Goal: Information Seeking & Learning: Compare options

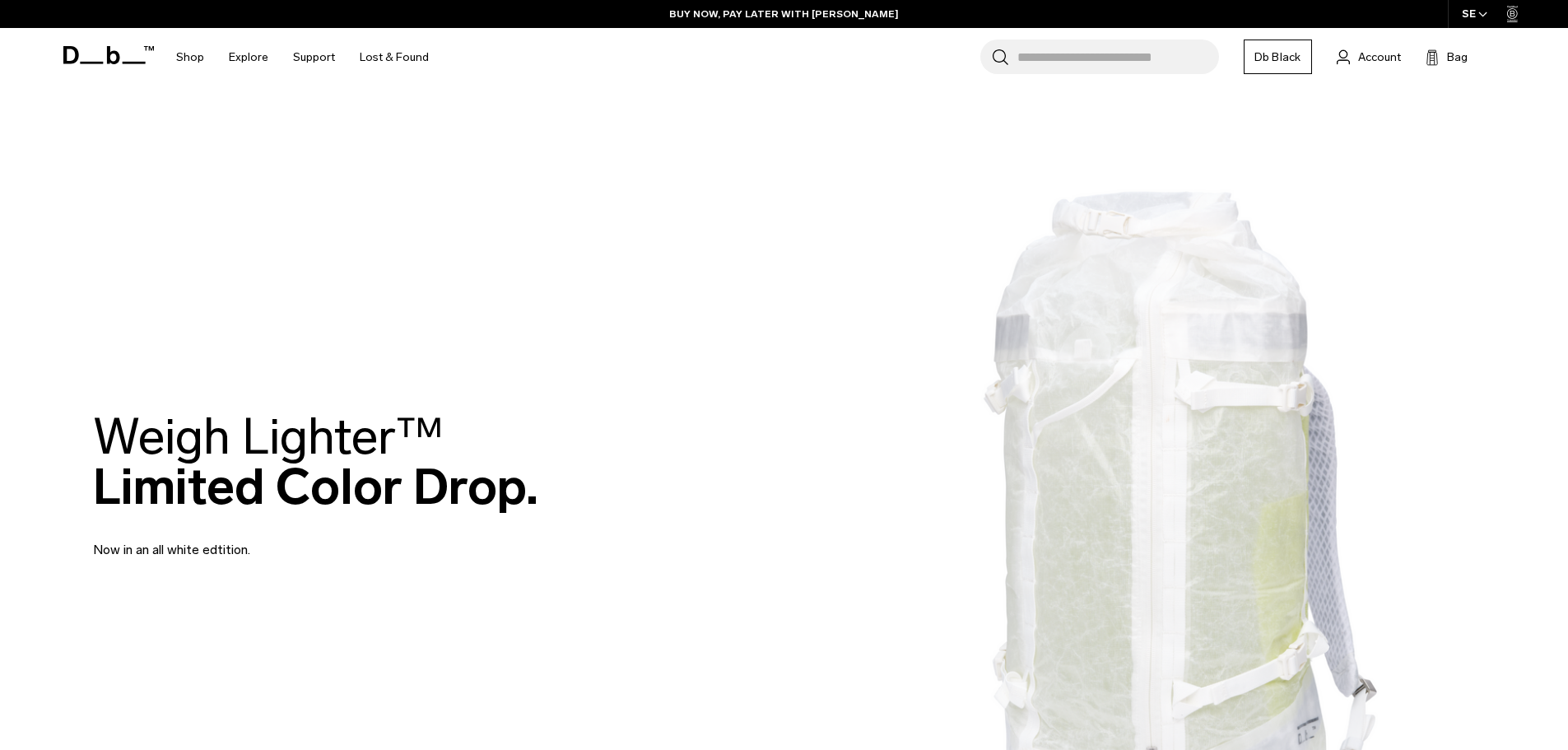
click at [1045, 54] on input "Search for Bags, Luggage..." at bounding box center [1117, 56] width 201 height 34
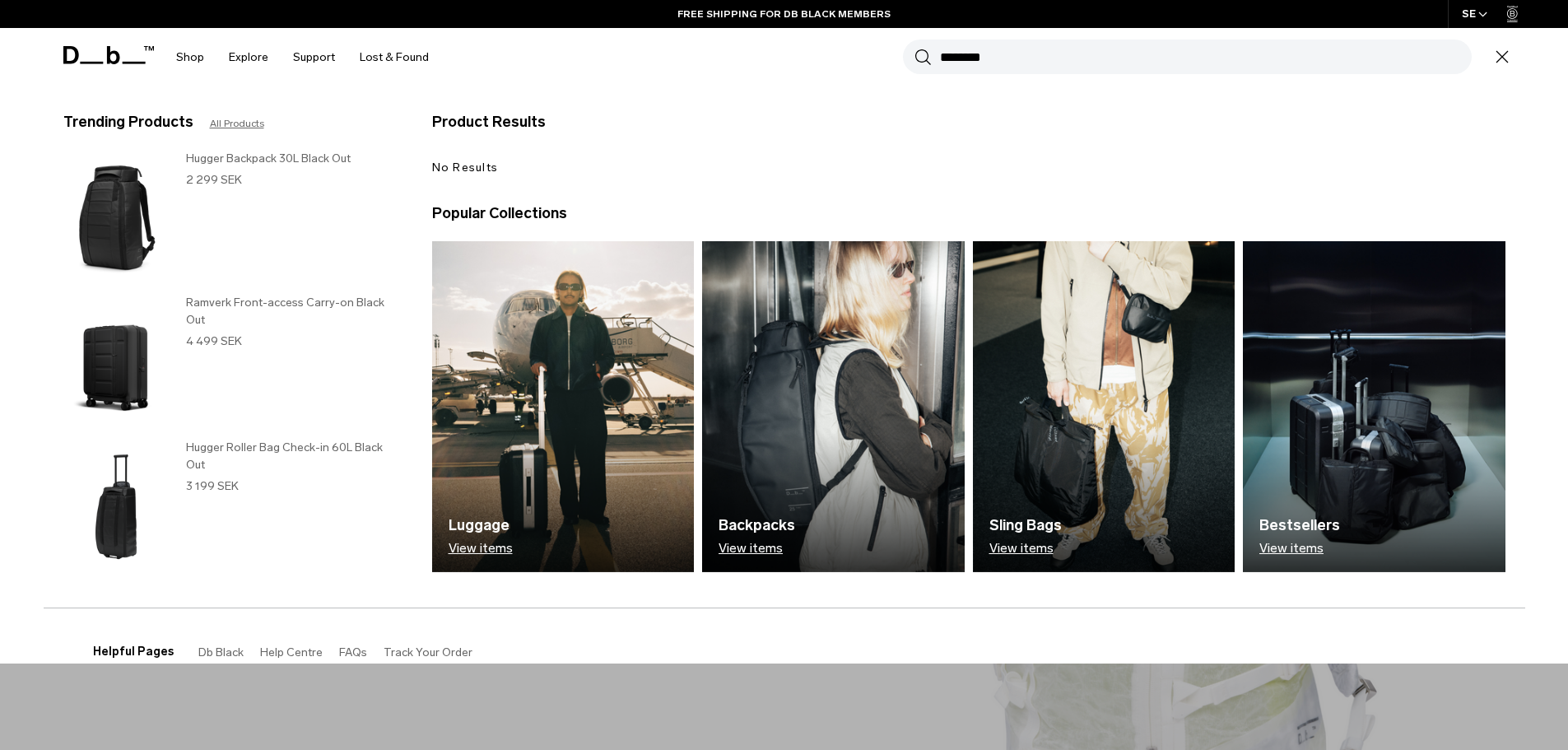
scroll to position [32, 0]
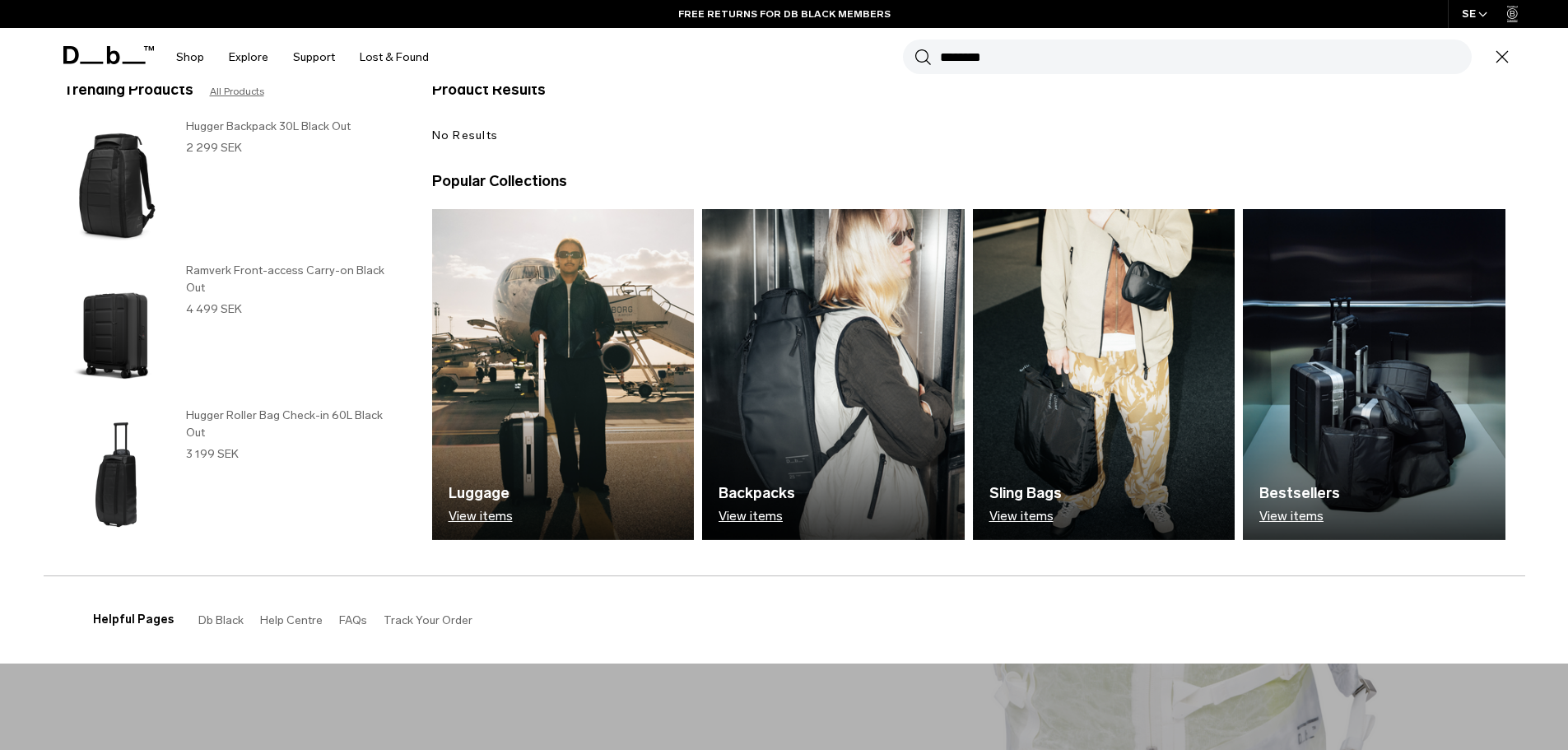
type input "********"
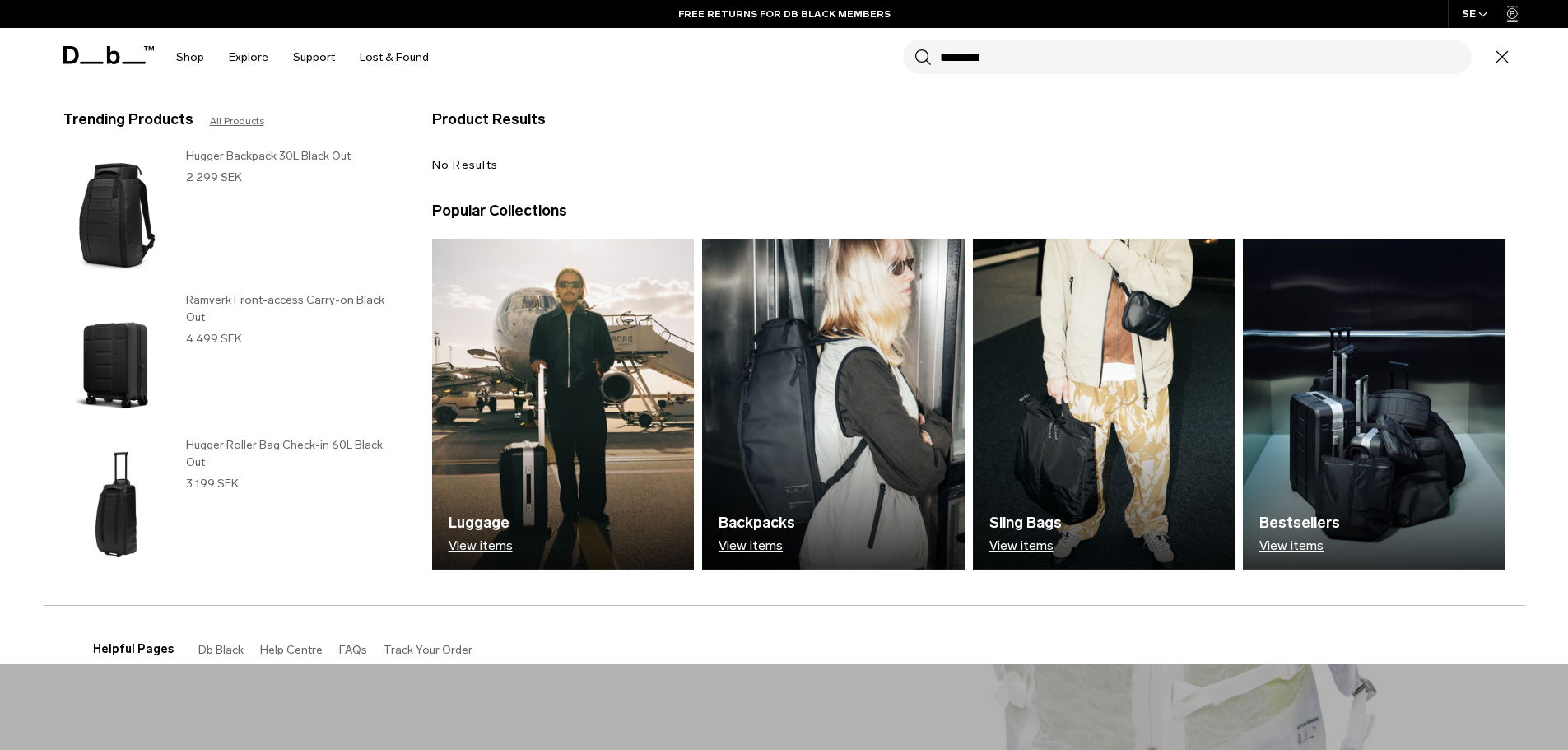
scroll to position [0, 0]
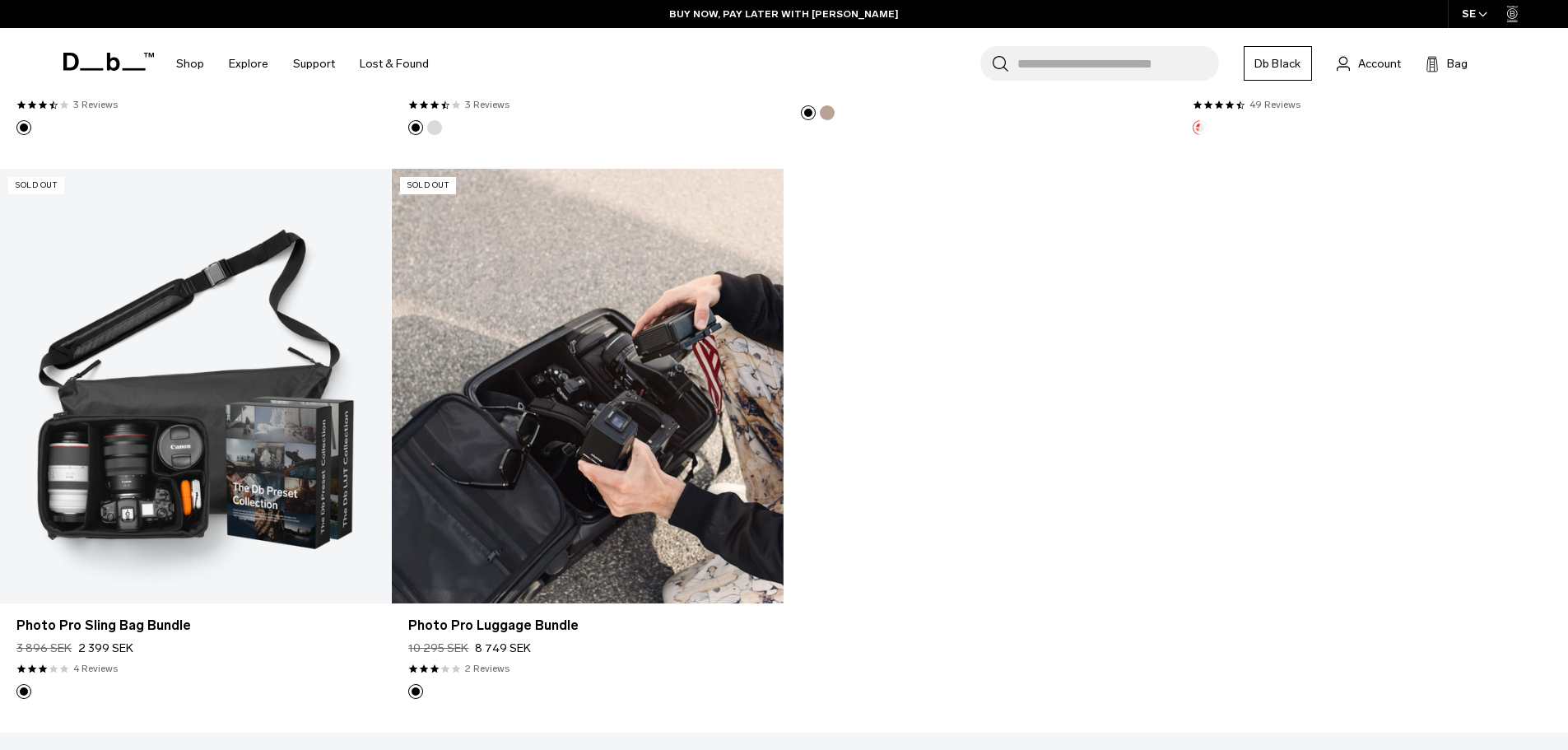
scroll to position [3706, 0]
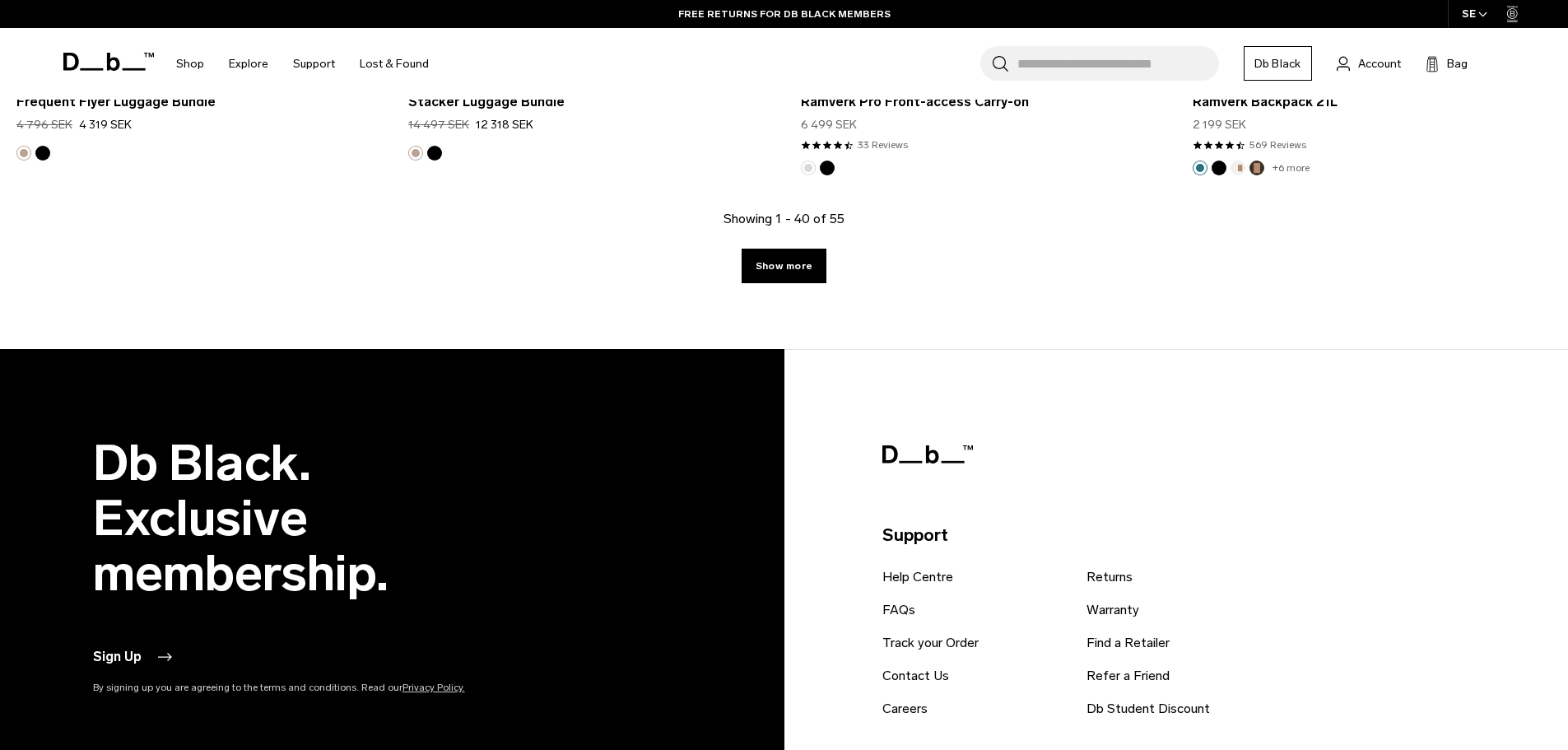
scroll to position [6258, 0]
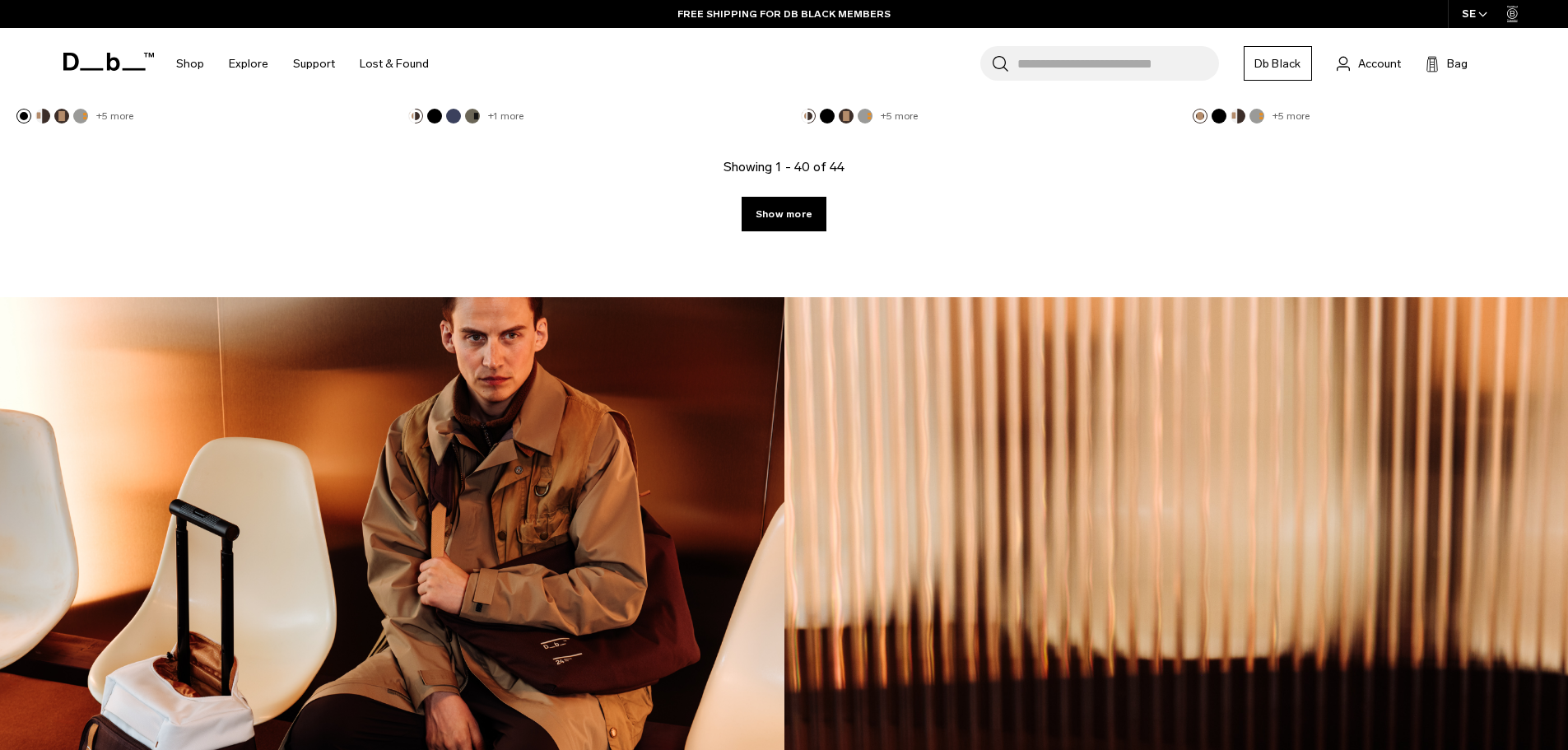
scroll to position [7659, 0]
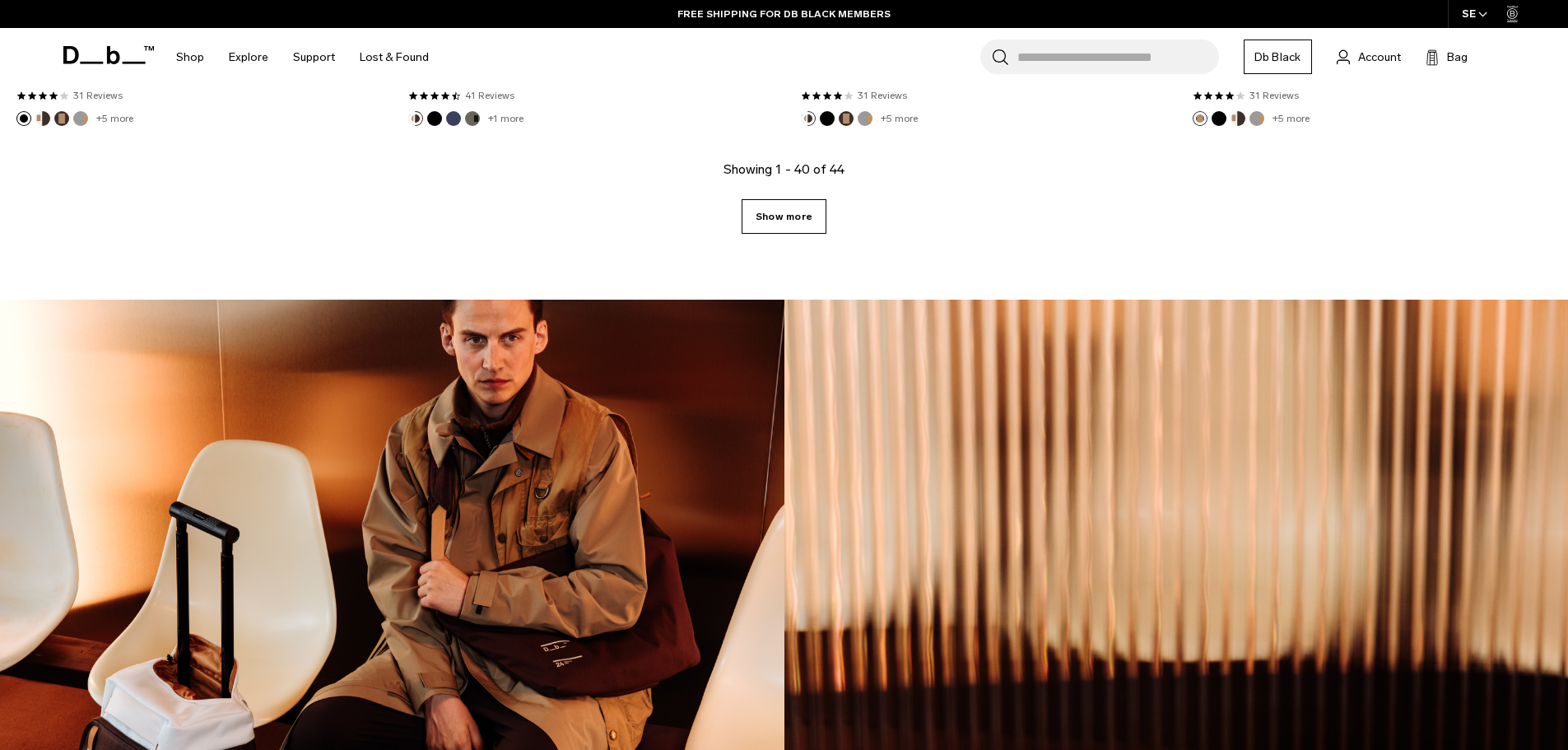
click at [798, 220] on link "Show more" at bounding box center [783, 216] width 84 height 34
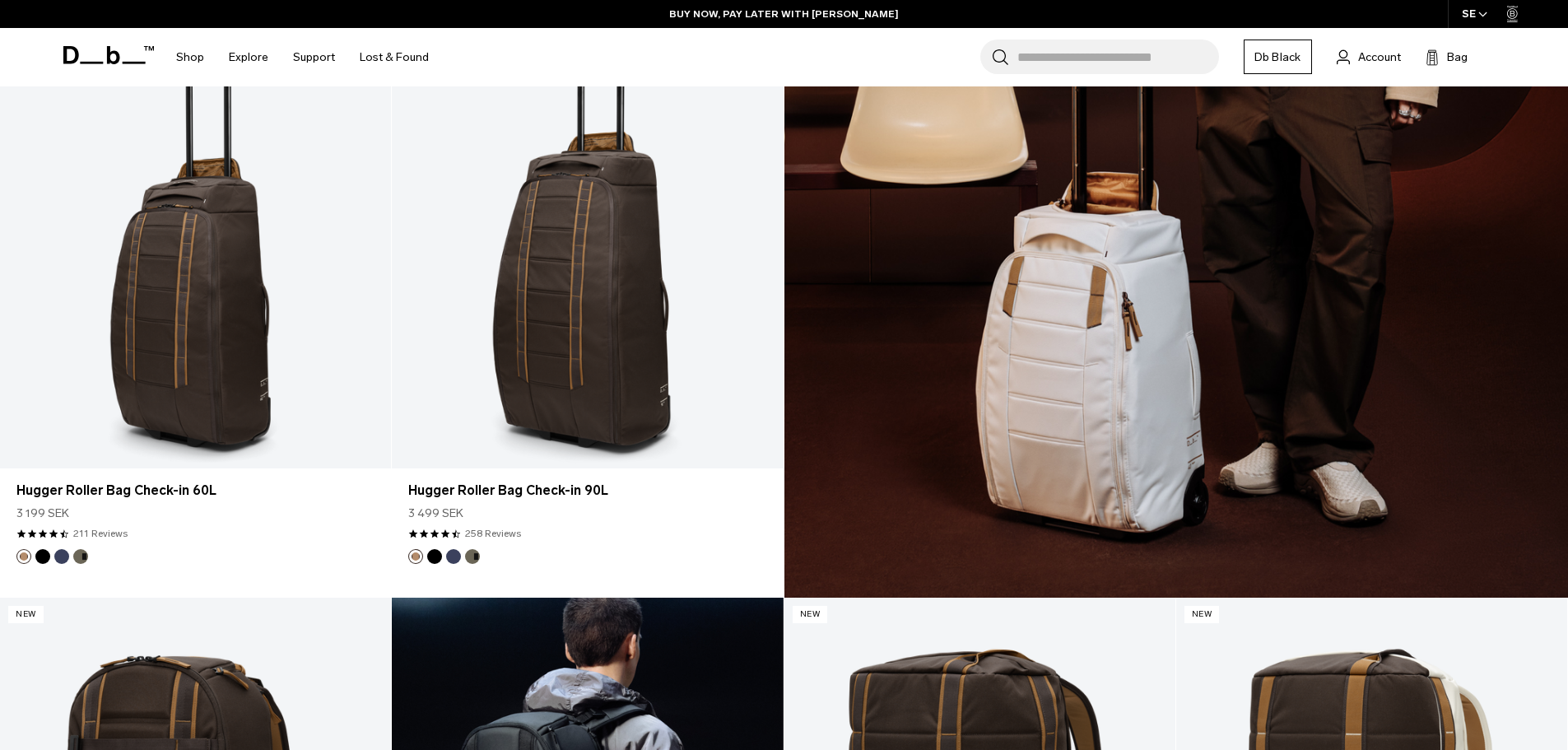
scroll to position [6062, 0]
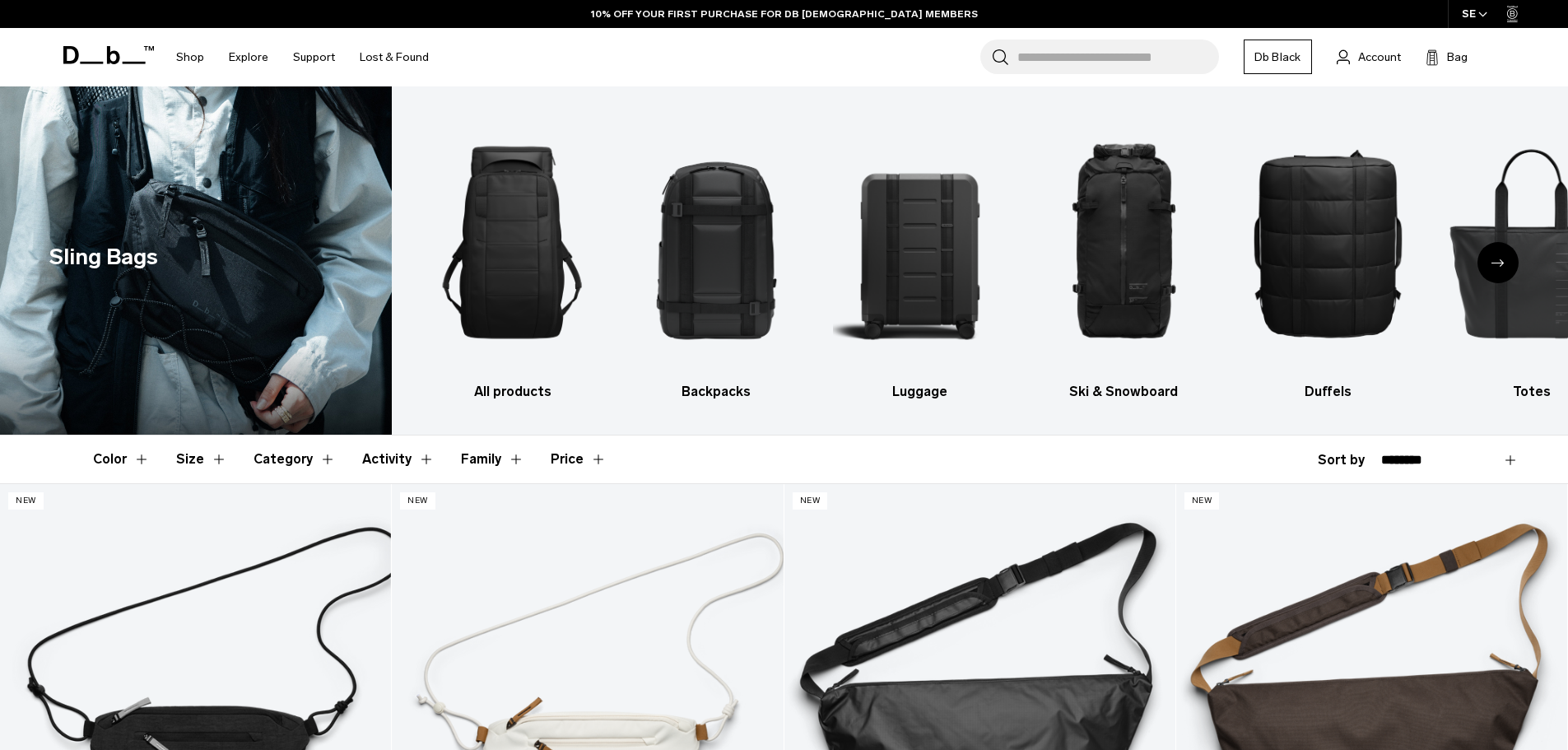
click at [1497, 264] on icon "Next slide" at bounding box center [1499, 263] width 13 height 8
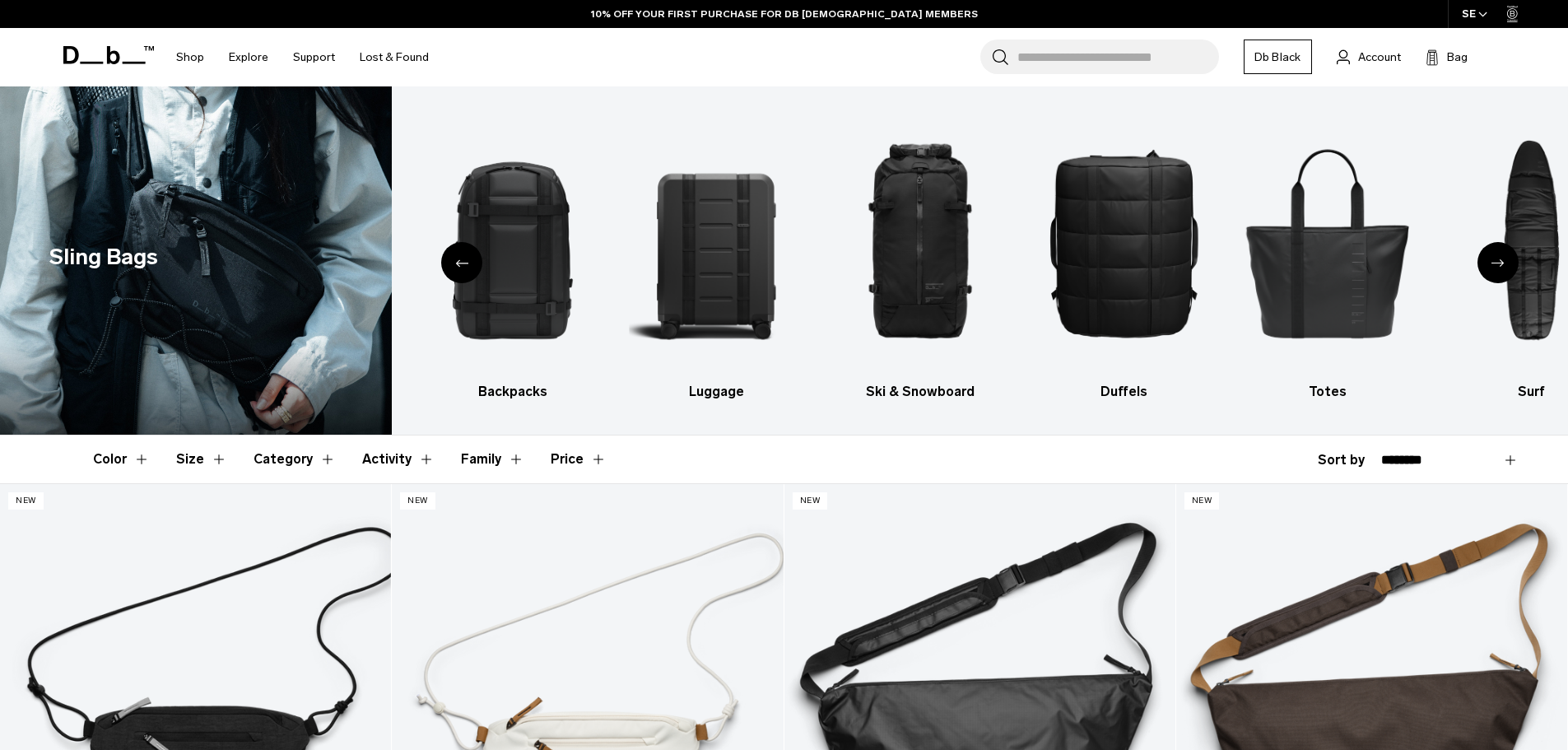
click at [1497, 264] on icon "Next slide" at bounding box center [1499, 263] width 13 height 8
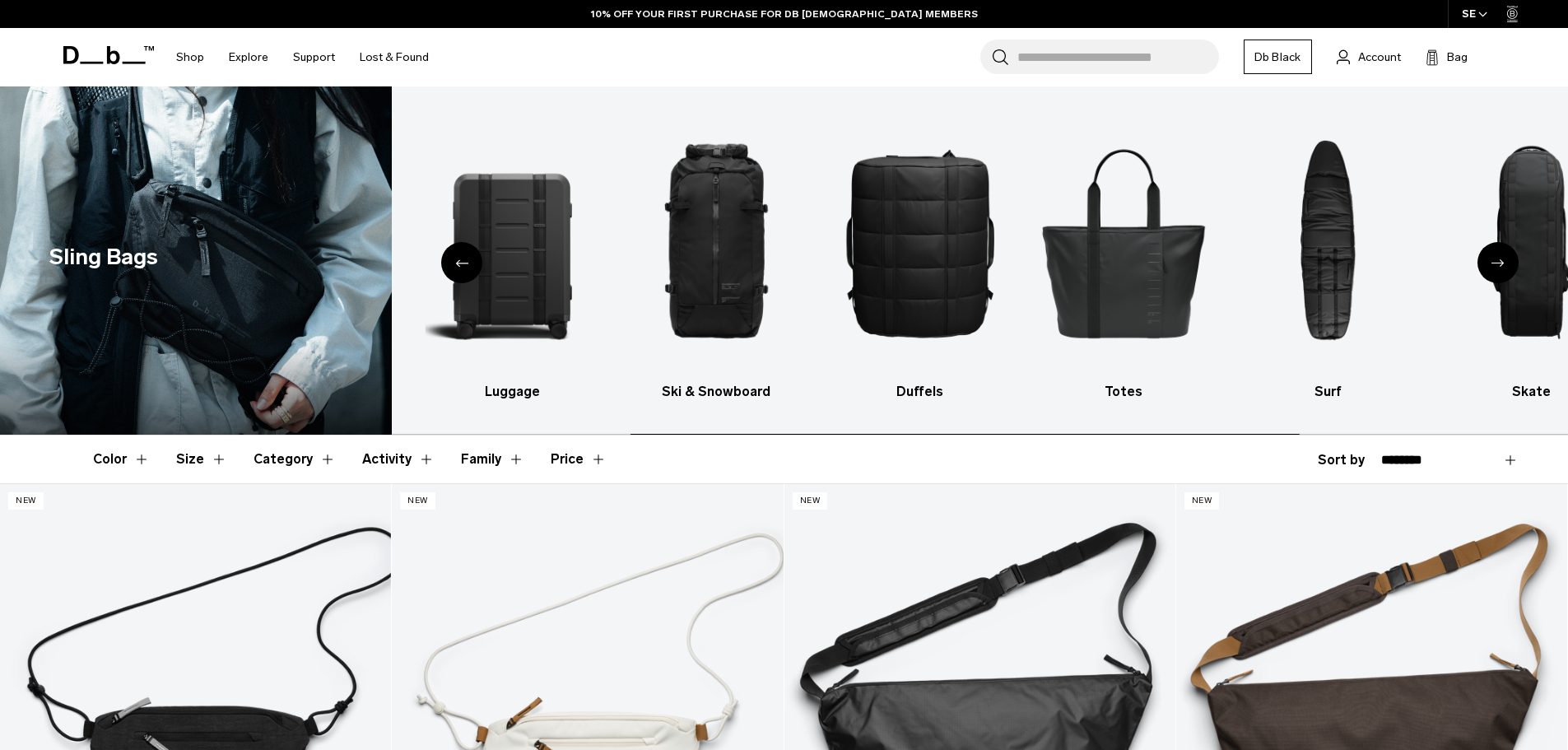
click at [1497, 264] on icon "Next slide" at bounding box center [1499, 263] width 13 height 8
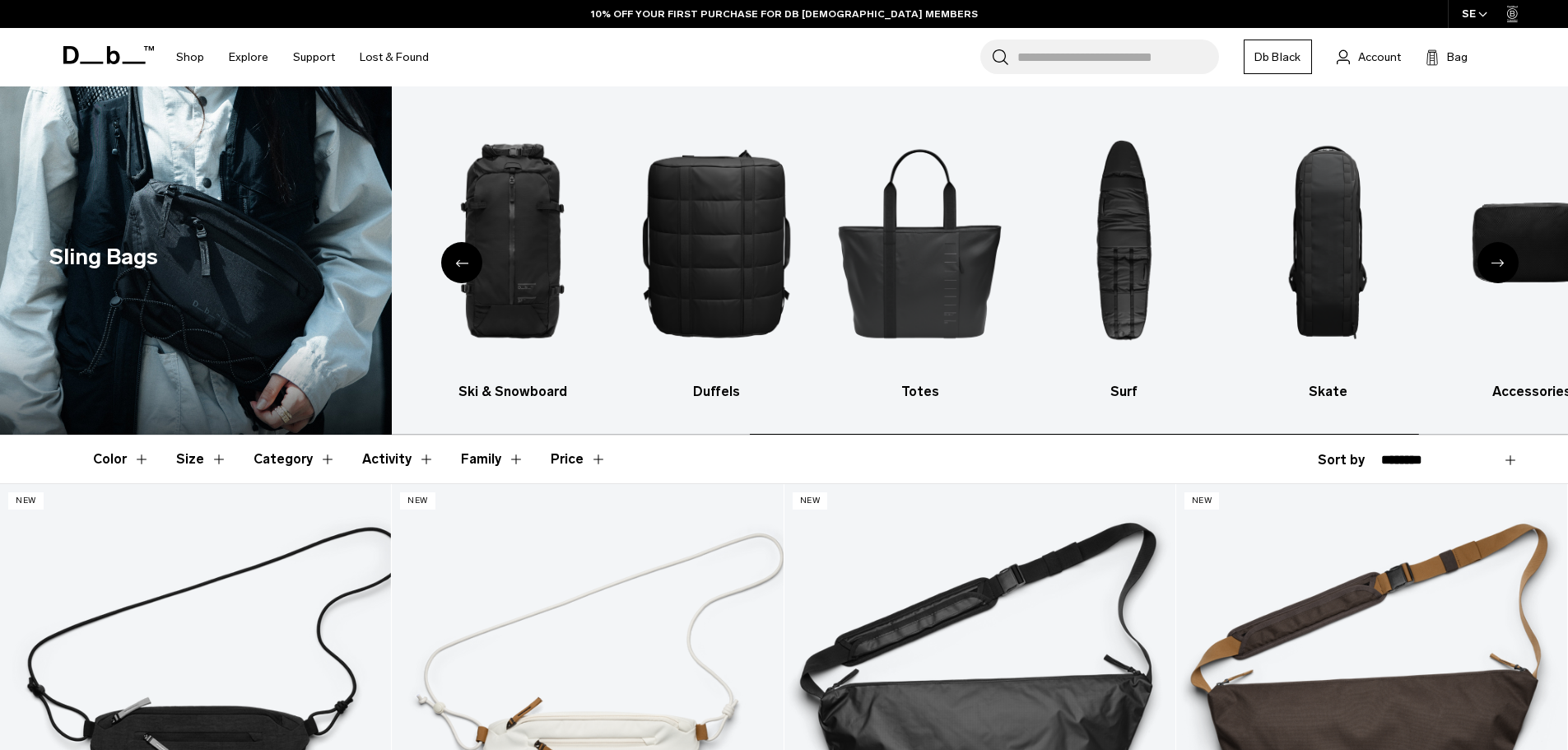
click at [1497, 264] on icon "Next slide" at bounding box center [1499, 263] width 13 height 8
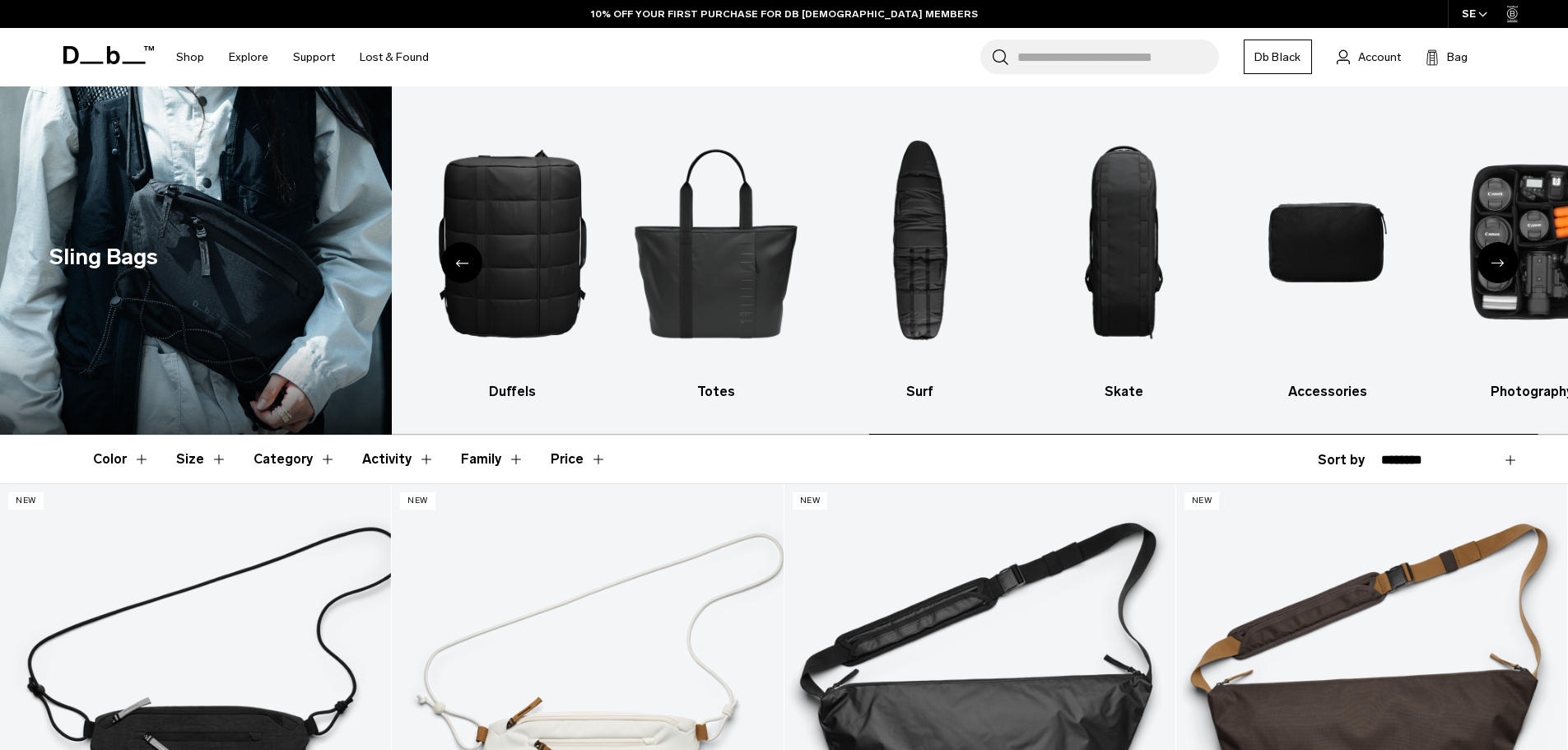
click at [1497, 264] on icon "Next slide" at bounding box center [1499, 263] width 13 height 8
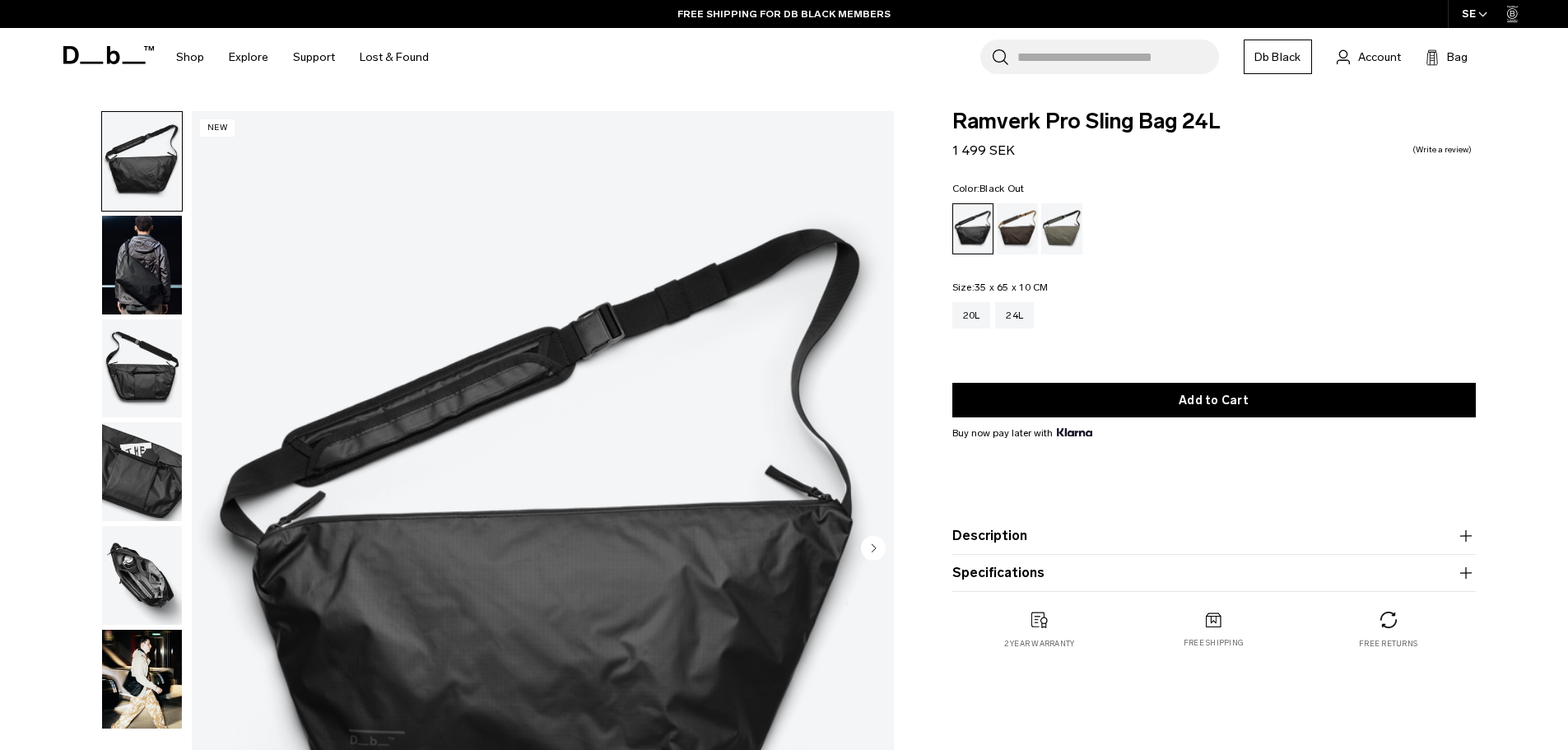
click at [153, 254] on img "button" at bounding box center [142, 265] width 80 height 99
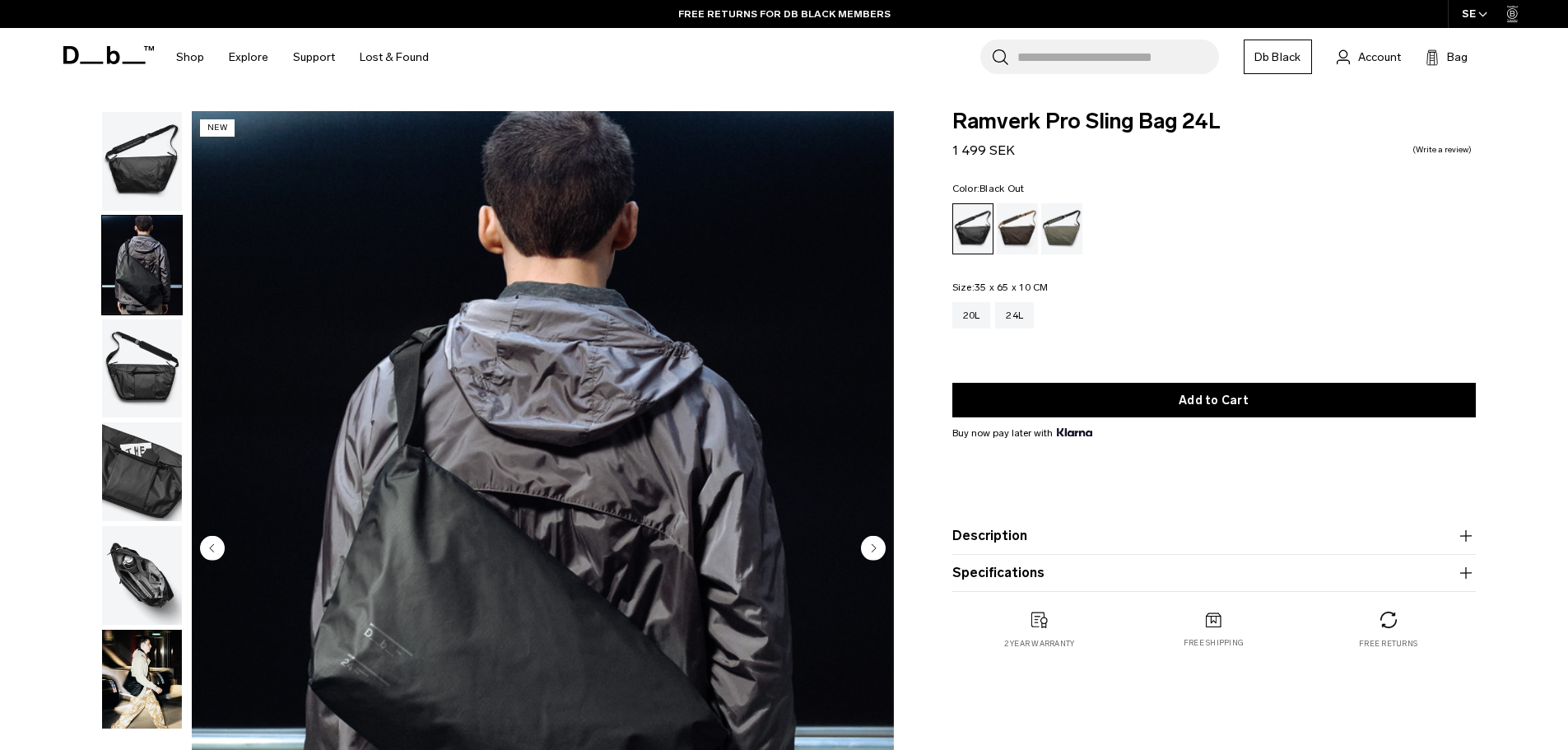
click at [162, 370] on img "button" at bounding box center [142, 369] width 80 height 99
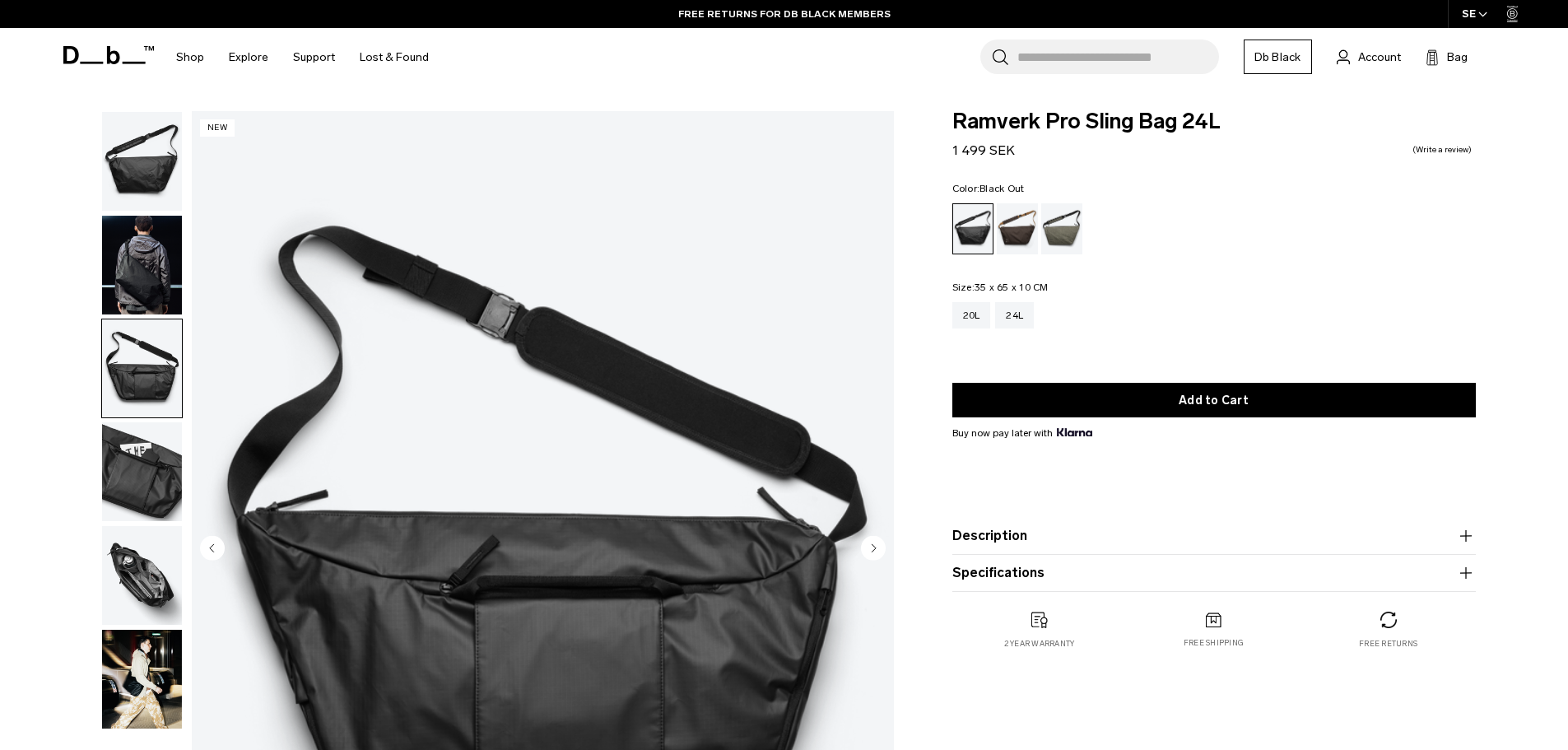
click at [139, 451] on img "button" at bounding box center [142, 472] width 80 height 99
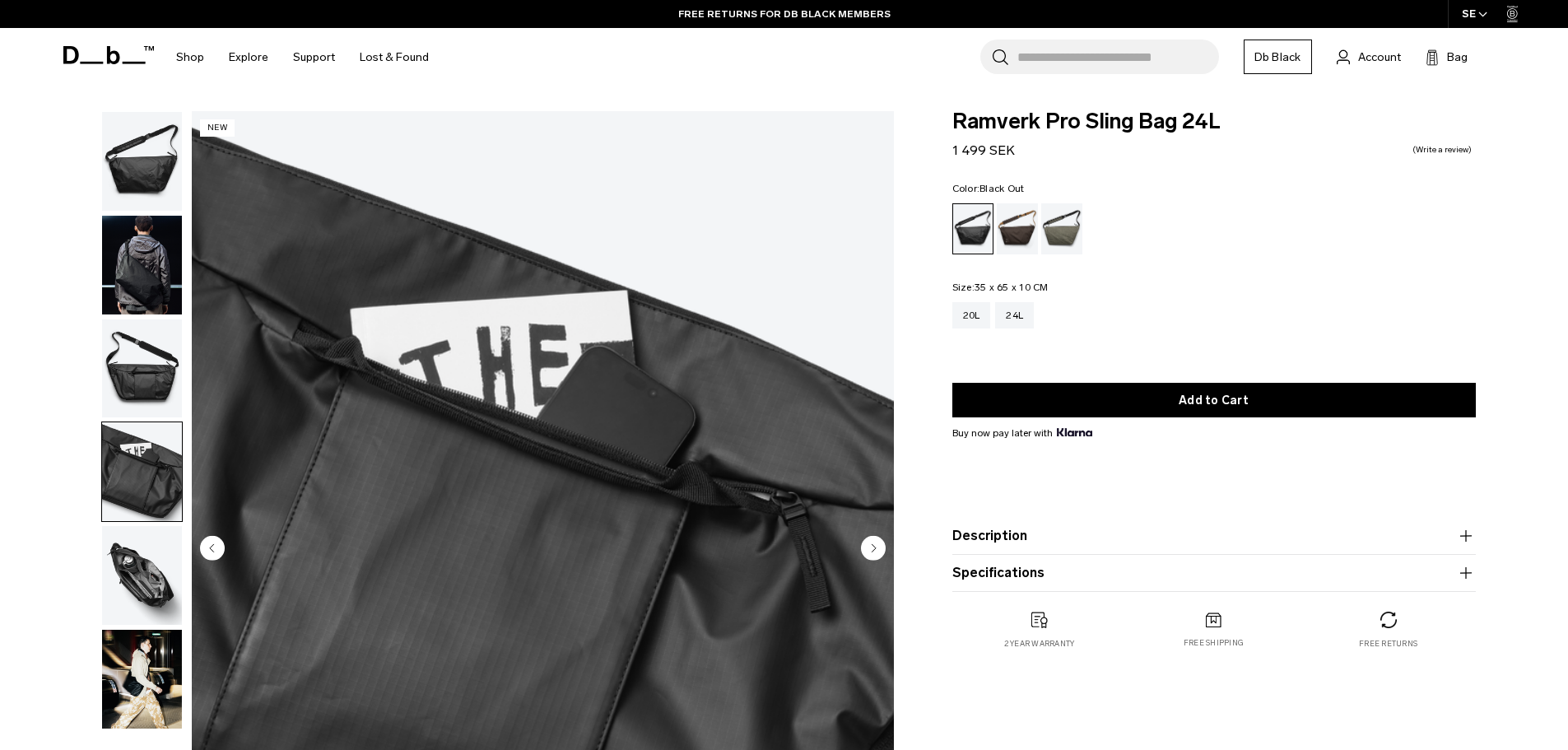
click at [135, 585] on img "button" at bounding box center [142, 575] width 80 height 99
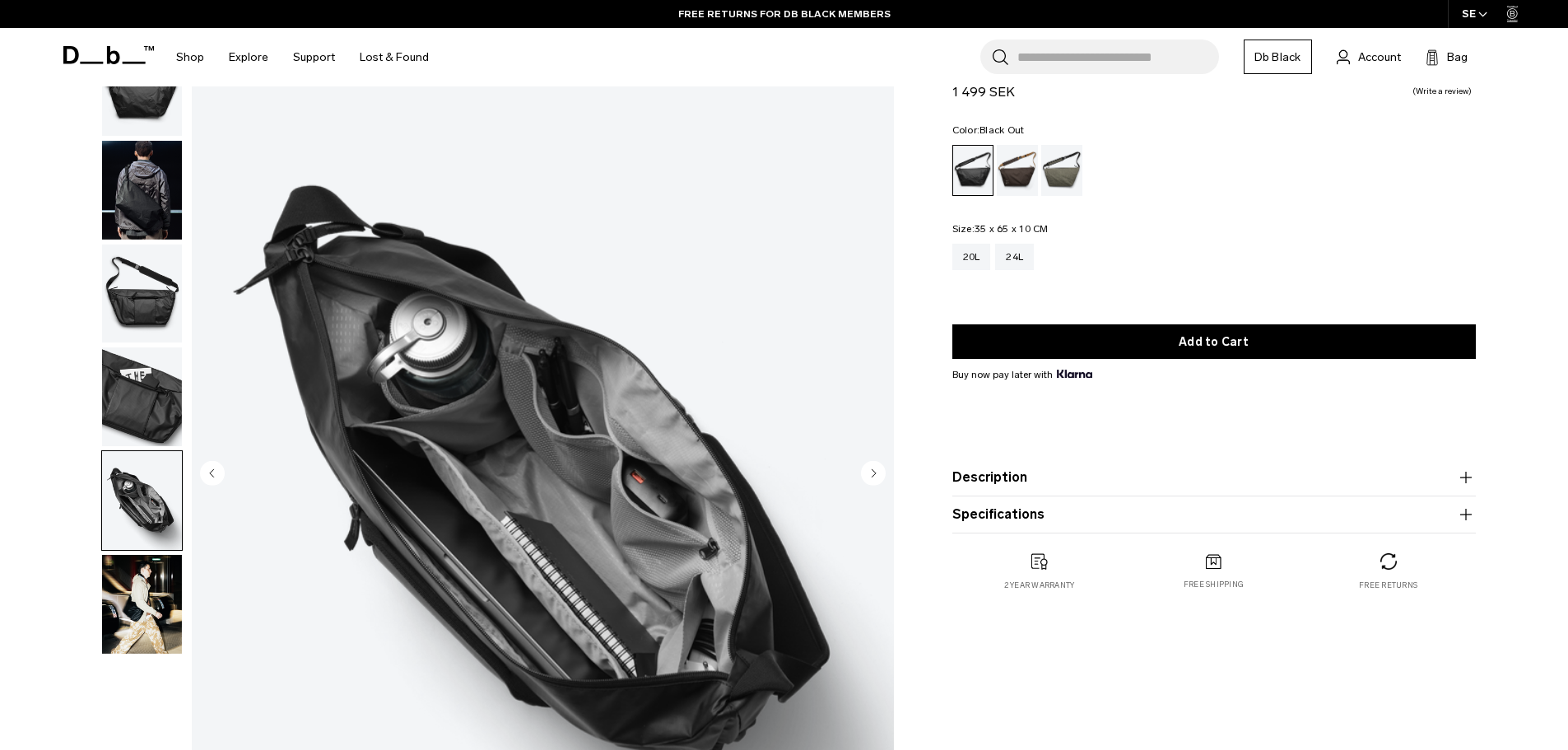
scroll to position [82, 0]
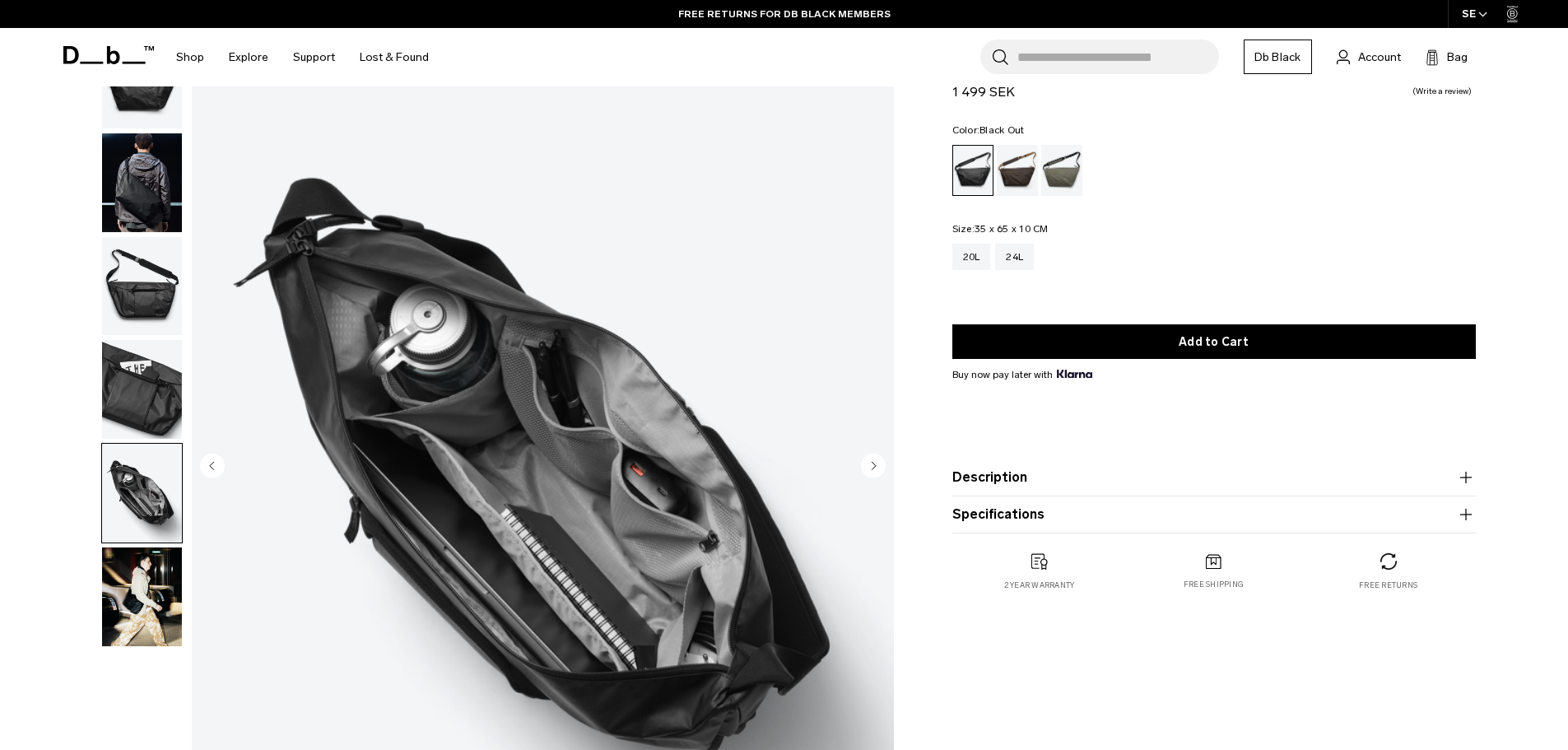
click at [134, 605] on img "button" at bounding box center [142, 597] width 80 height 99
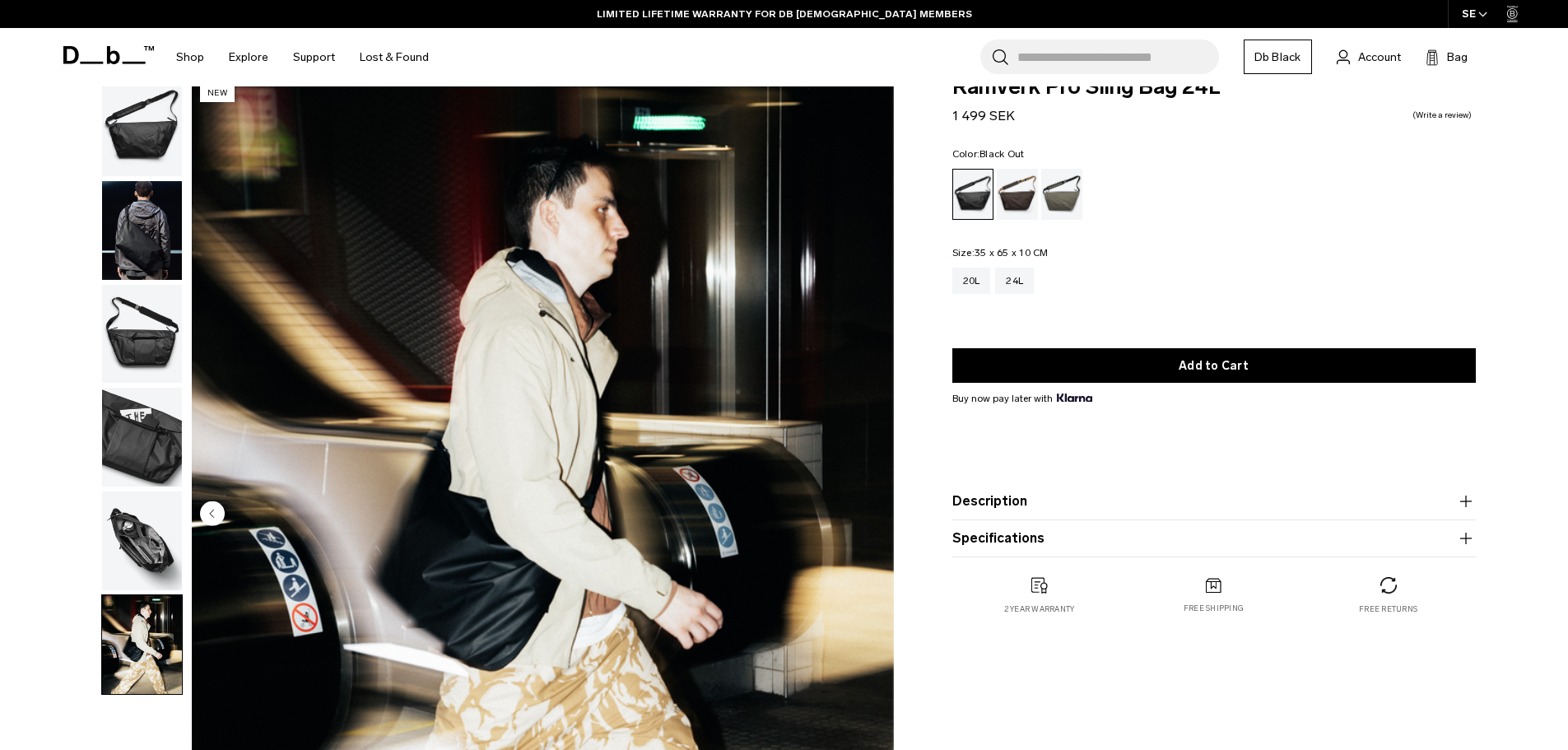
scroll to position [0, 0]
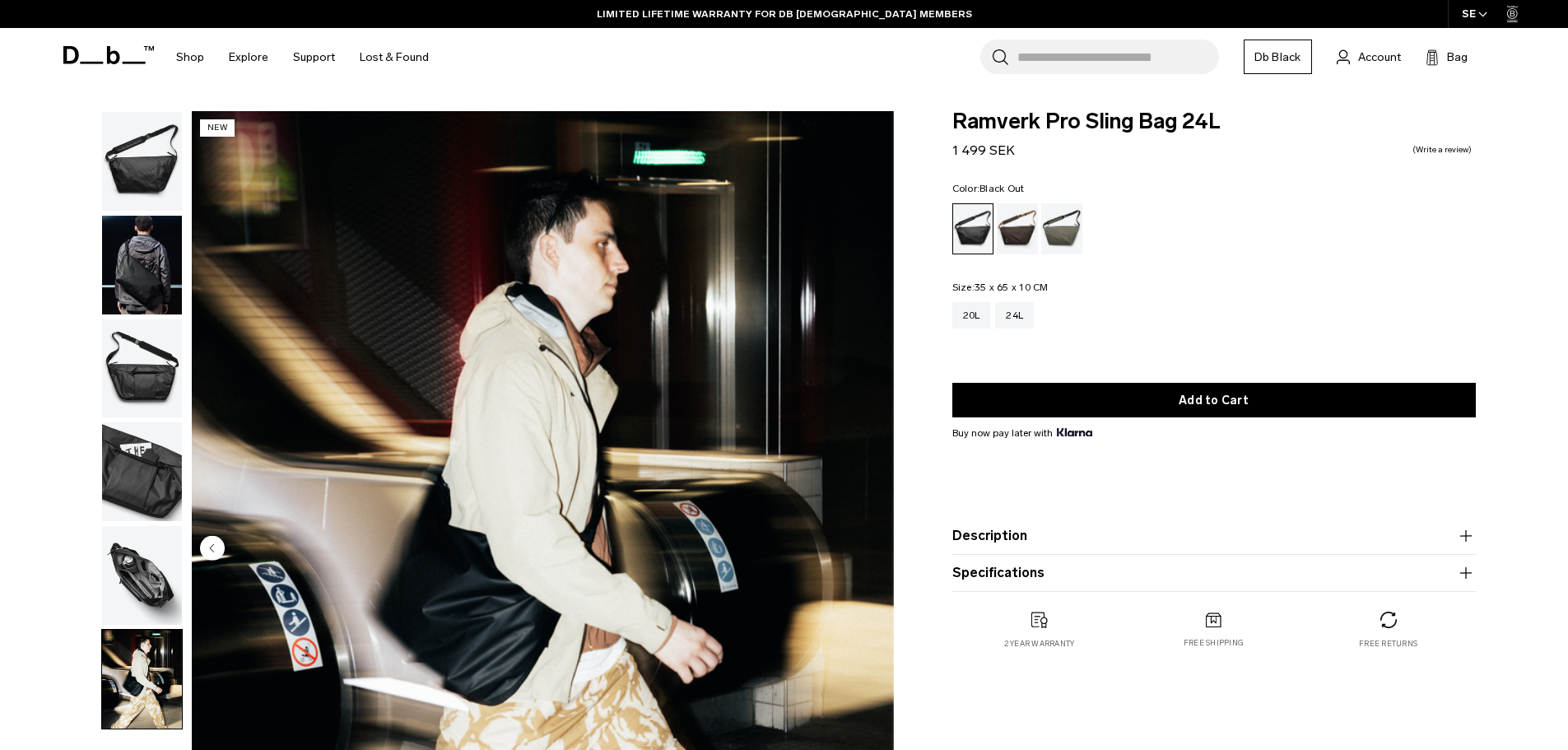
click at [148, 176] on img "button" at bounding box center [142, 161] width 80 height 99
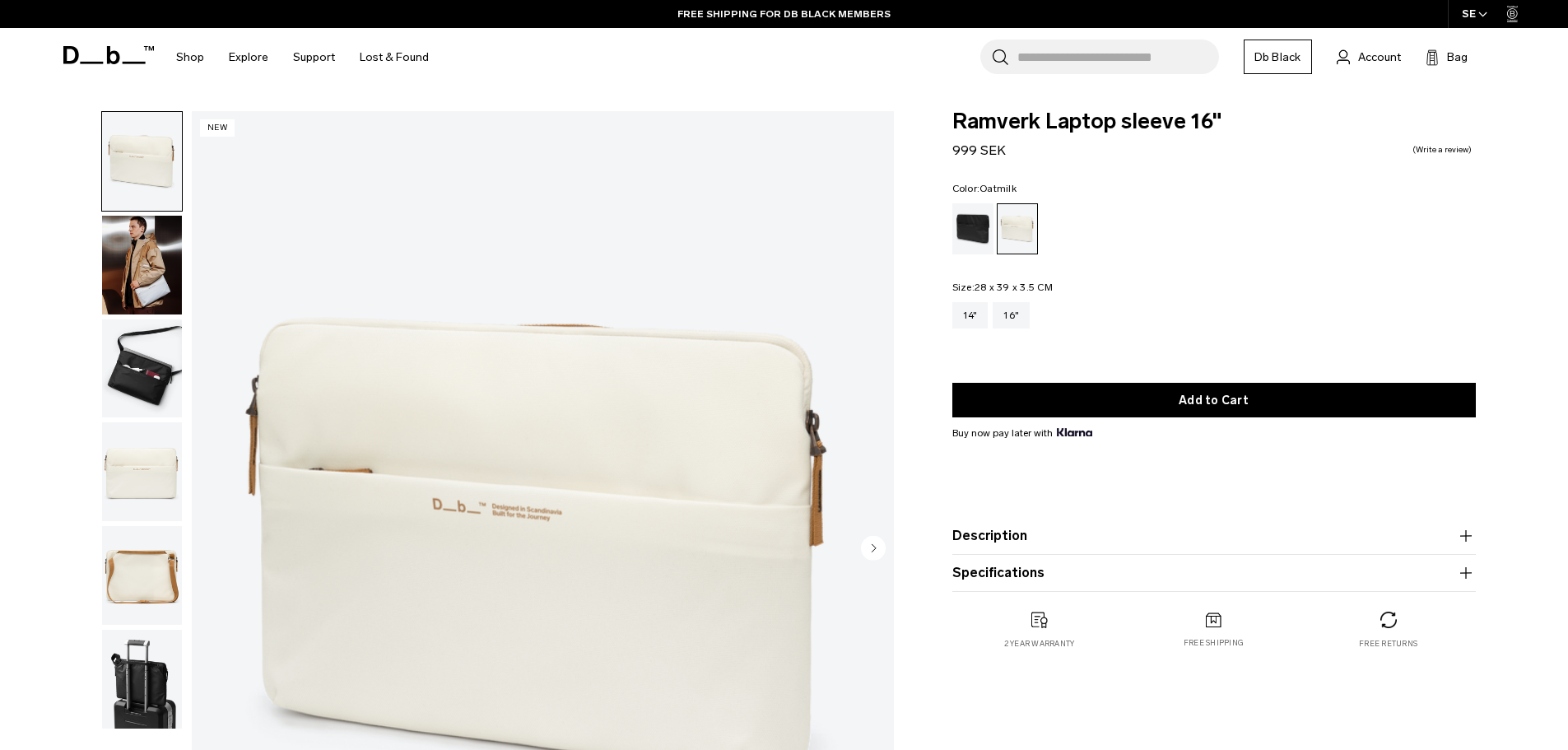
click at [148, 277] on img "button" at bounding box center [142, 265] width 80 height 99
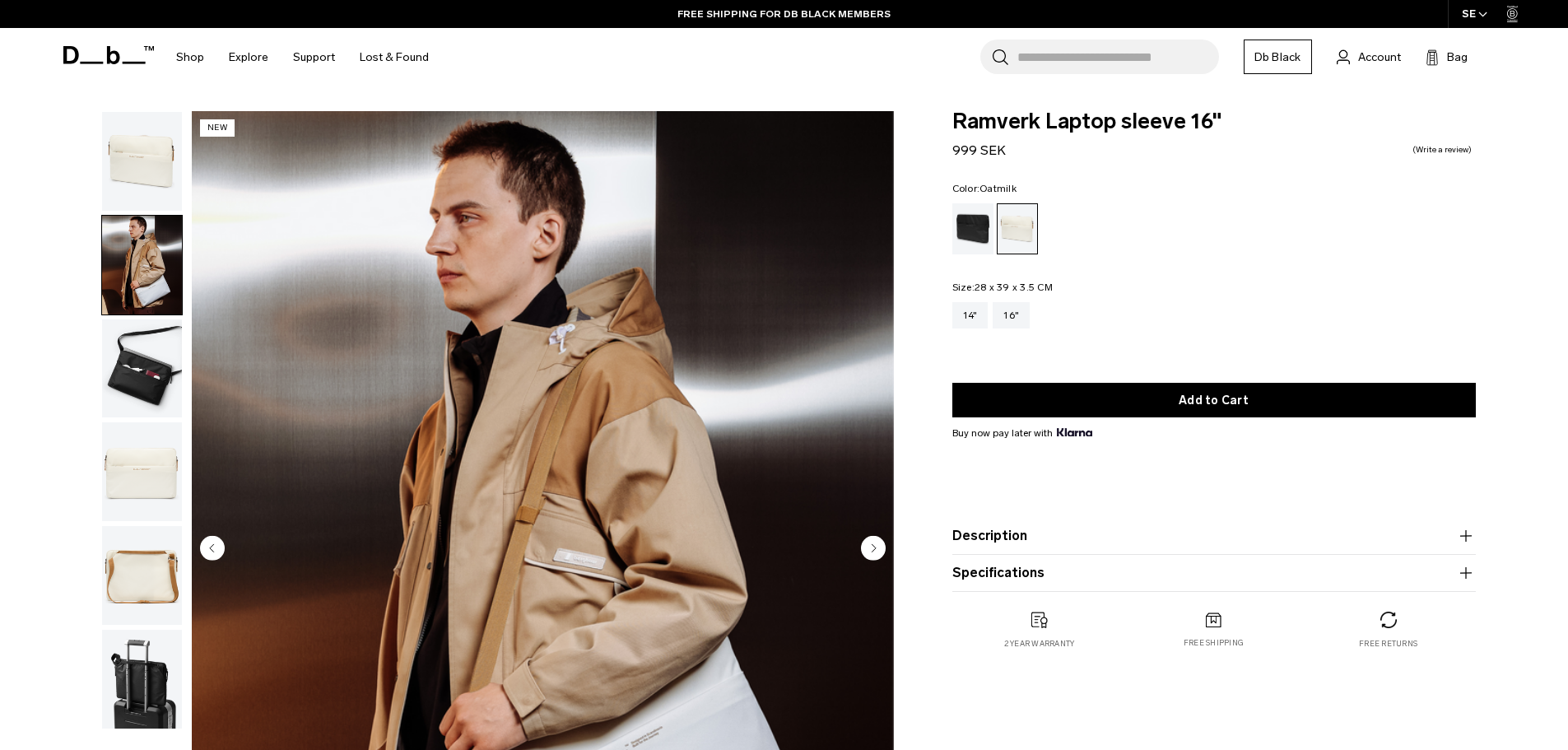
click at [140, 354] on img "button" at bounding box center [142, 369] width 80 height 99
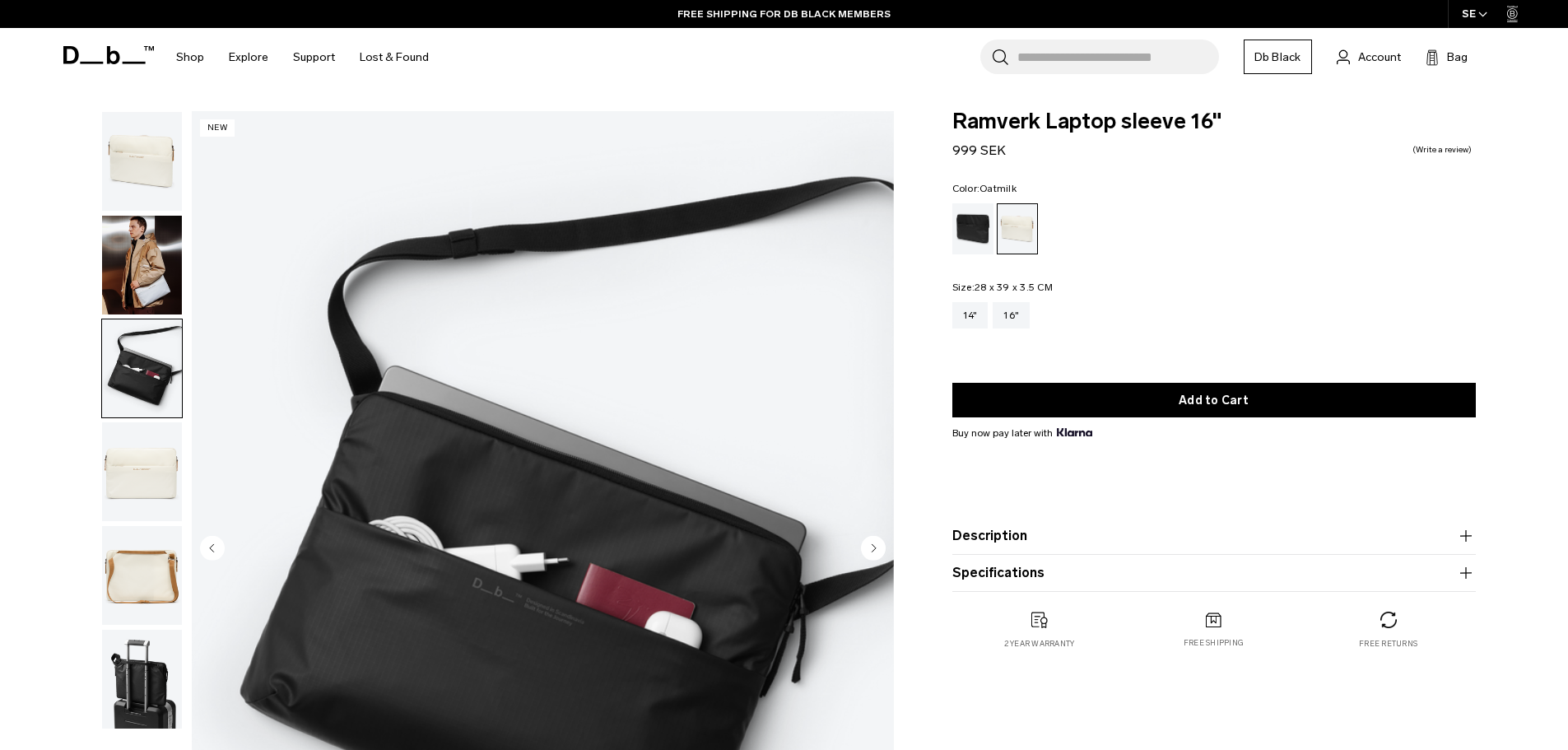
click at [924, 226] on div "Ramverk Laptop sleeve 16" 999 SEK 0.0 star rating Write a review Color: Oatmilk…" at bounding box center [1214, 397] width 623 height 572
click at [971, 230] on div "Black Out" at bounding box center [974, 228] width 42 height 51
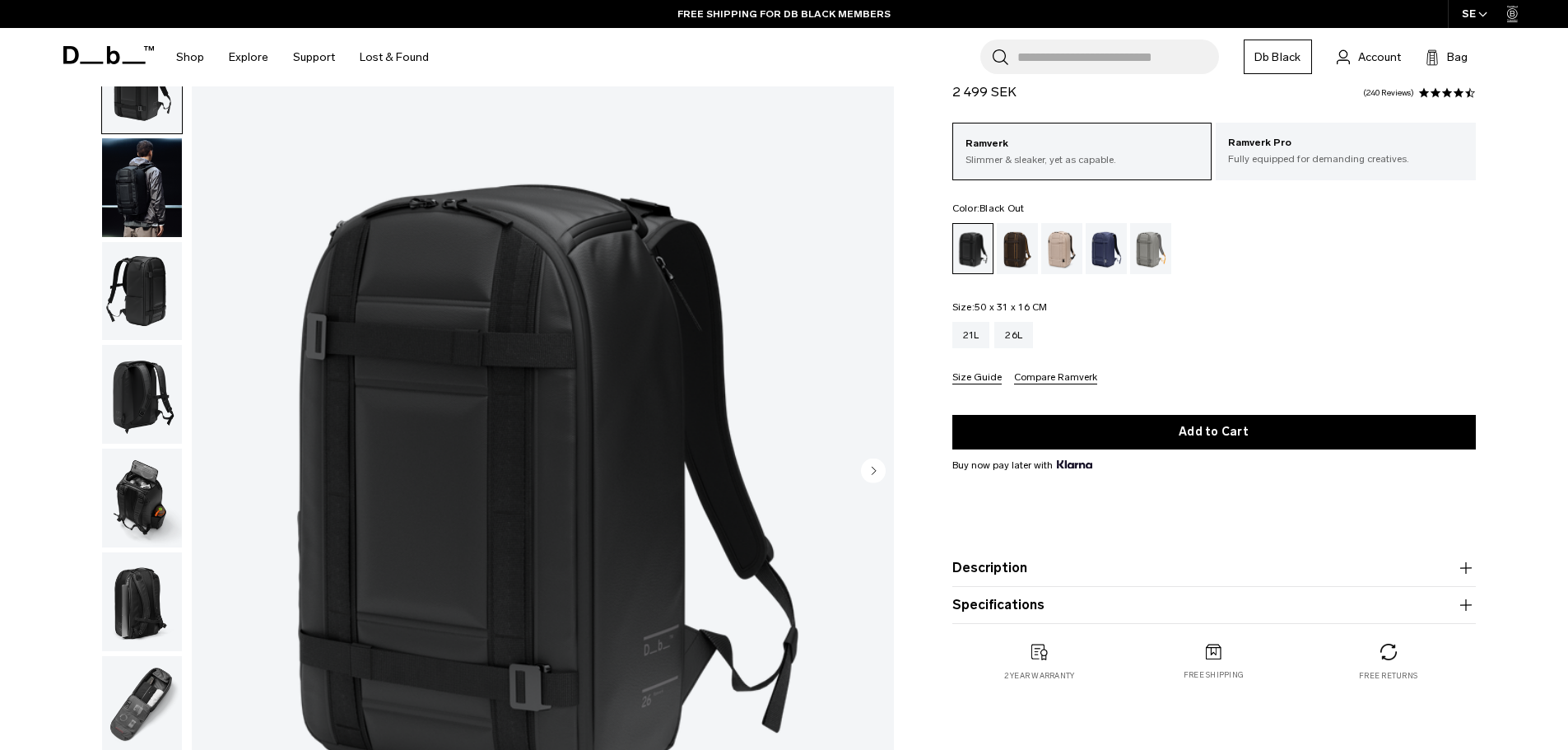
scroll to position [82, 0]
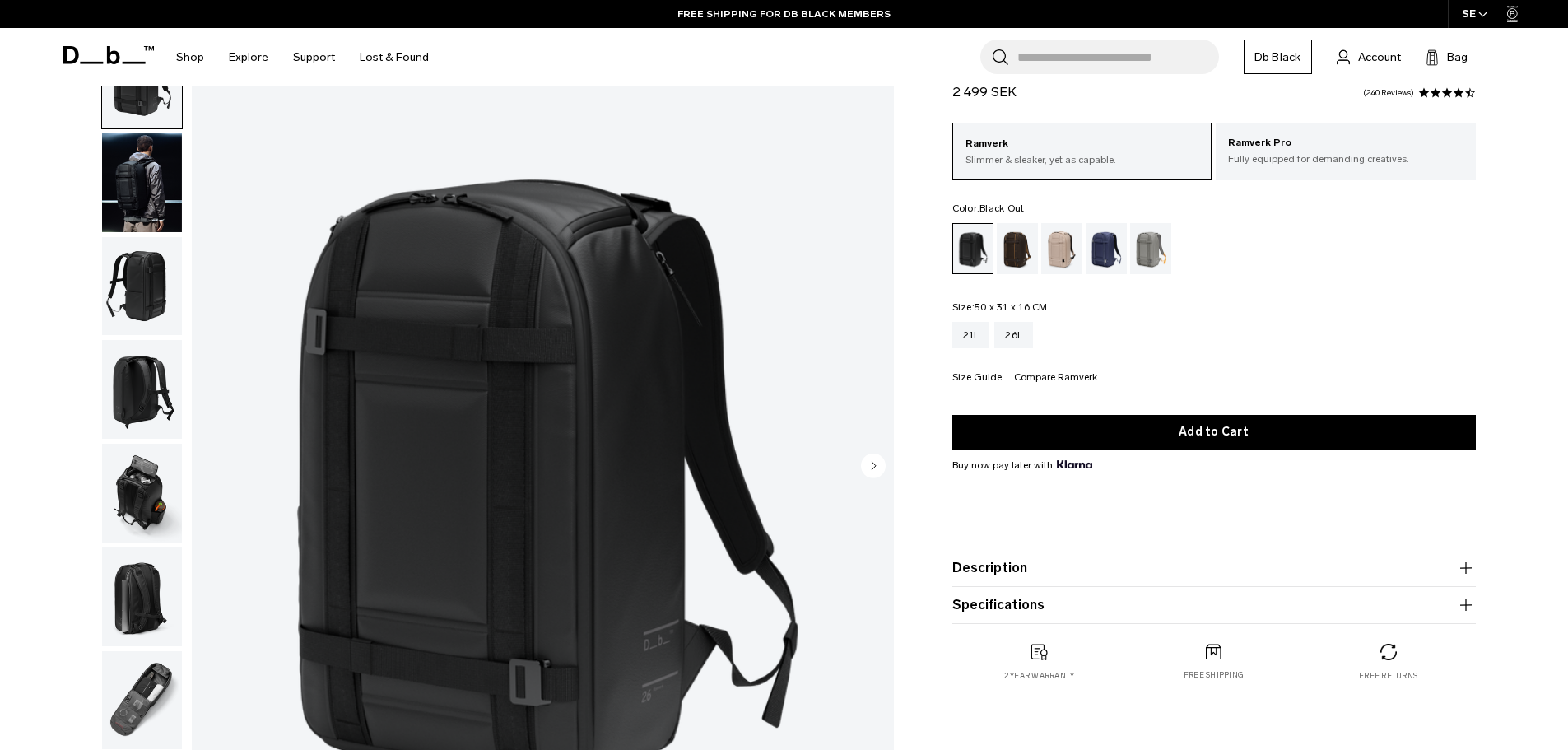
click at [140, 190] on img "button" at bounding box center [142, 183] width 80 height 99
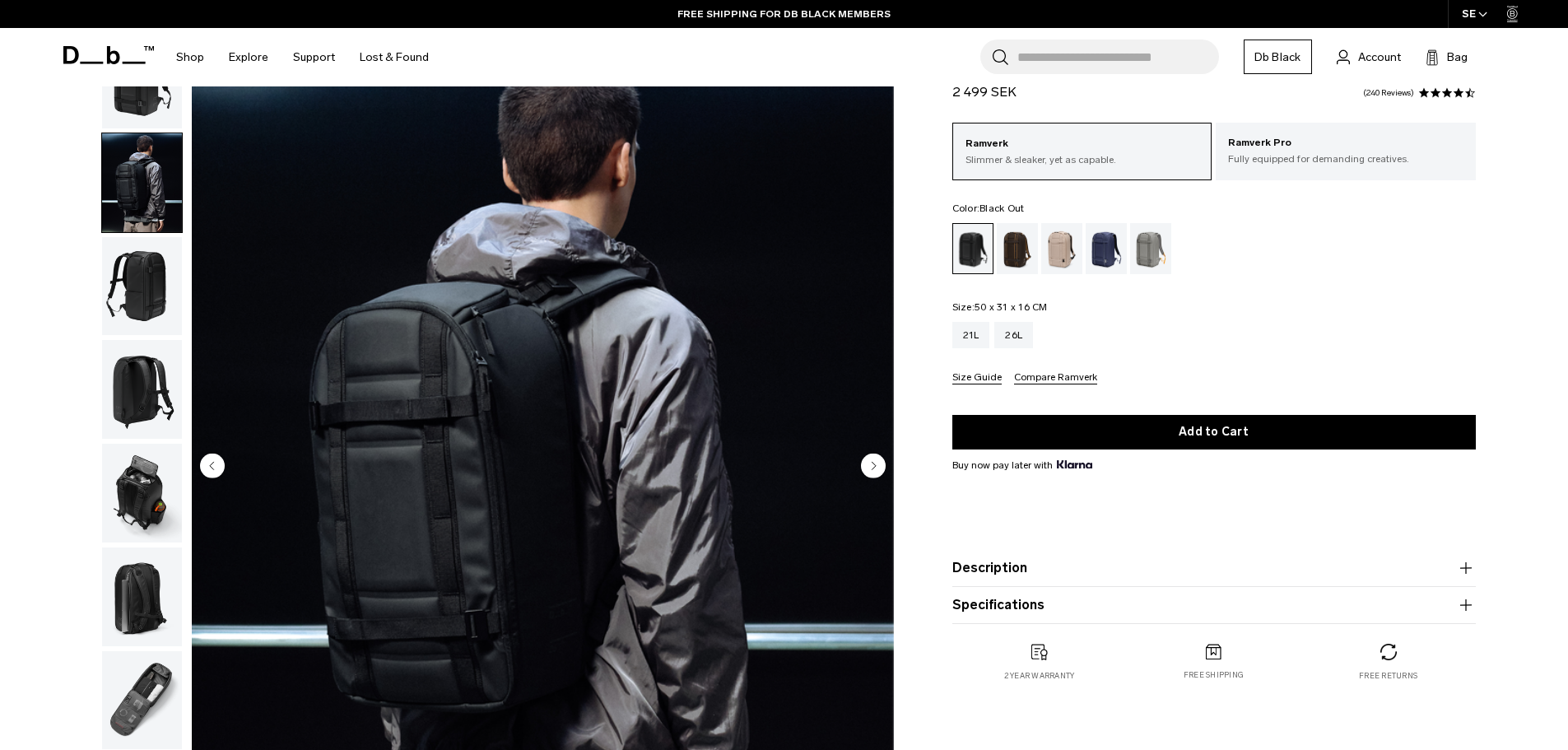
click at [145, 268] on img "button" at bounding box center [142, 287] width 80 height 99
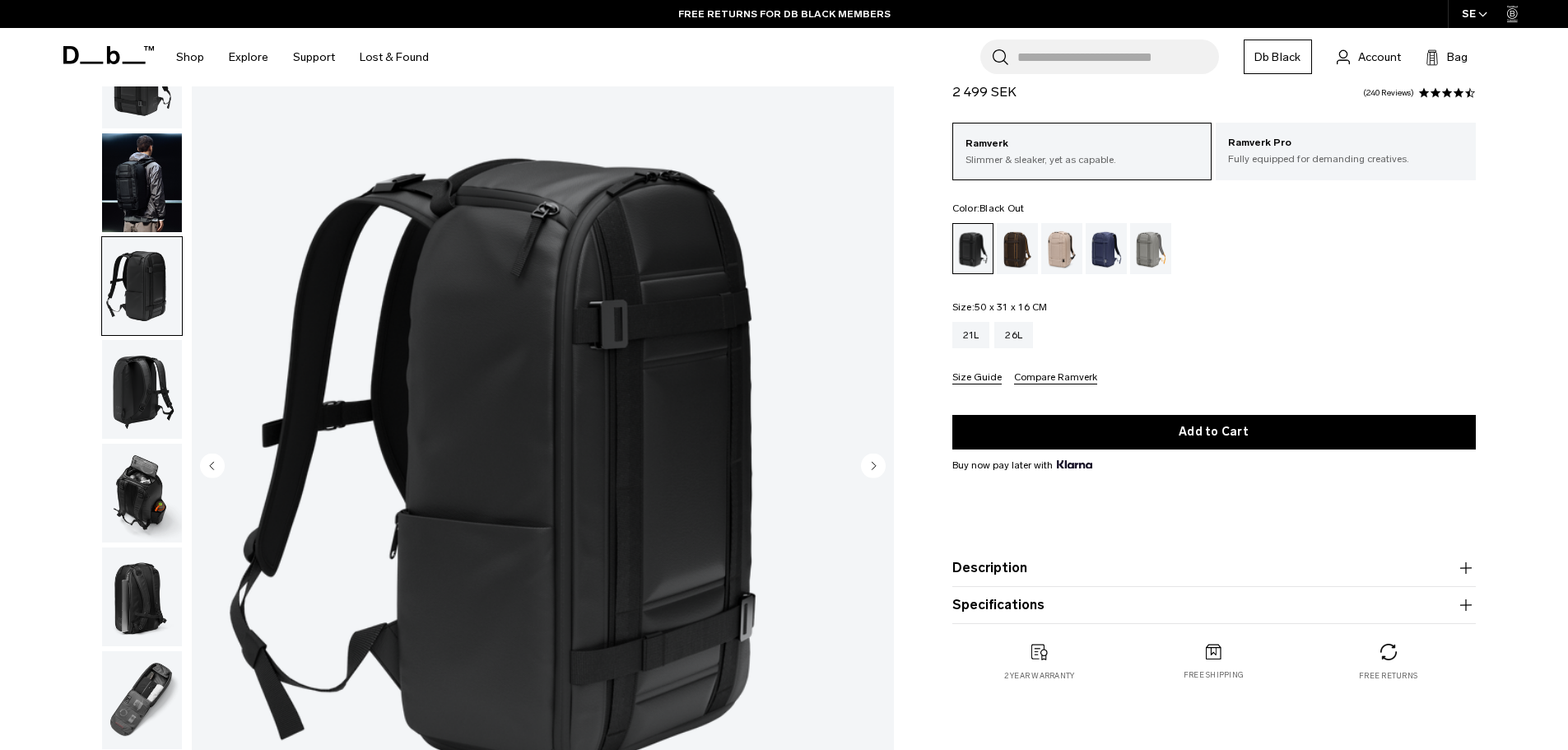
click at [159, 373] on img "button" at bounding box center [142, 390] width 80 height 99
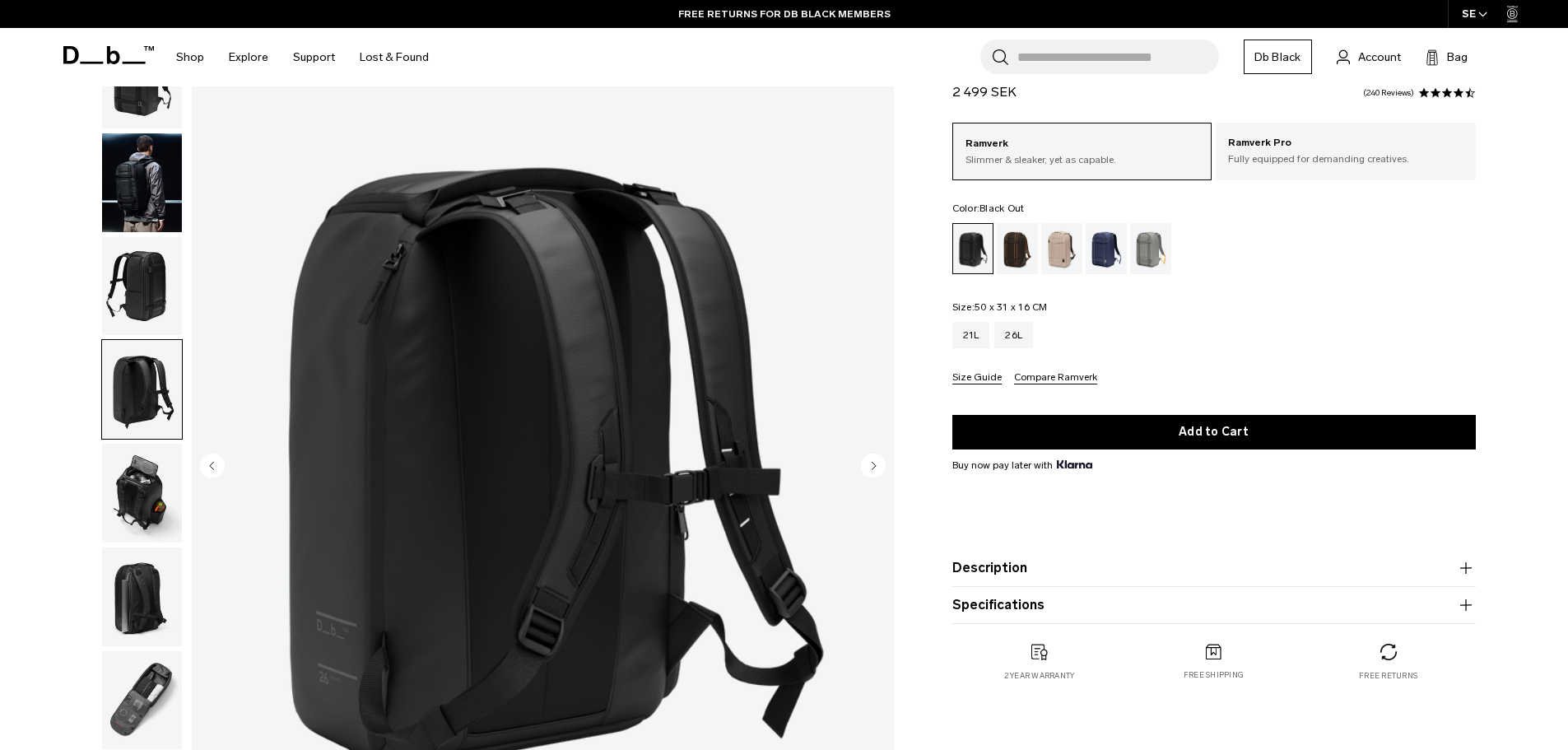
click at [147, 488] on img "button" at bounding box center [142, 493] width 80 height 99
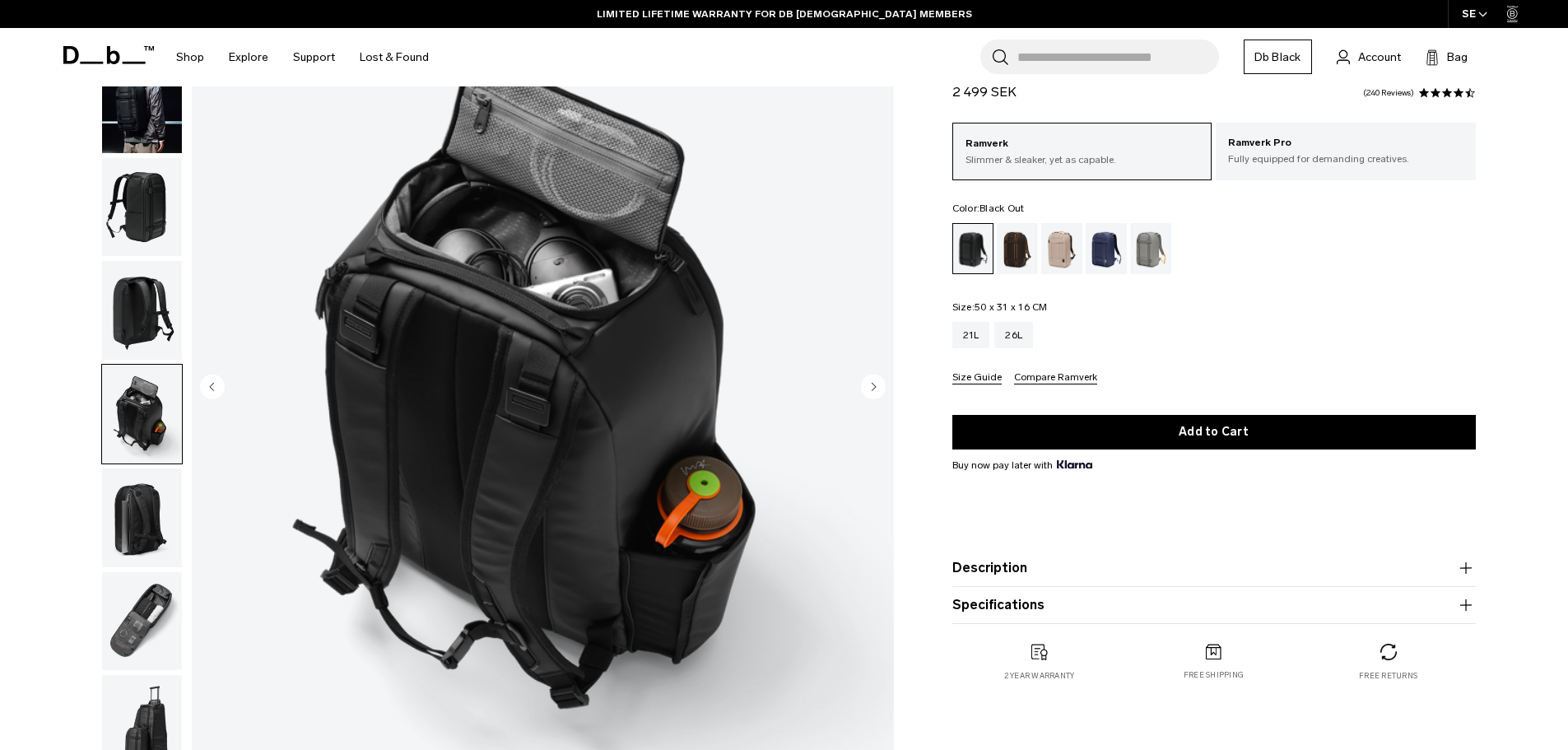
scroll to position [165, 0]
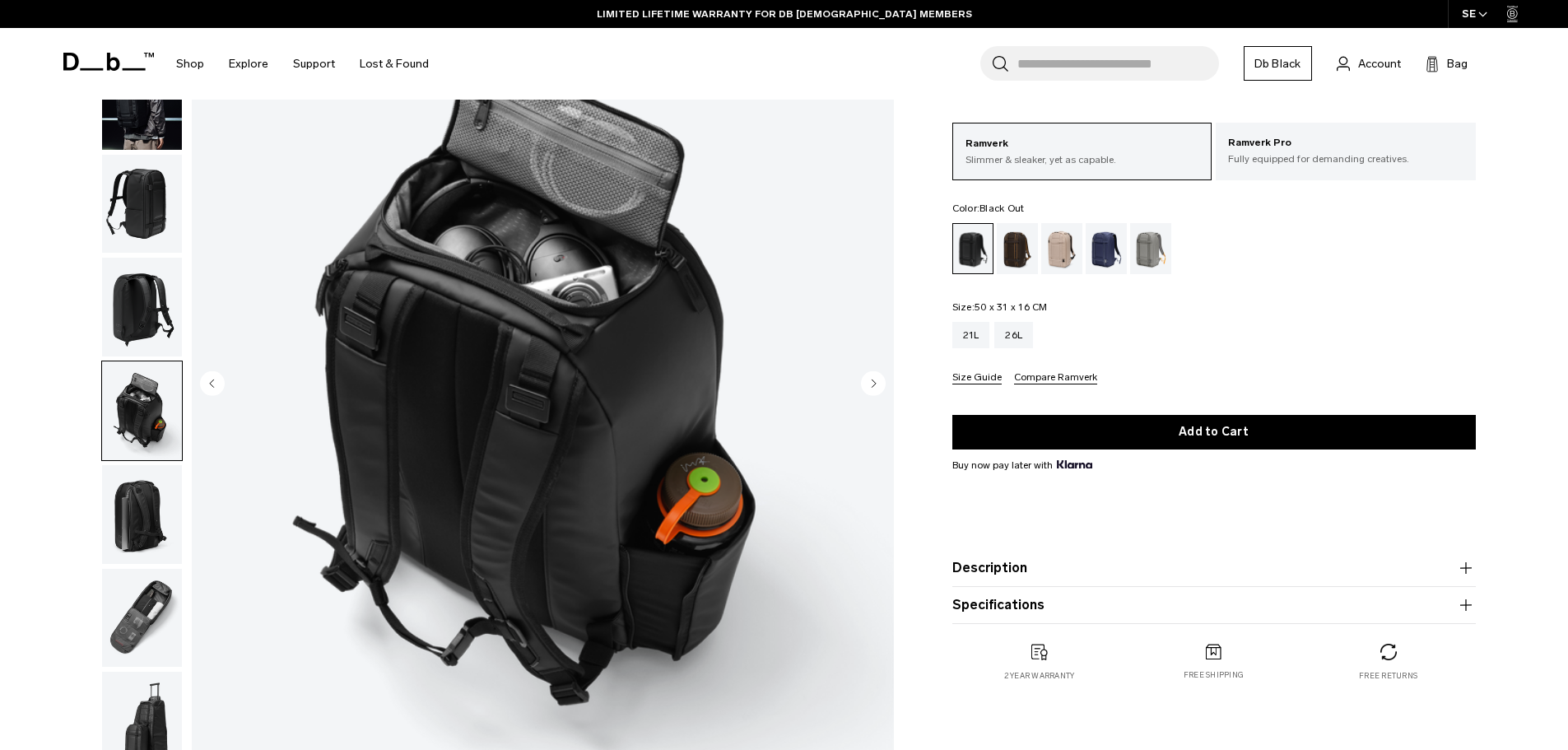
click at [141, 521] on img "button" at bounding box center [142, 514] width 80 height 99
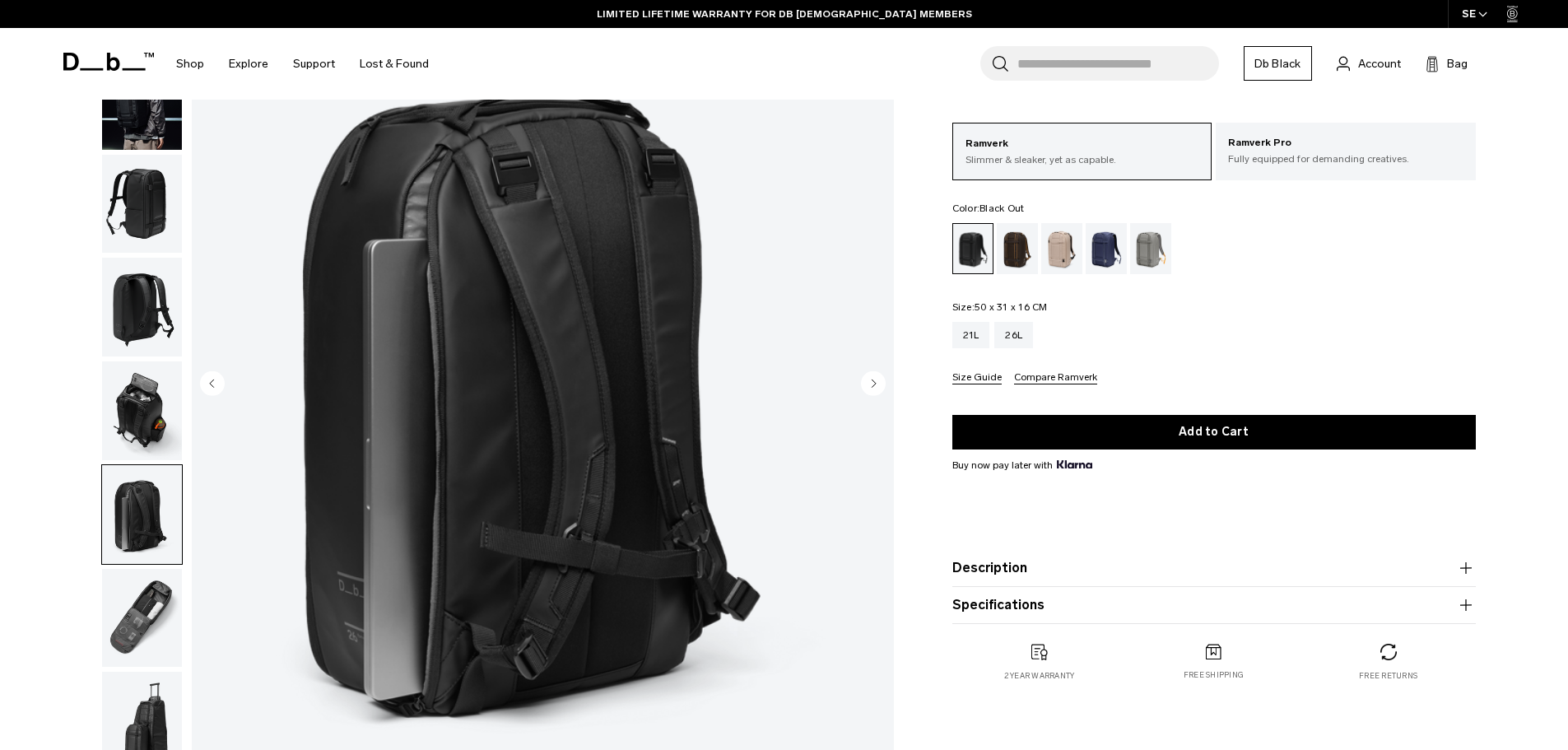
click at [161, 621] on img "button" at bounding box center [142, 619] width 80 height 99
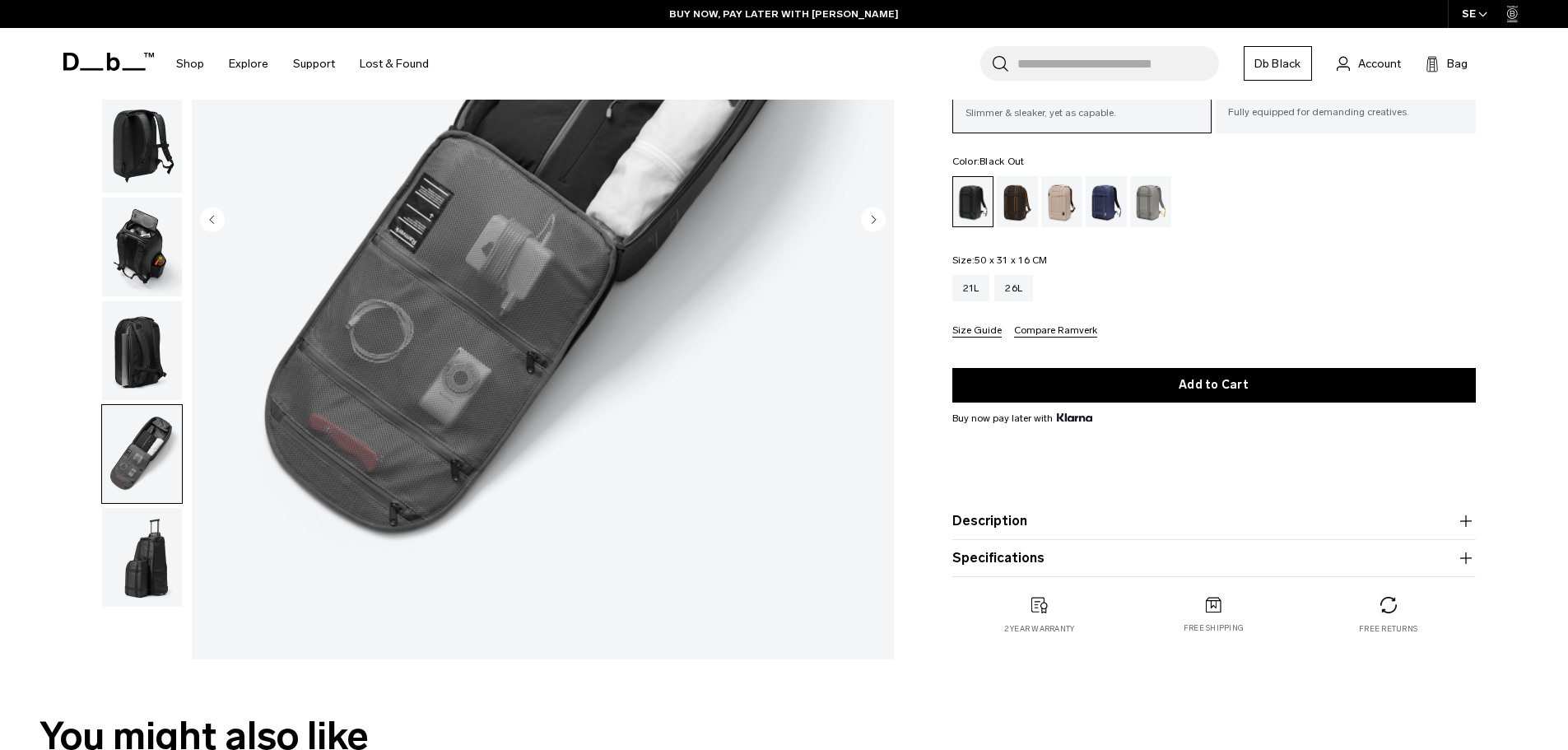
scroll to position [329, 0]
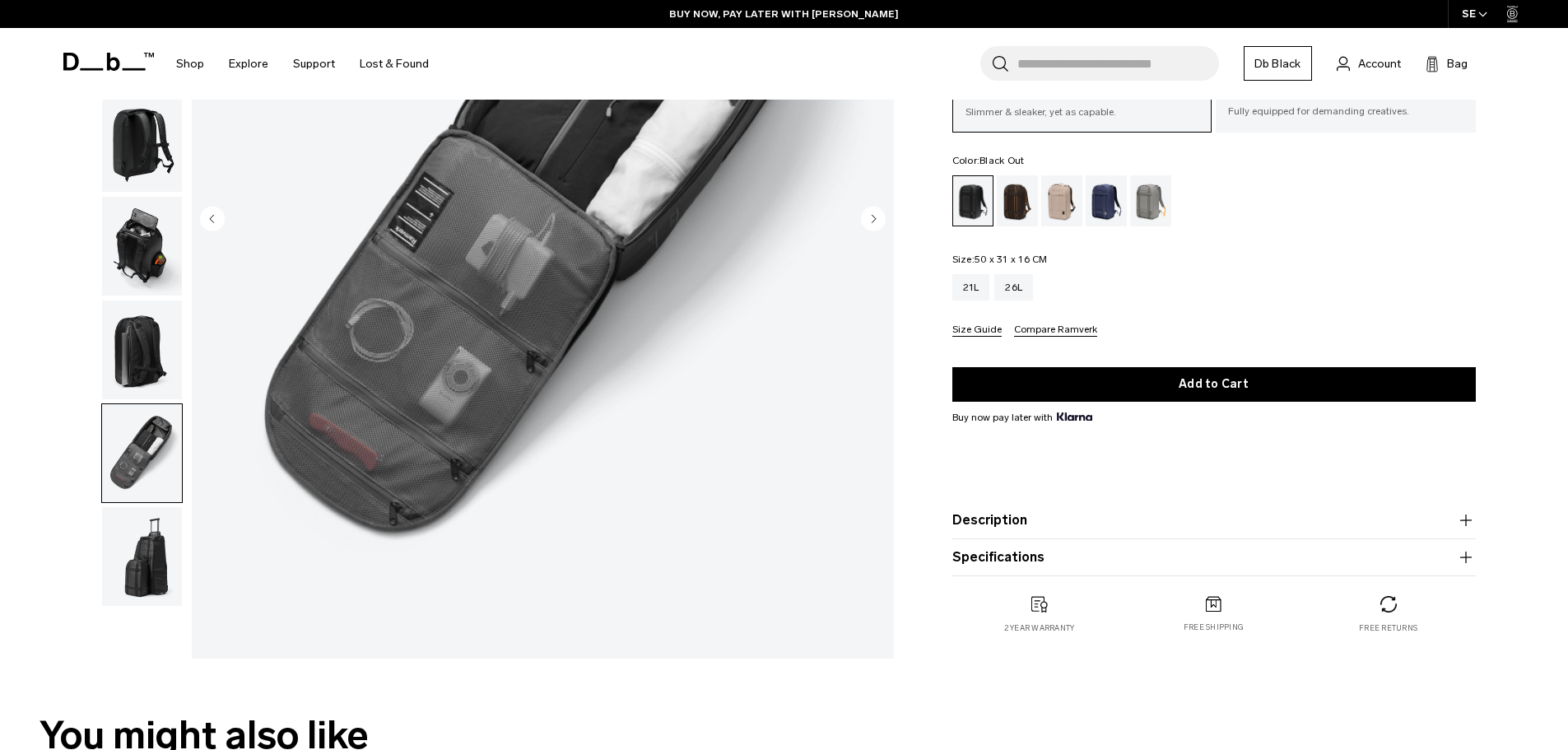
click at [138, 560] on img "button" at bounding box center [142, 557] width 80 height 99
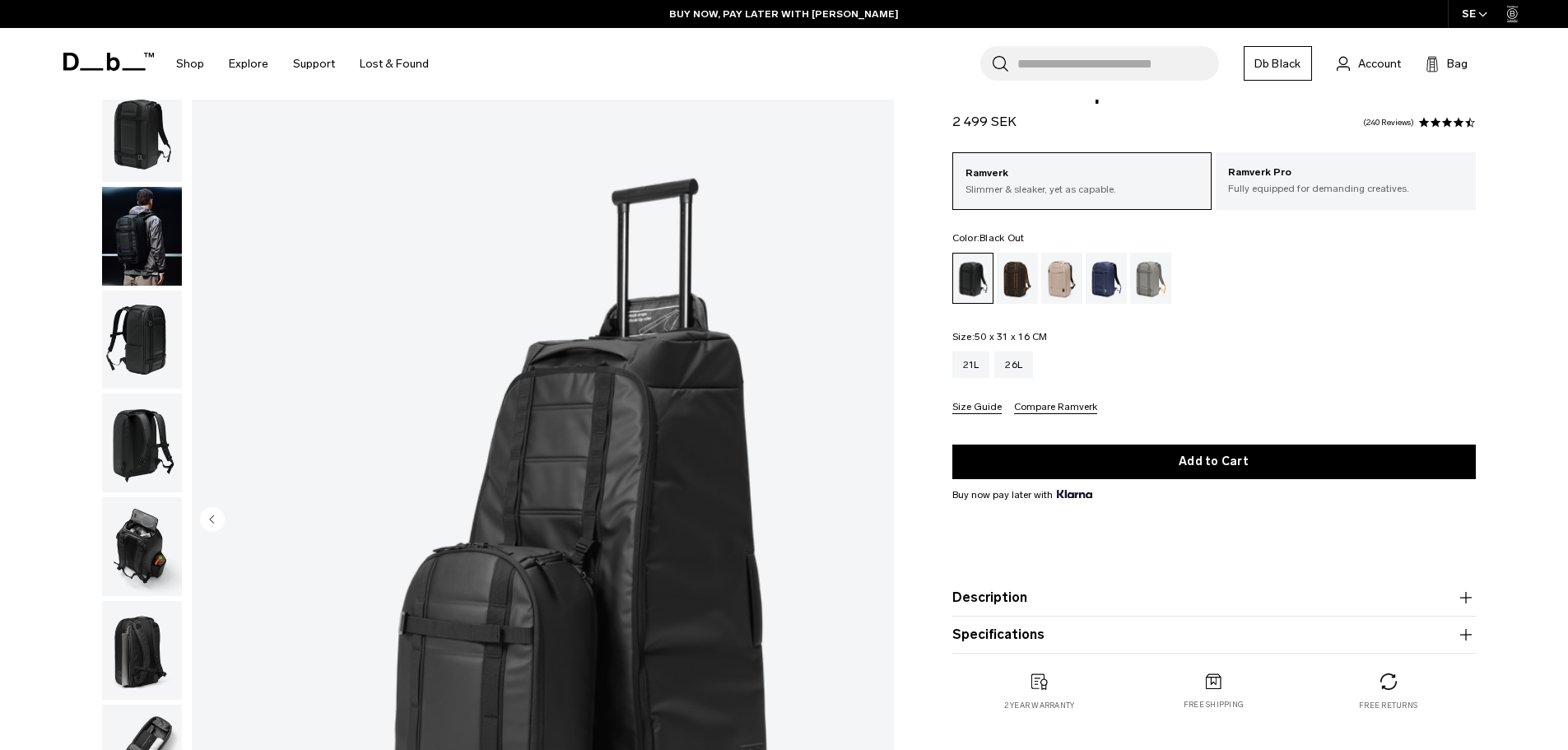
scroll to position [0, 0]
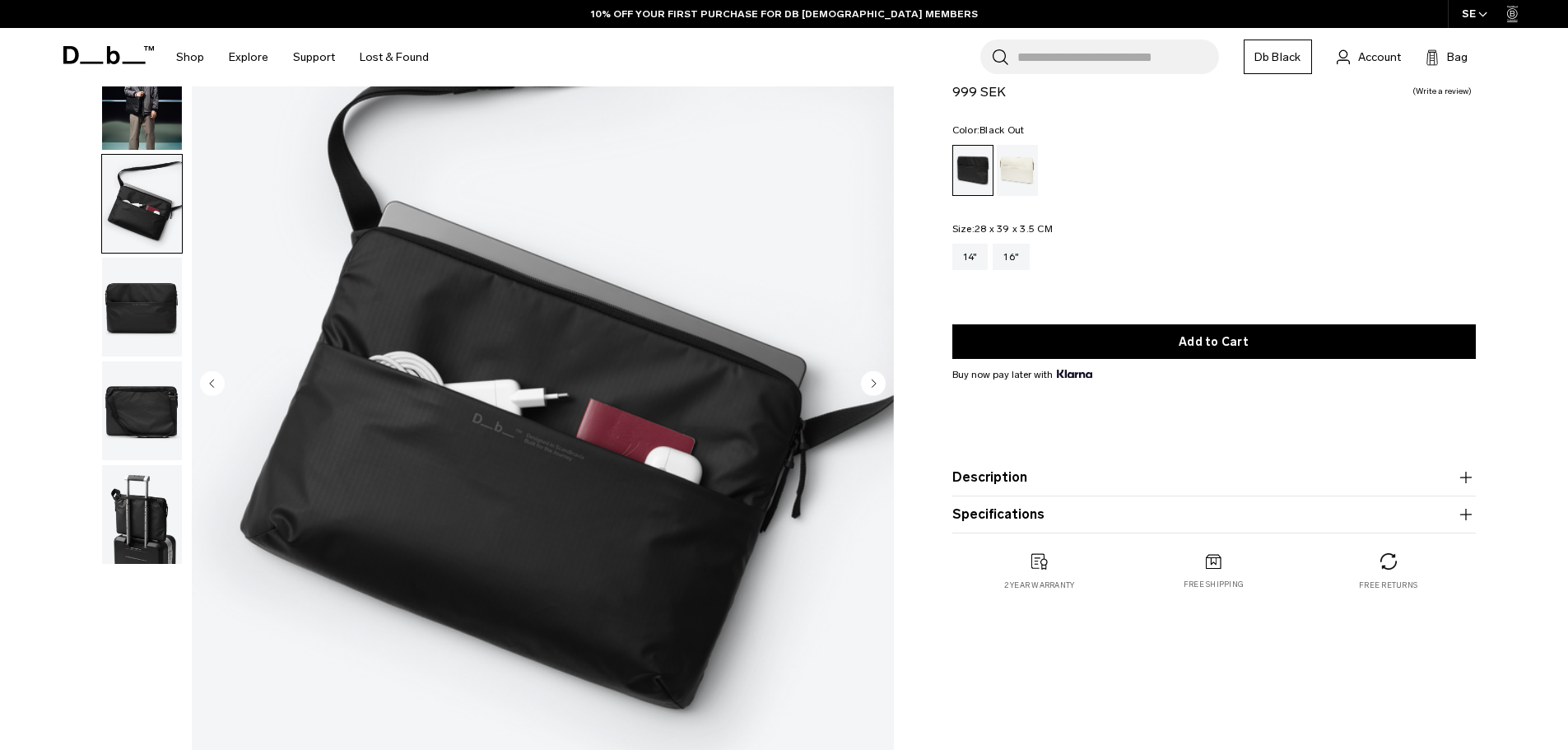
click at [144, 319] on img "button" at bounding box center [142, 307] width 80 height 99
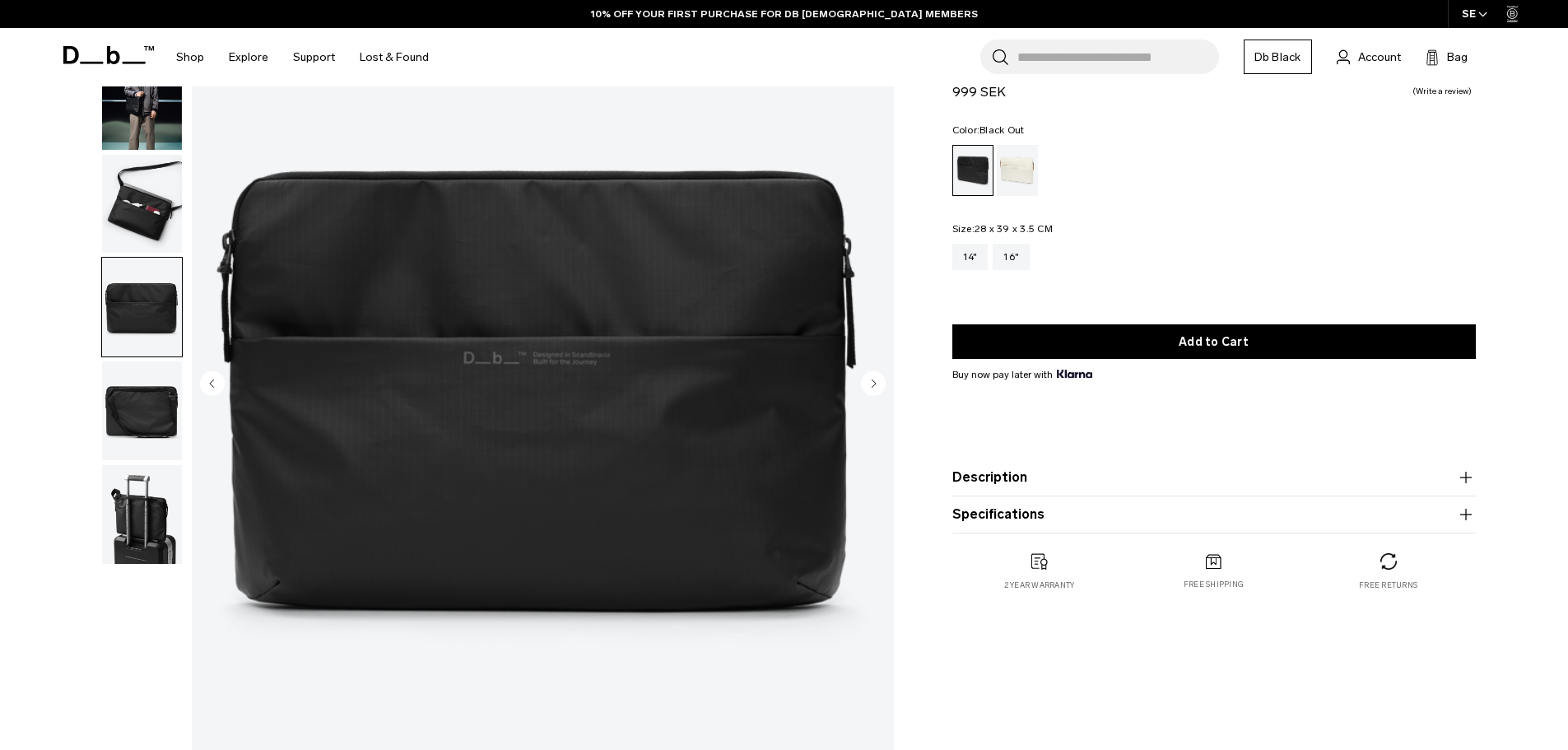
click at [165, 406] on img "button" at bounding box center [142, 411] width 80 height 99
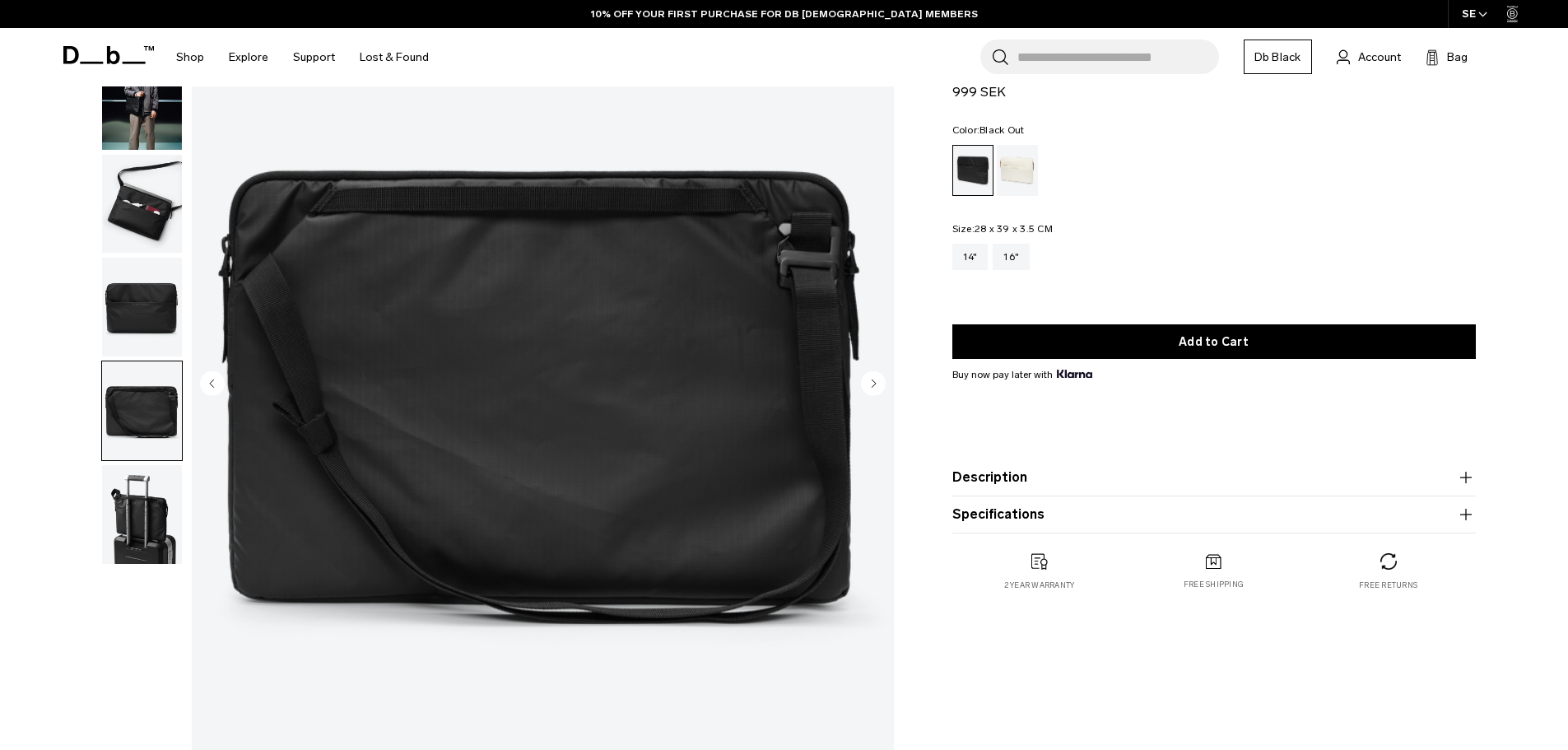
click at [160, 550] on img "button" at bounding box center [142, 514] width 80 height 99
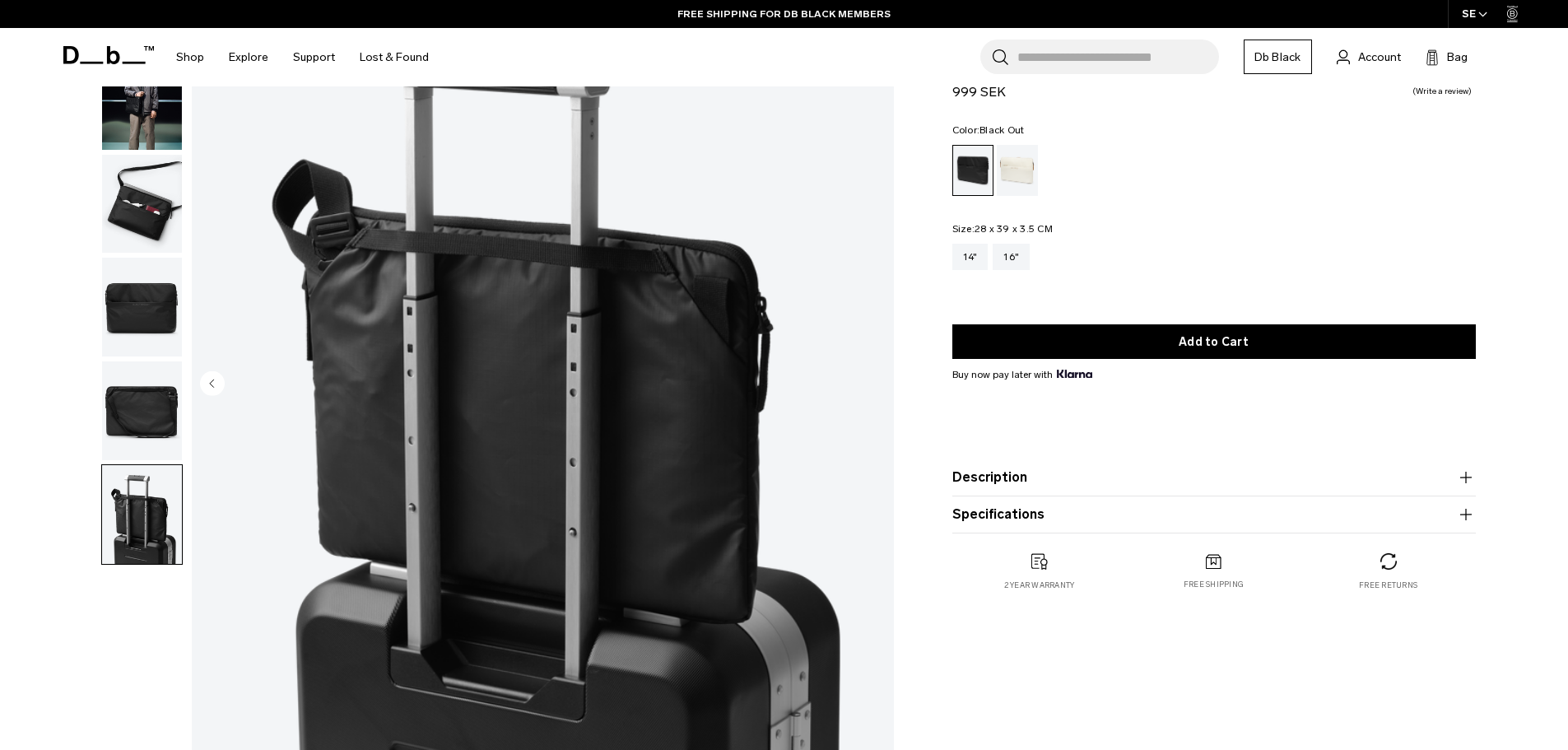
click at [124, 452] on img "button" at bounding box center [142, 411] width 80 height 99
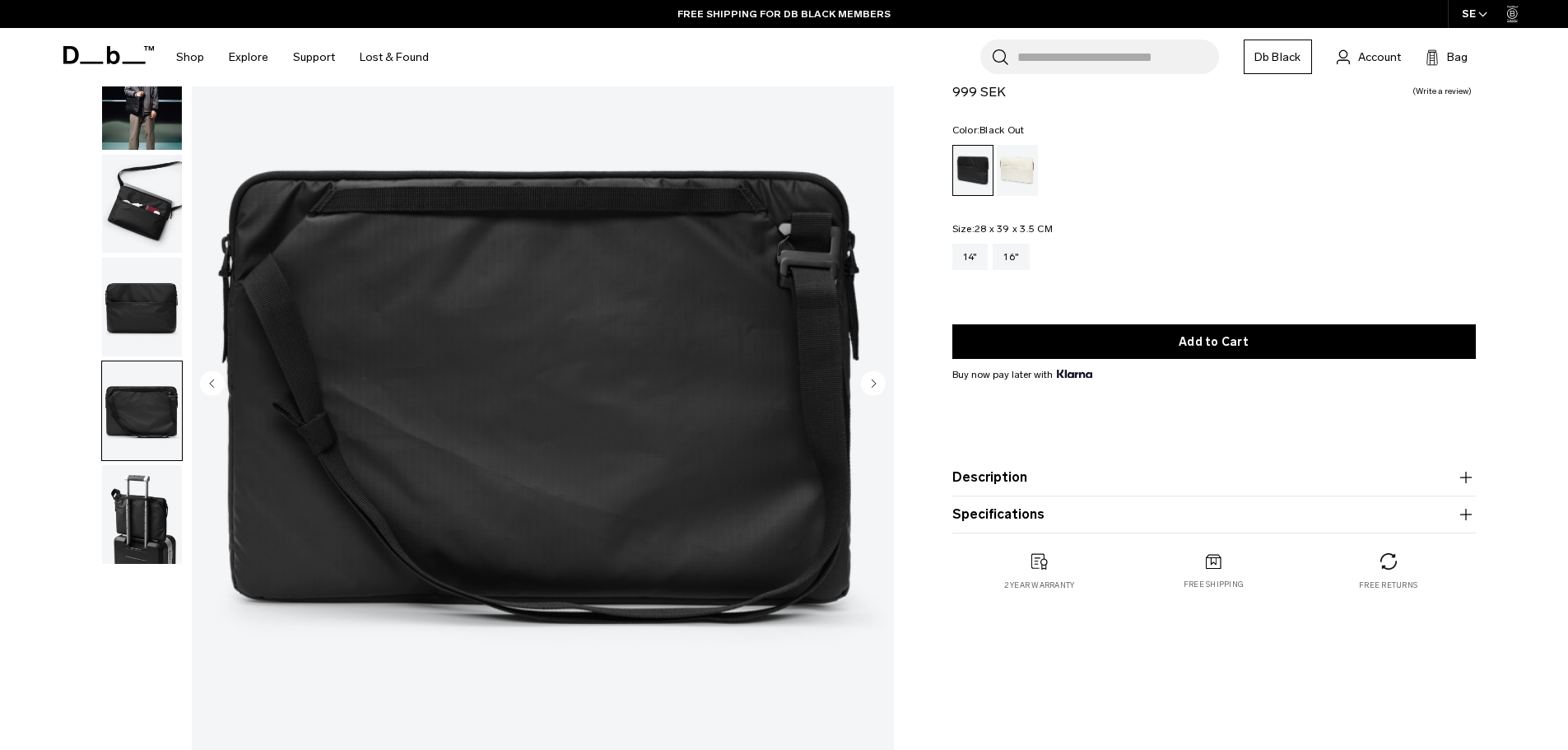
click at [132, 428] on img "button" at bounding box center [142, 411] width 80 height 99
click at [131, 302] on img "button" at bounding box center [142, 307] width 80 height 99
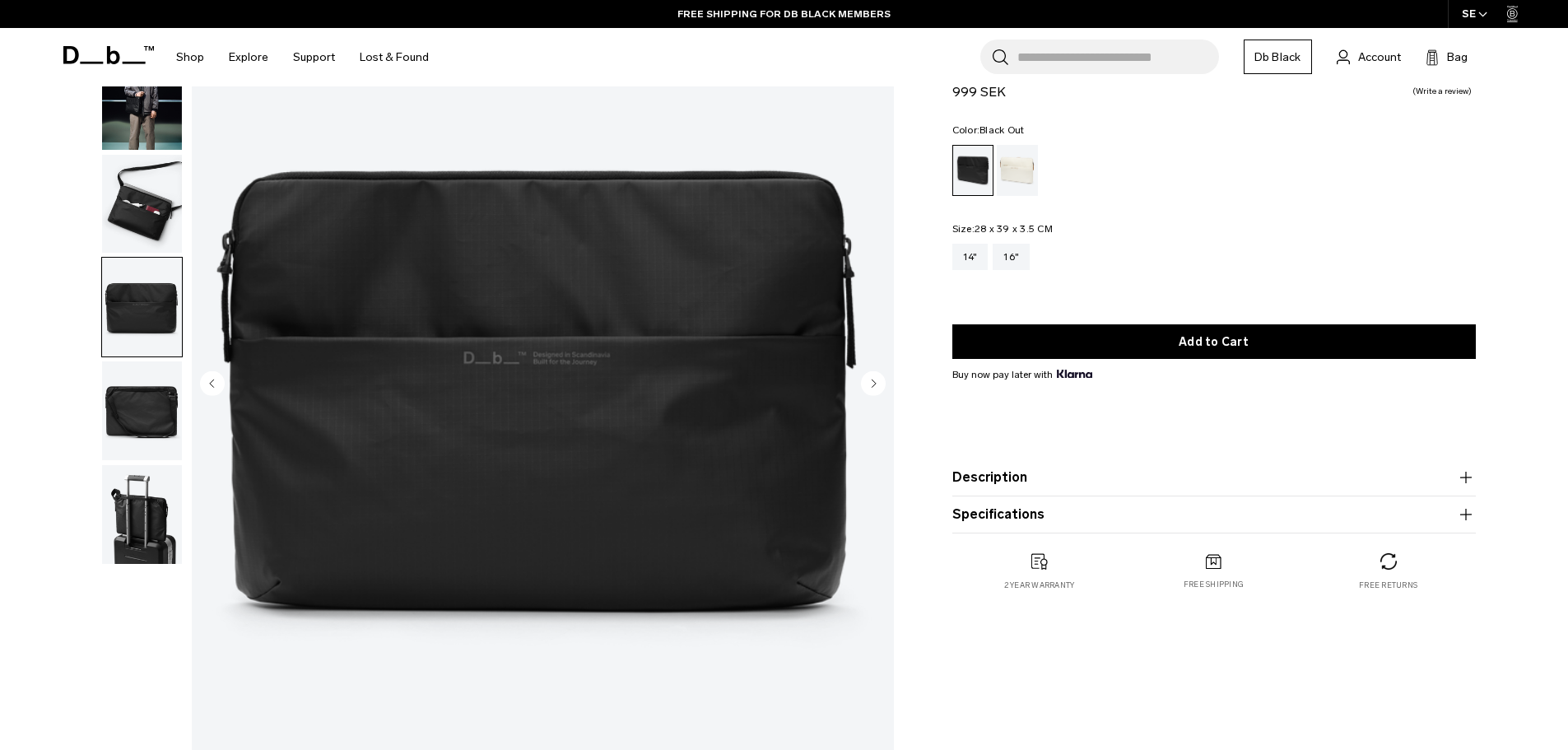
click at [120, 179] on img "button" at bounding box center [142, 204] width 80 height 99
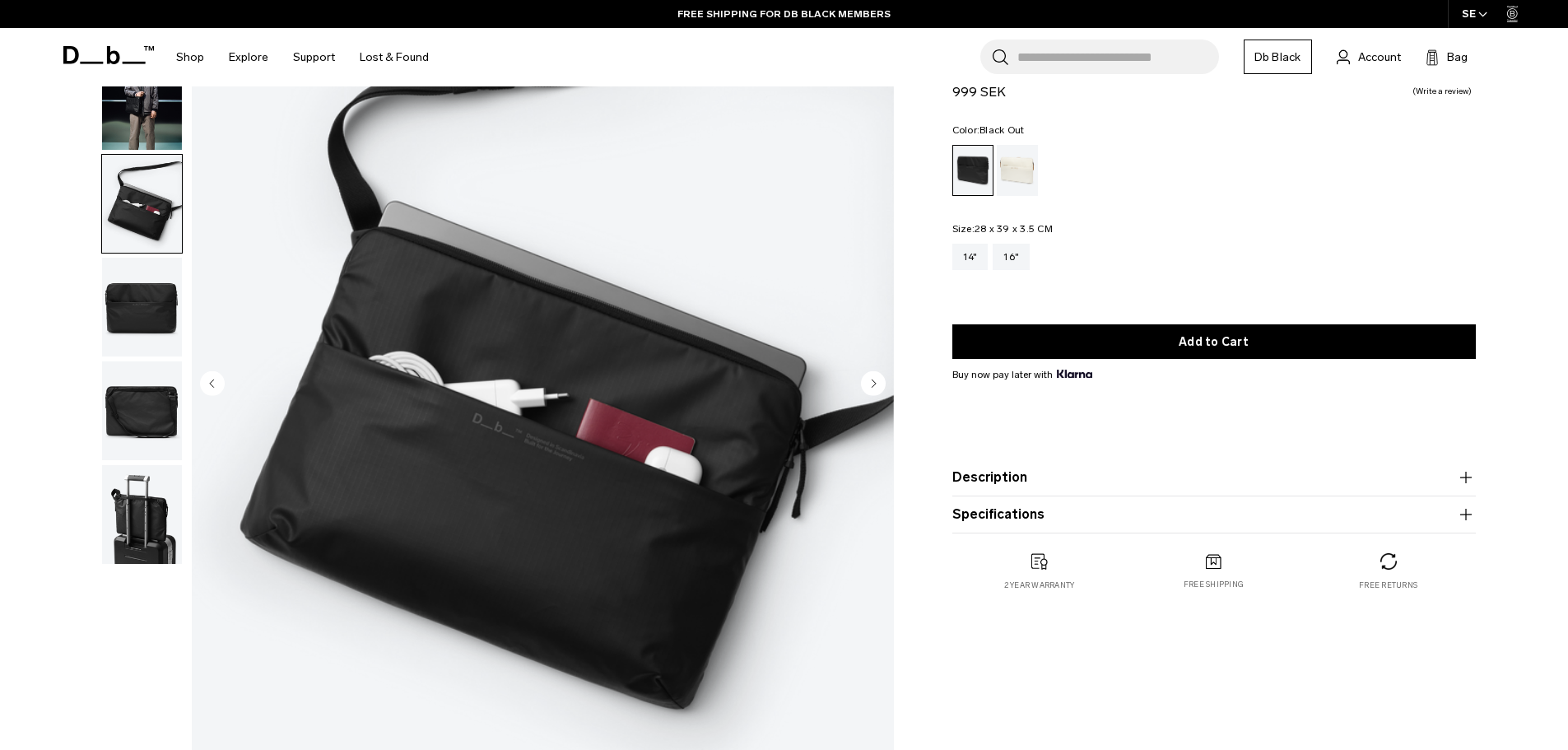
click at [123, 116] on img "button" at bounding box center [142, 100] width 80 height 99
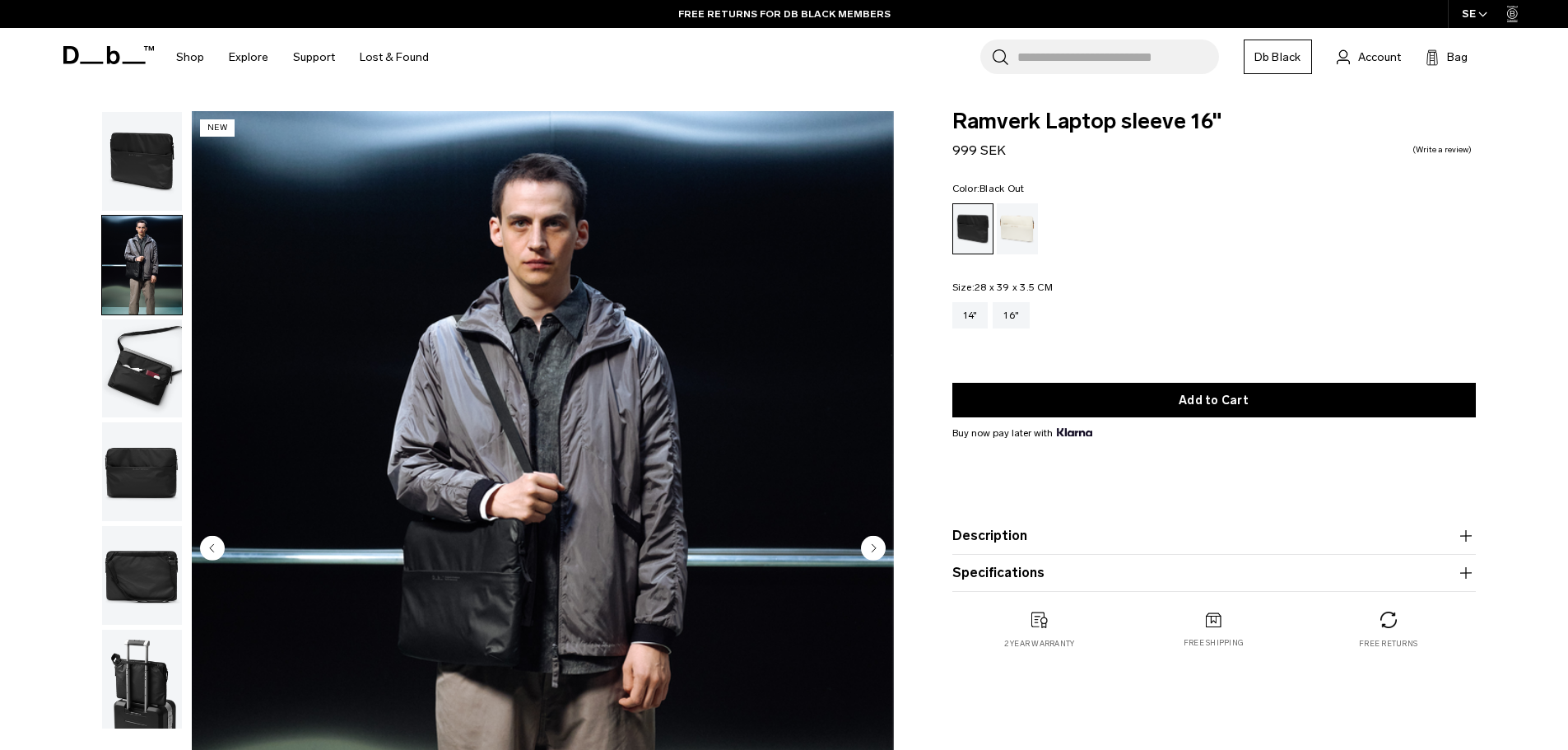
click at [128, 364] on img "button" at bounding box center [142, 369] width 80 height 99
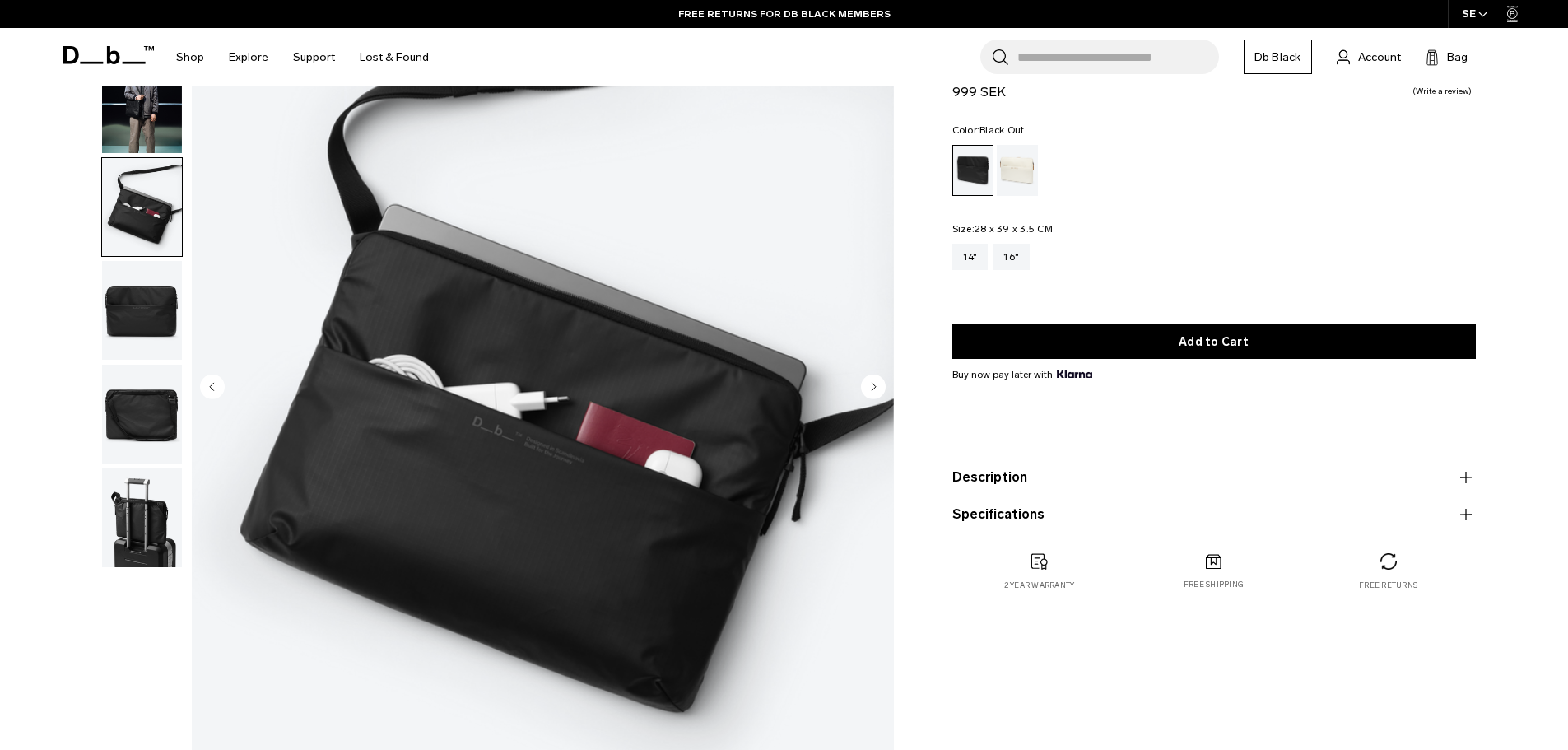
scroll to position [165, 0]
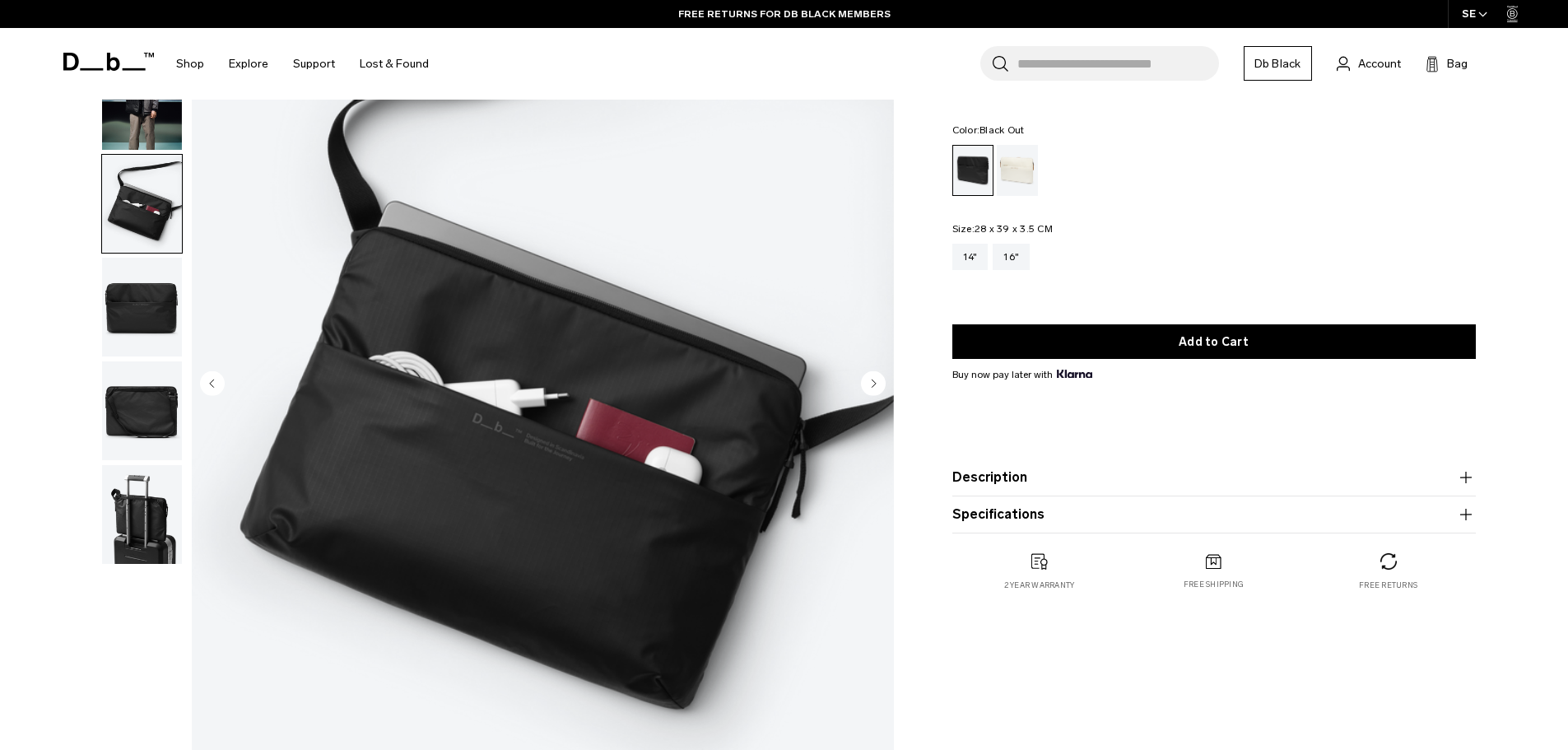
click at [135, 321] on img "button" at bounding box center [142, 307] width 80 height 99
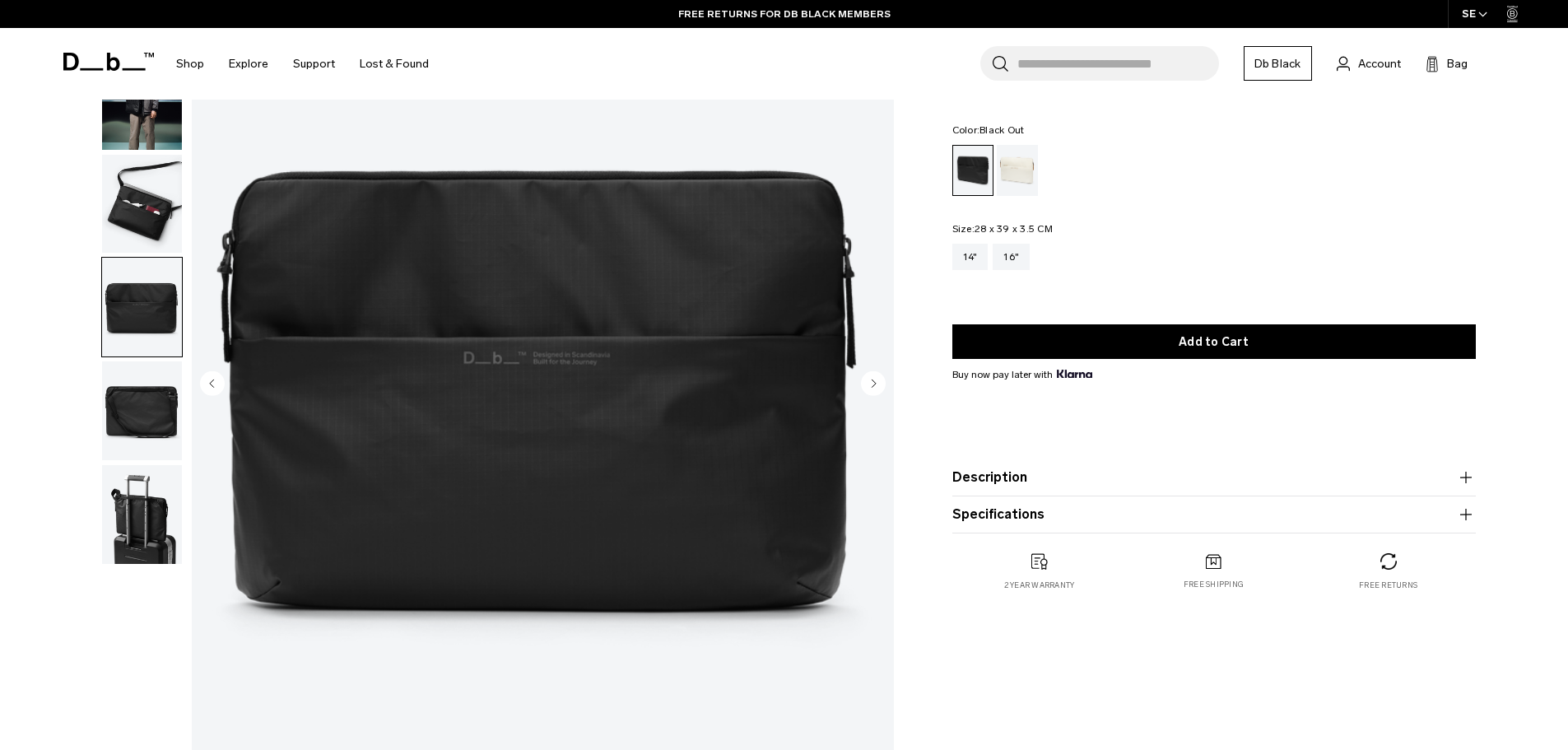
click at [137, 393] on img "button" at bounding box center [142, 411] width 80 height 99
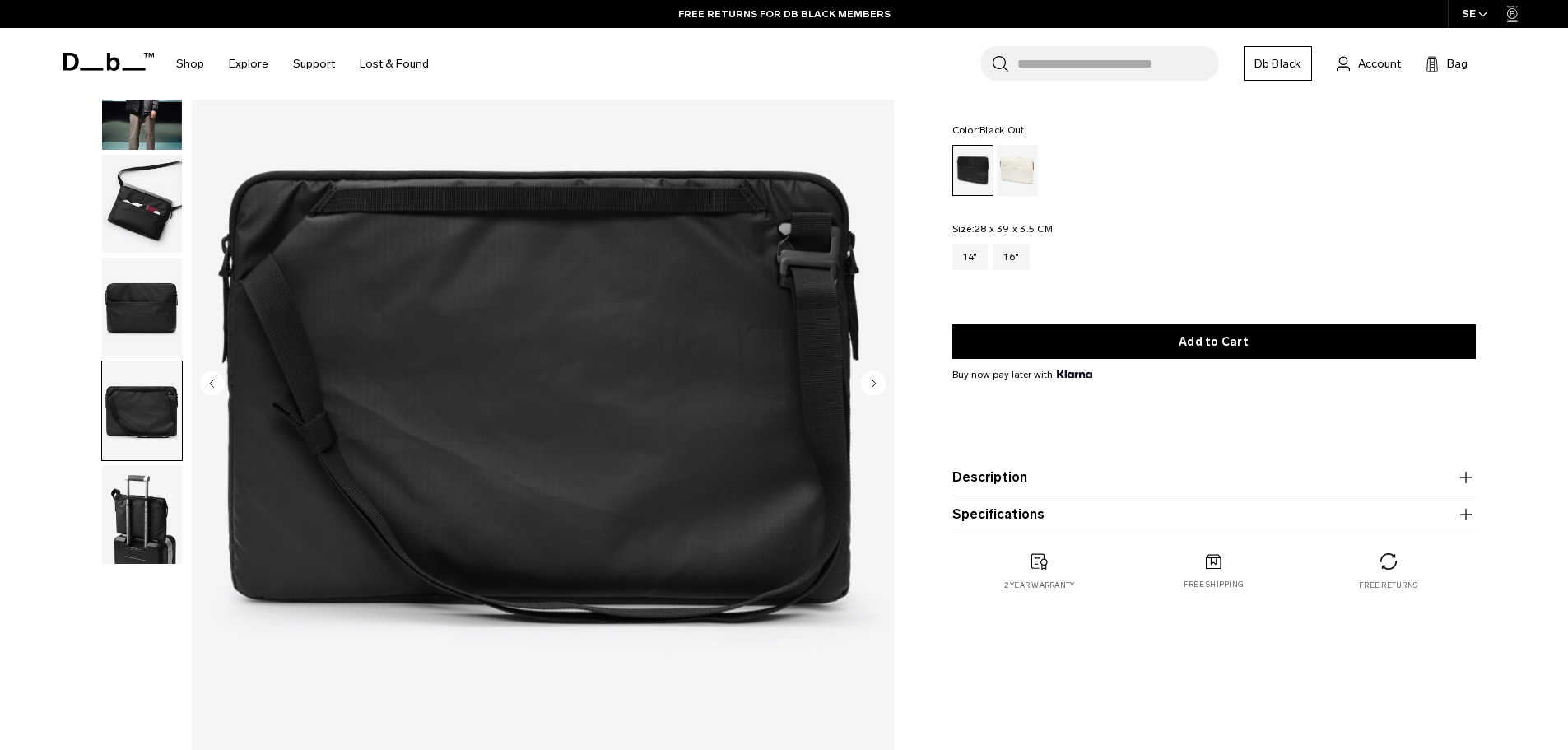
click at [131, 518] on img "button" at bounding box center [142, 514] width 80 height 99
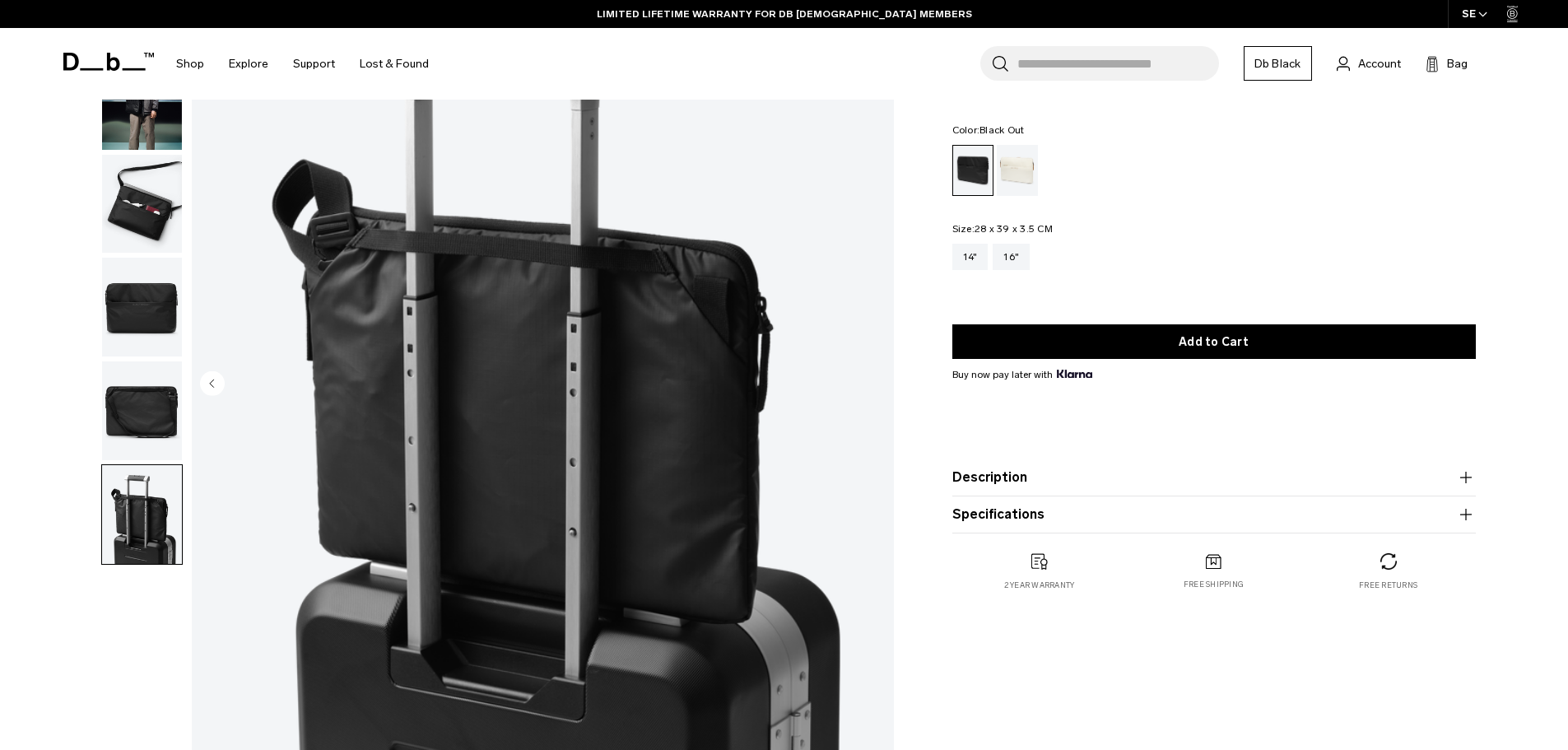
scroll to position [0, 0]
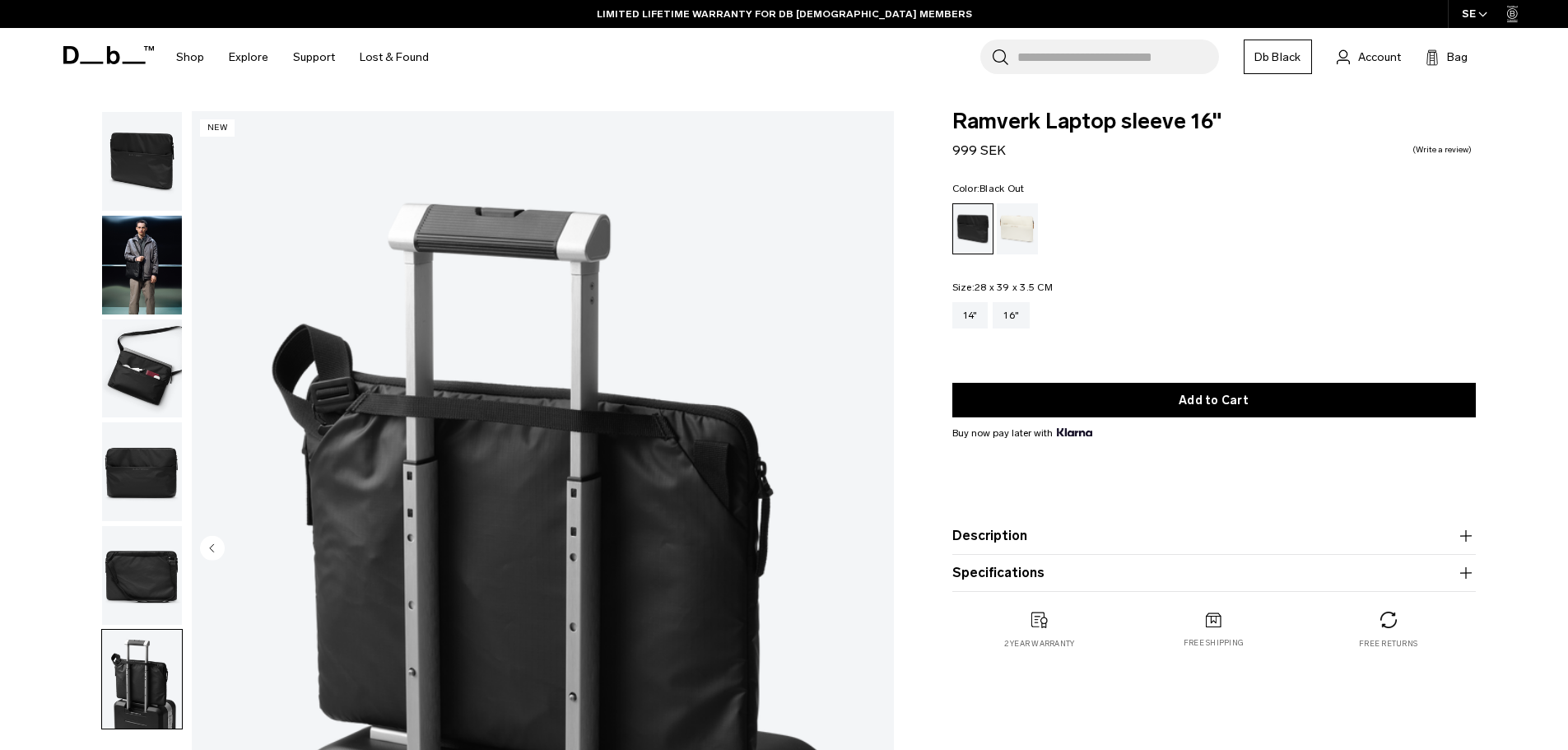
click at [136, 181] on img "button" at bounding box center [142, 161] width 80 height 99
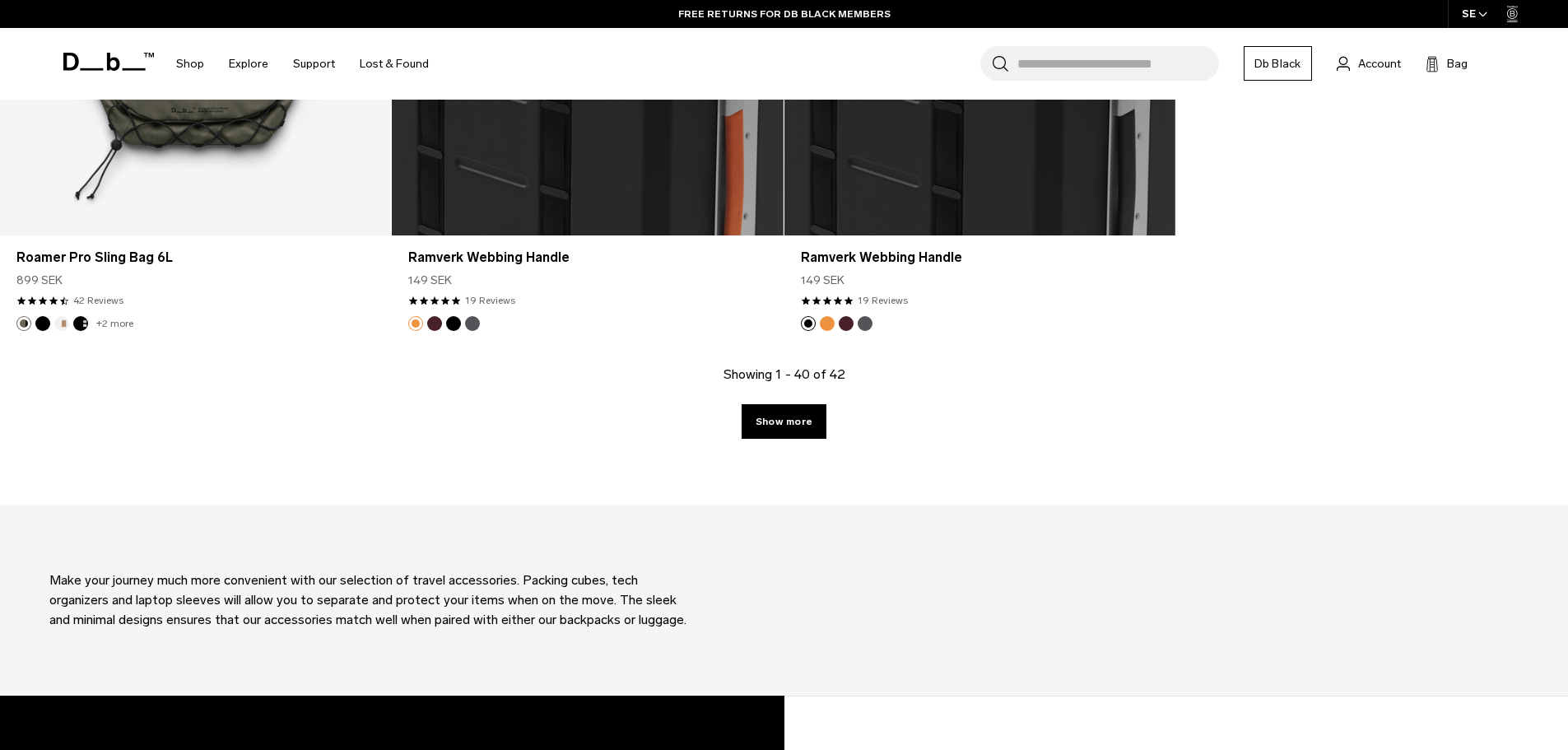
scroll to position [6341, 0]
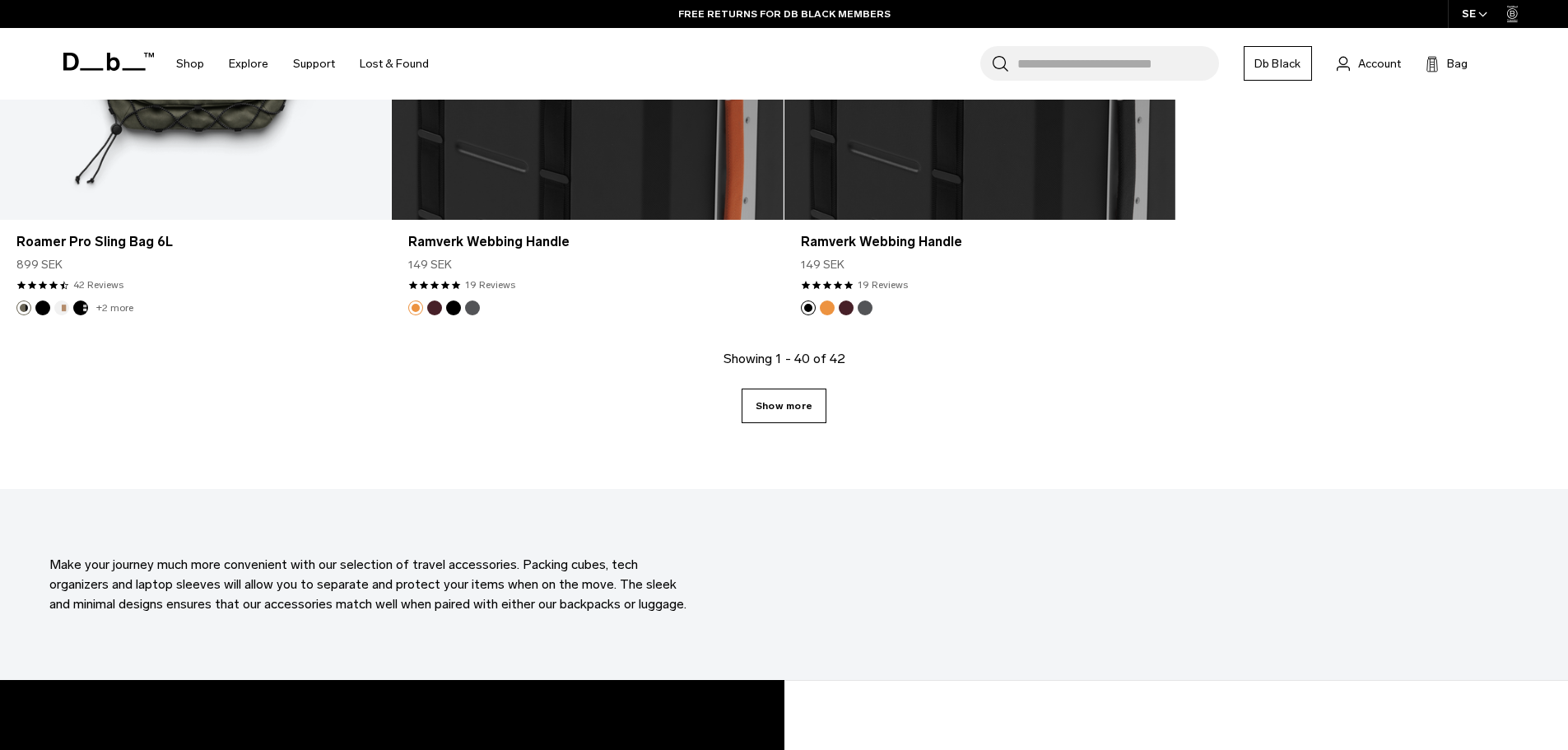
click at [781, 394] on link "Show more" at bounding box center [783, 406] width 84 height 34
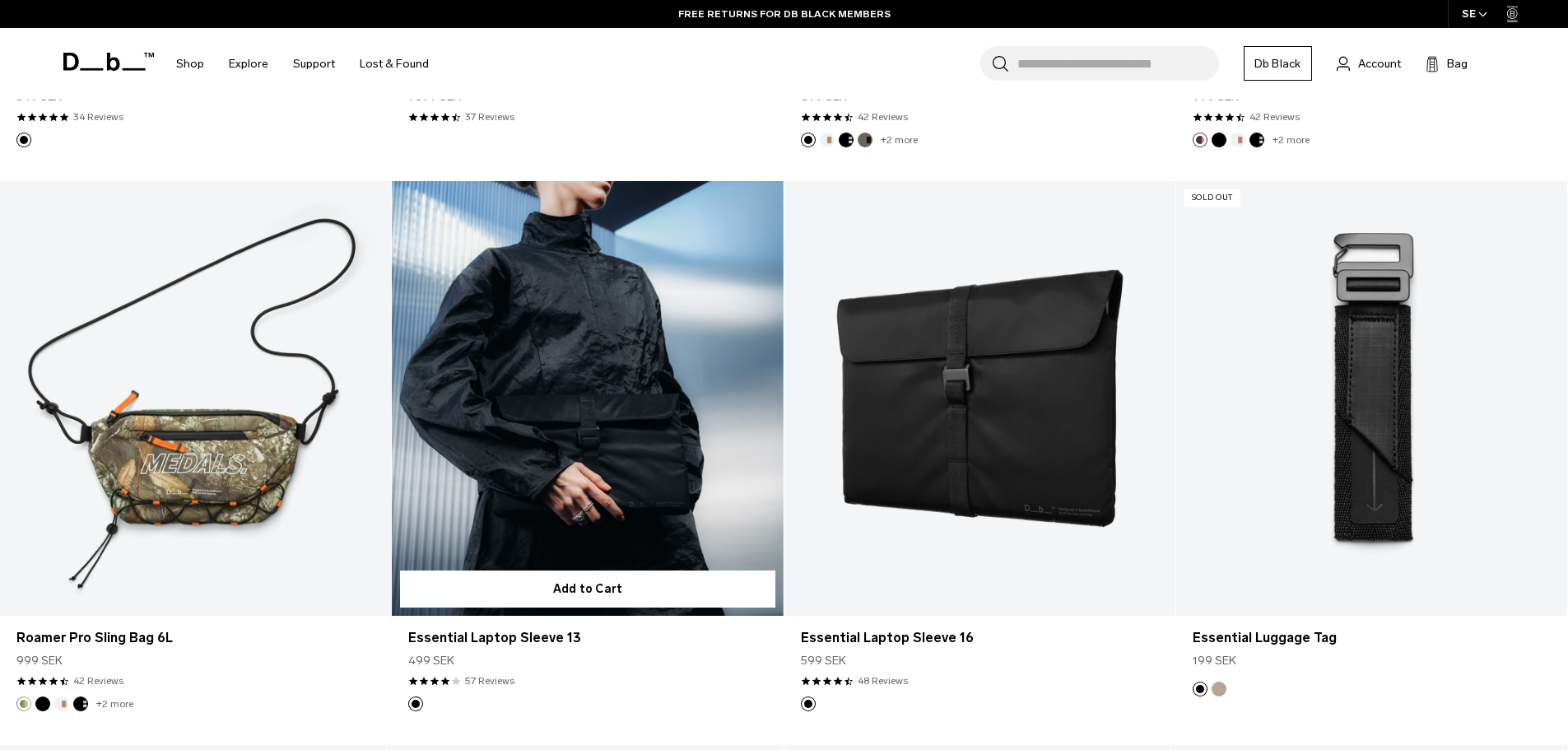
scroll to position [2553, 0]
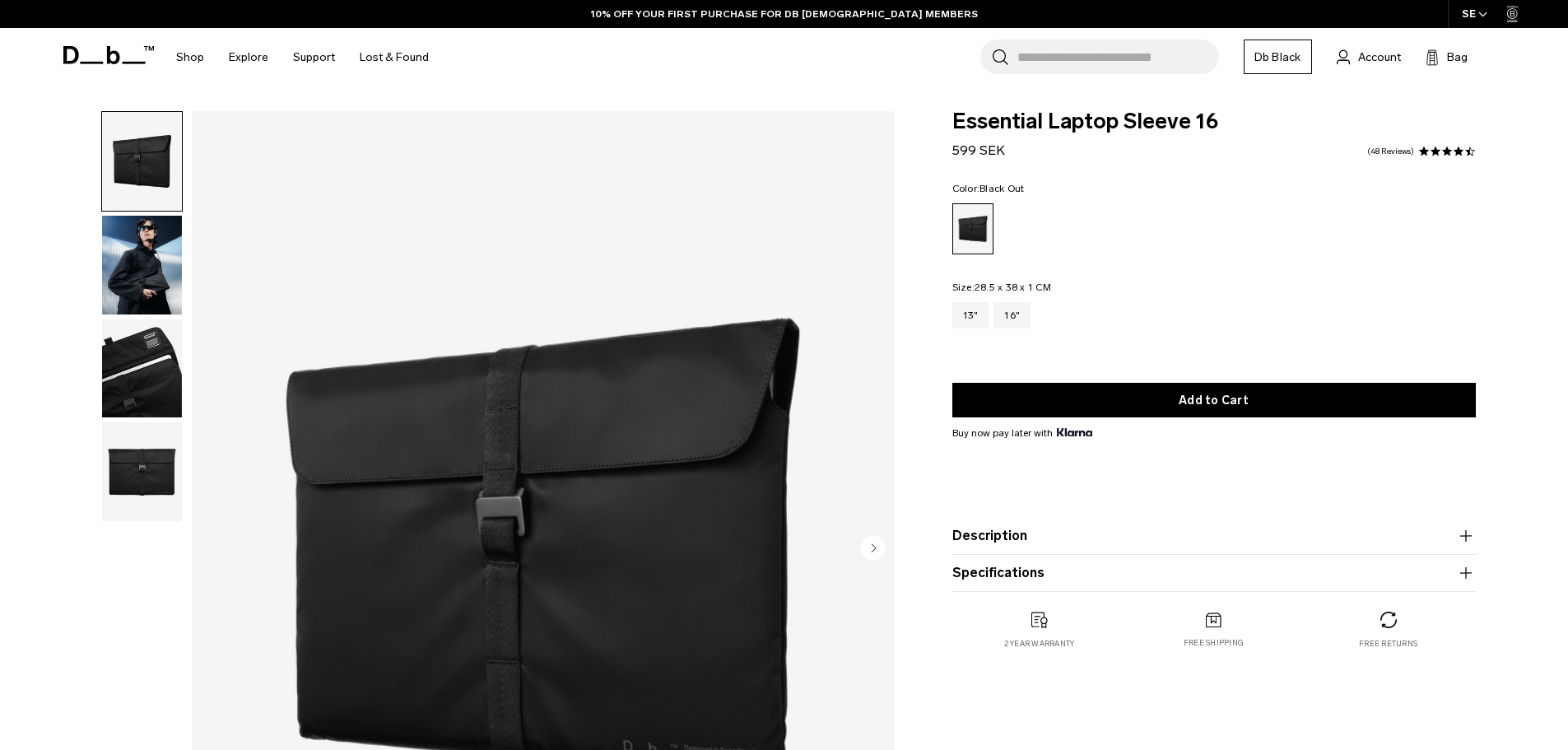
click at [136, 216] on img "button" at bounding box center [142, 265] width 80 height 99
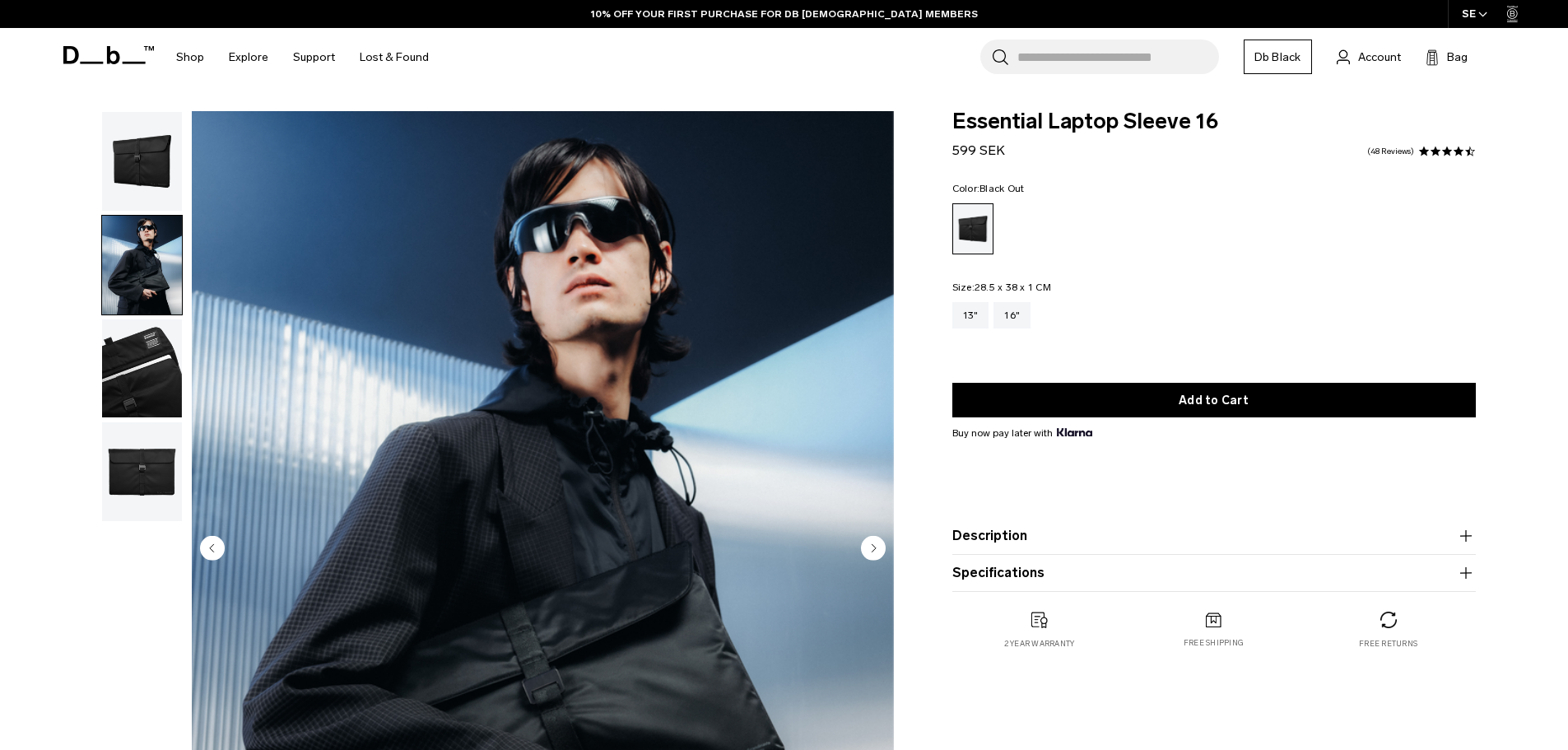
scroll to position [82, 0]
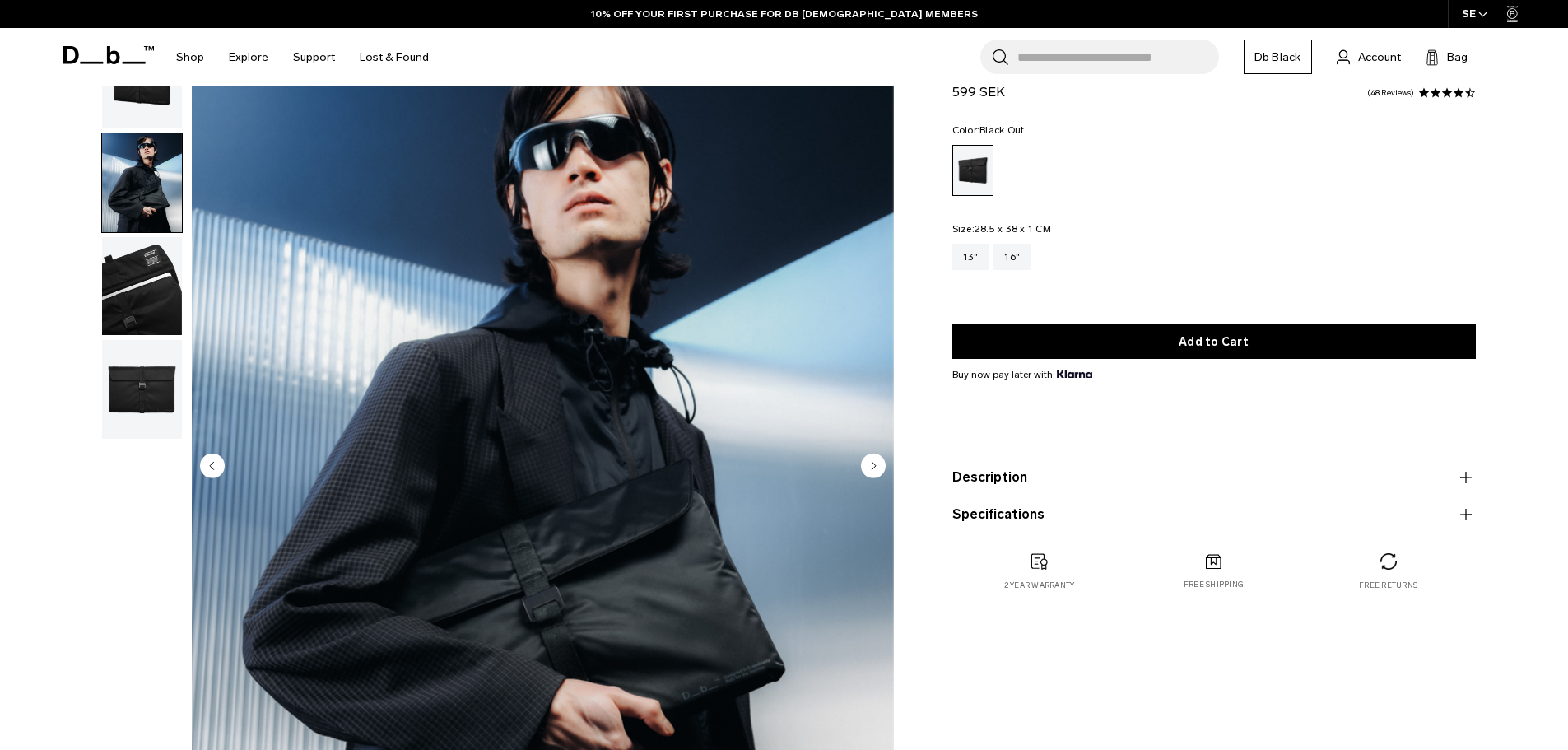
click at [142, 280] on img "button" at bounding box center [142, 287] width 80 height 99
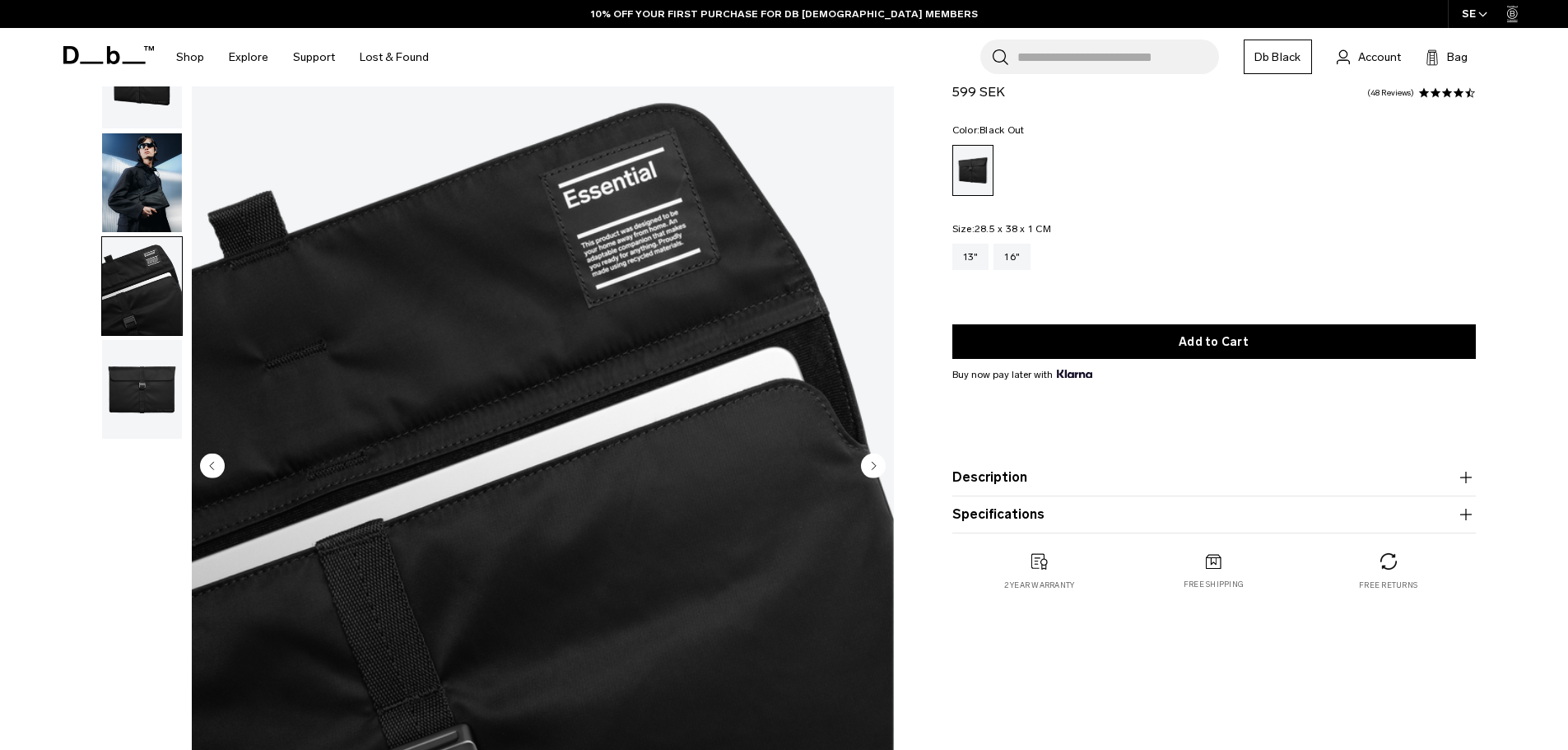
click at [140, 380] on img "button" at bounding box center [142, 390] width 80 height 99
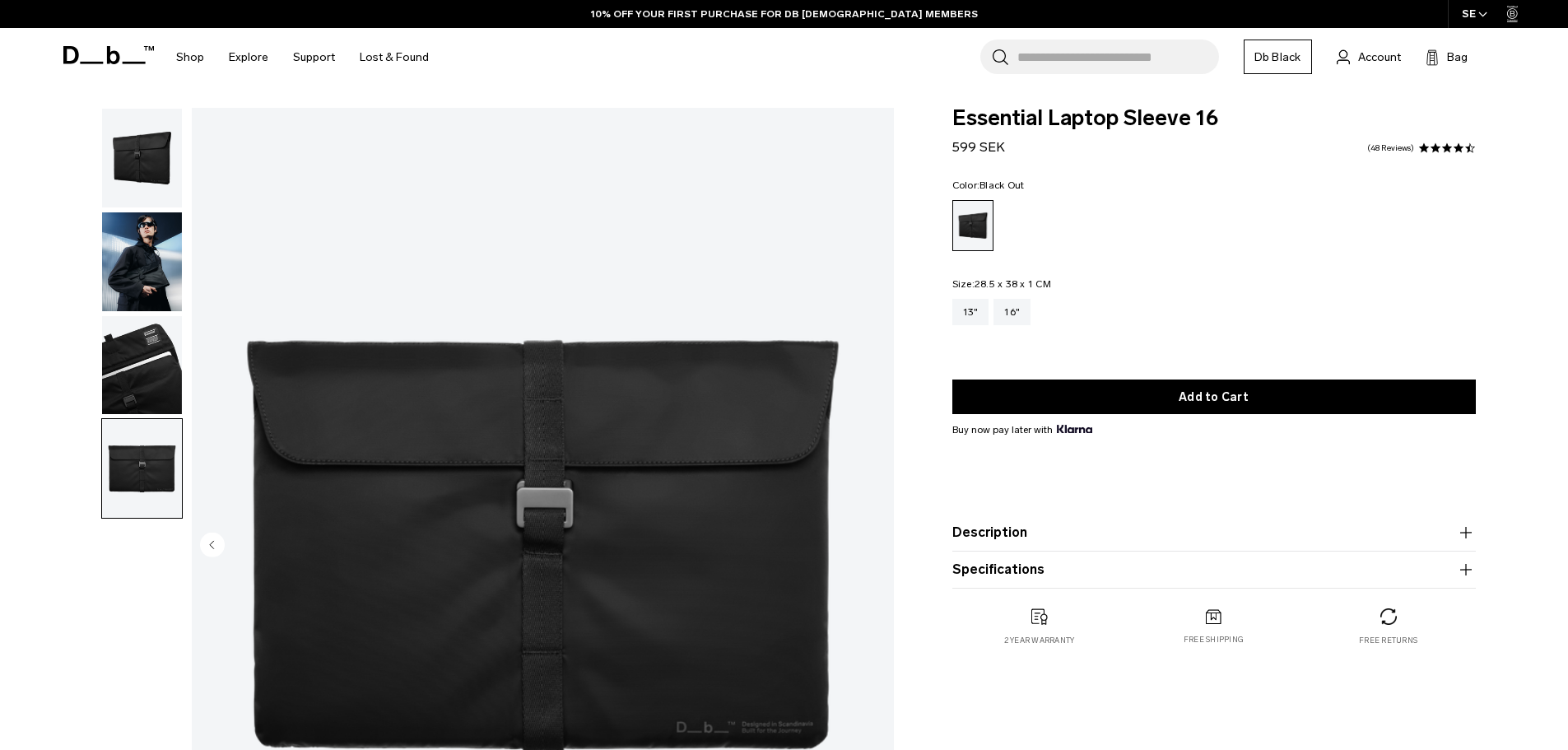
scroll to position [0, 0]
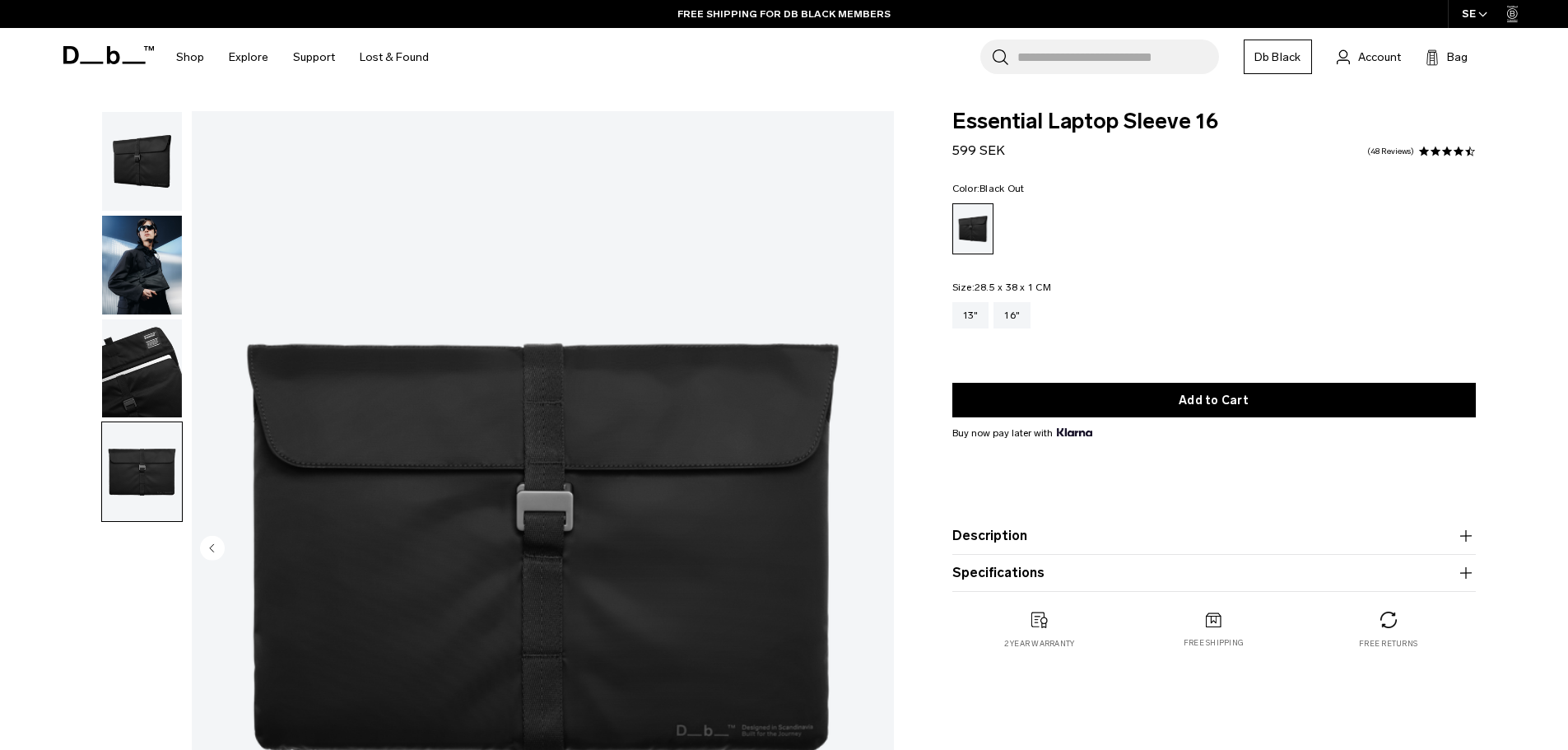
click at [146, 165] on img "button" at bounding box center [142, 161] width 80 height 99
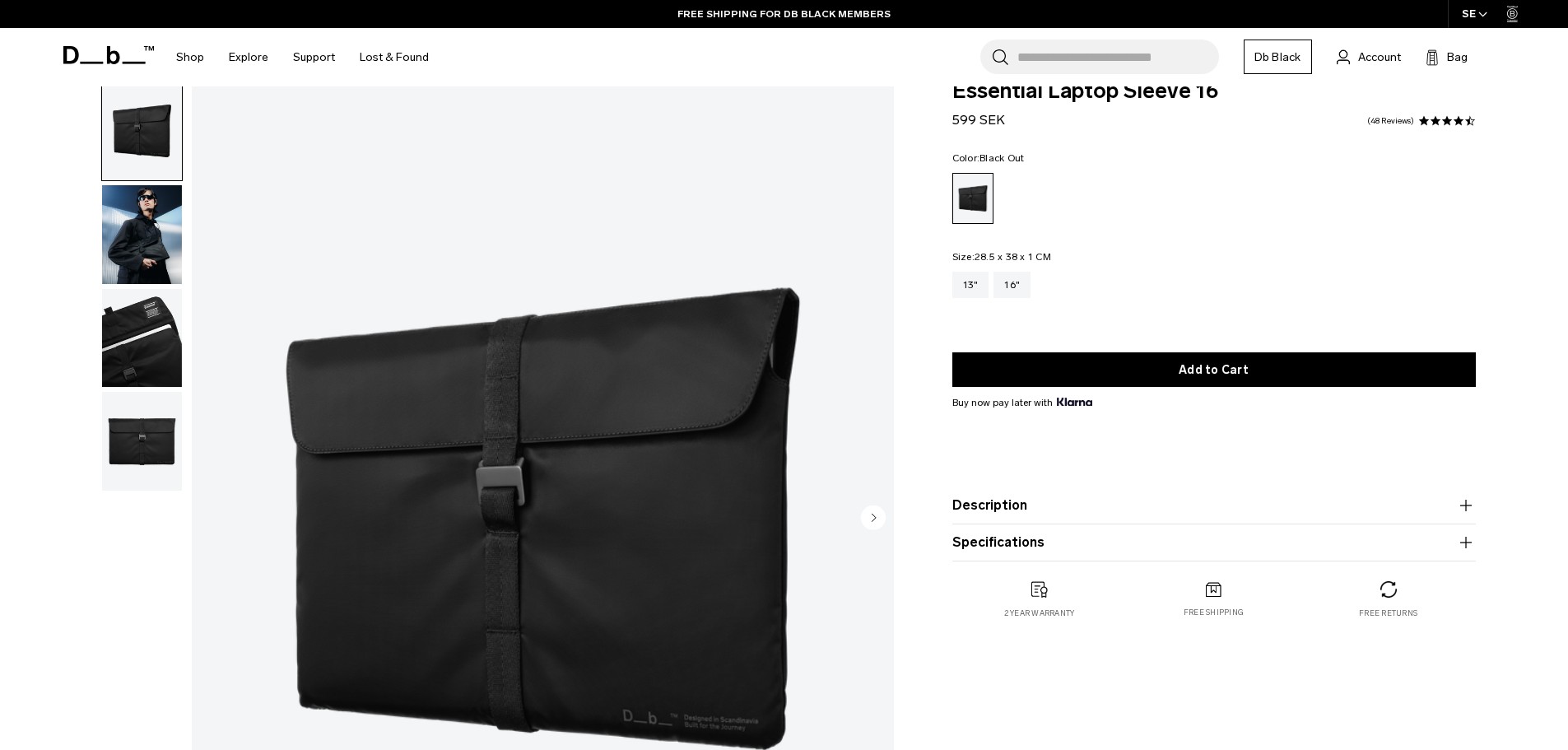
scroll to position [82, 0]
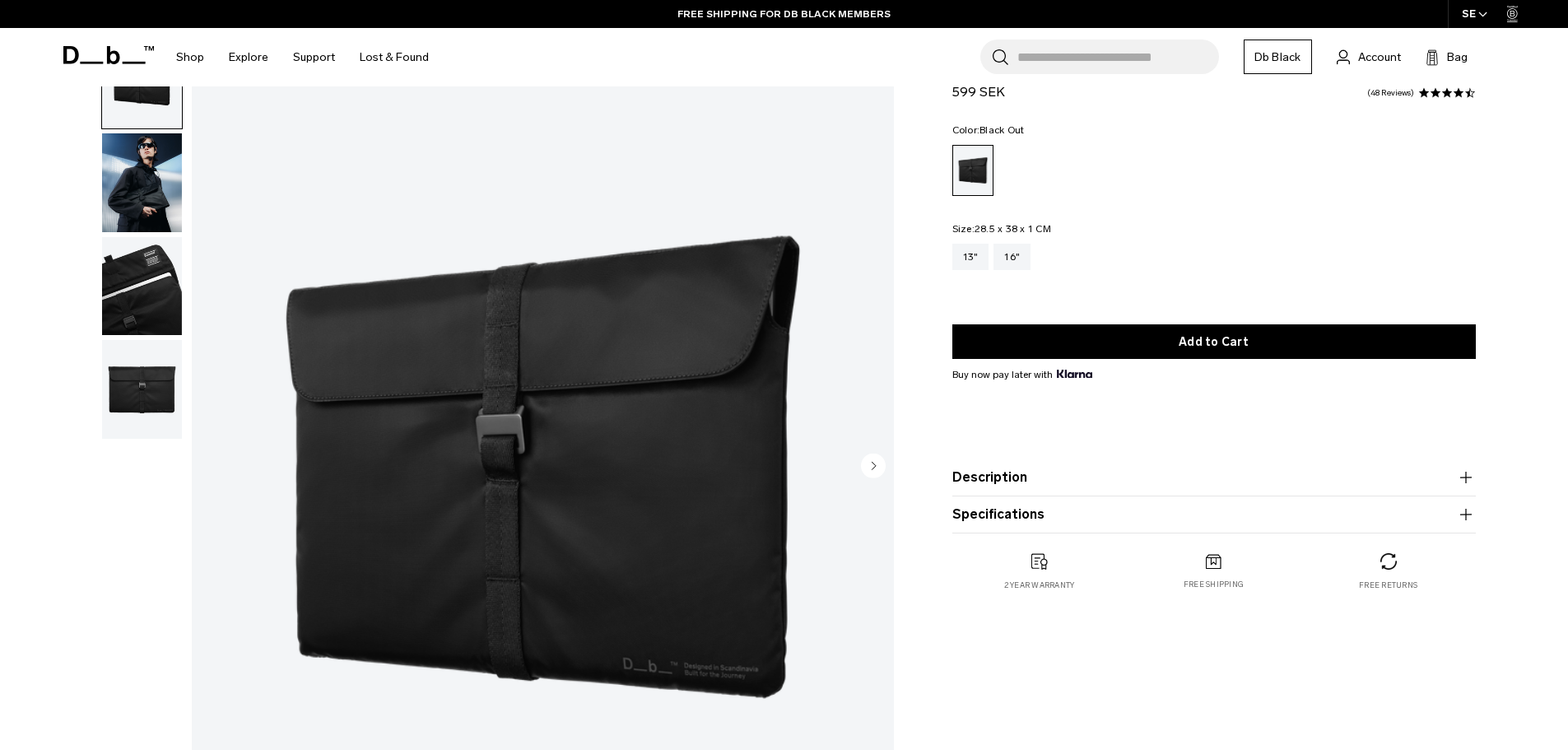
click at [142, 268] on img "button" at bounding box center [142, 287] width 80 height 99
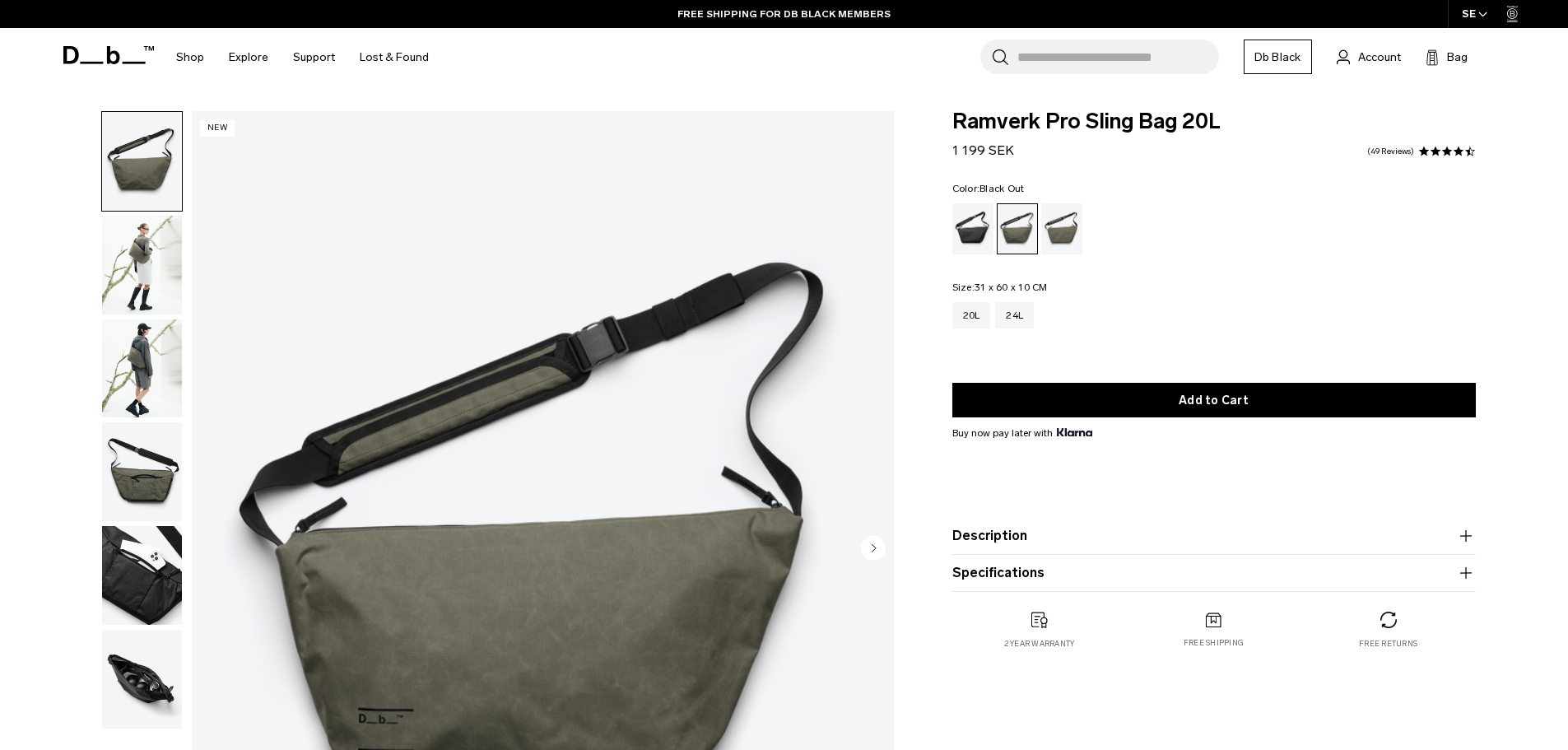
click at [966, 219] on div "Black Out" at bounding box center [974, 228] width 42 height 51
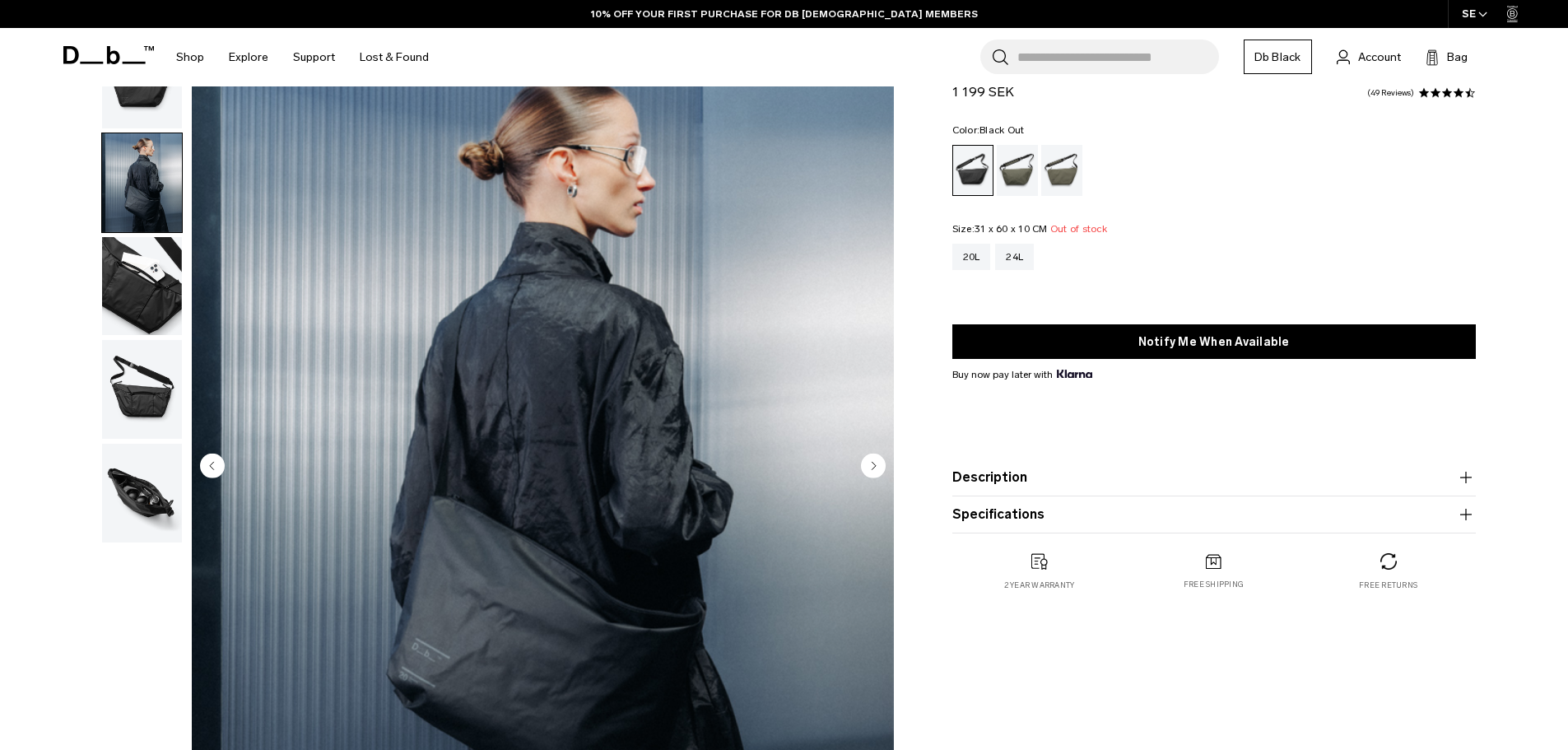
click at [139, 496] on img "button" at bounding box center [142, 493] width 80 height 99
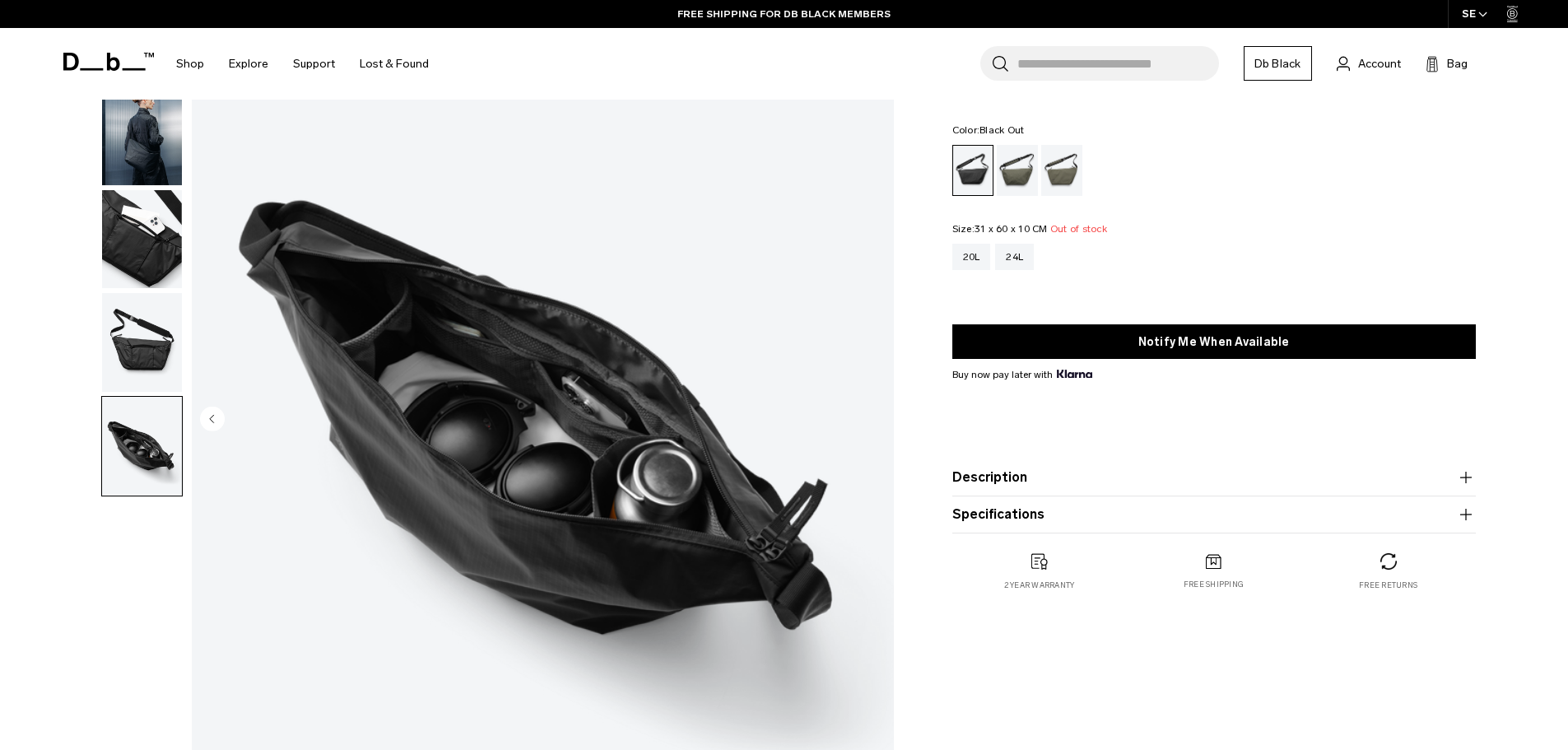
scroll to position [82, 0]
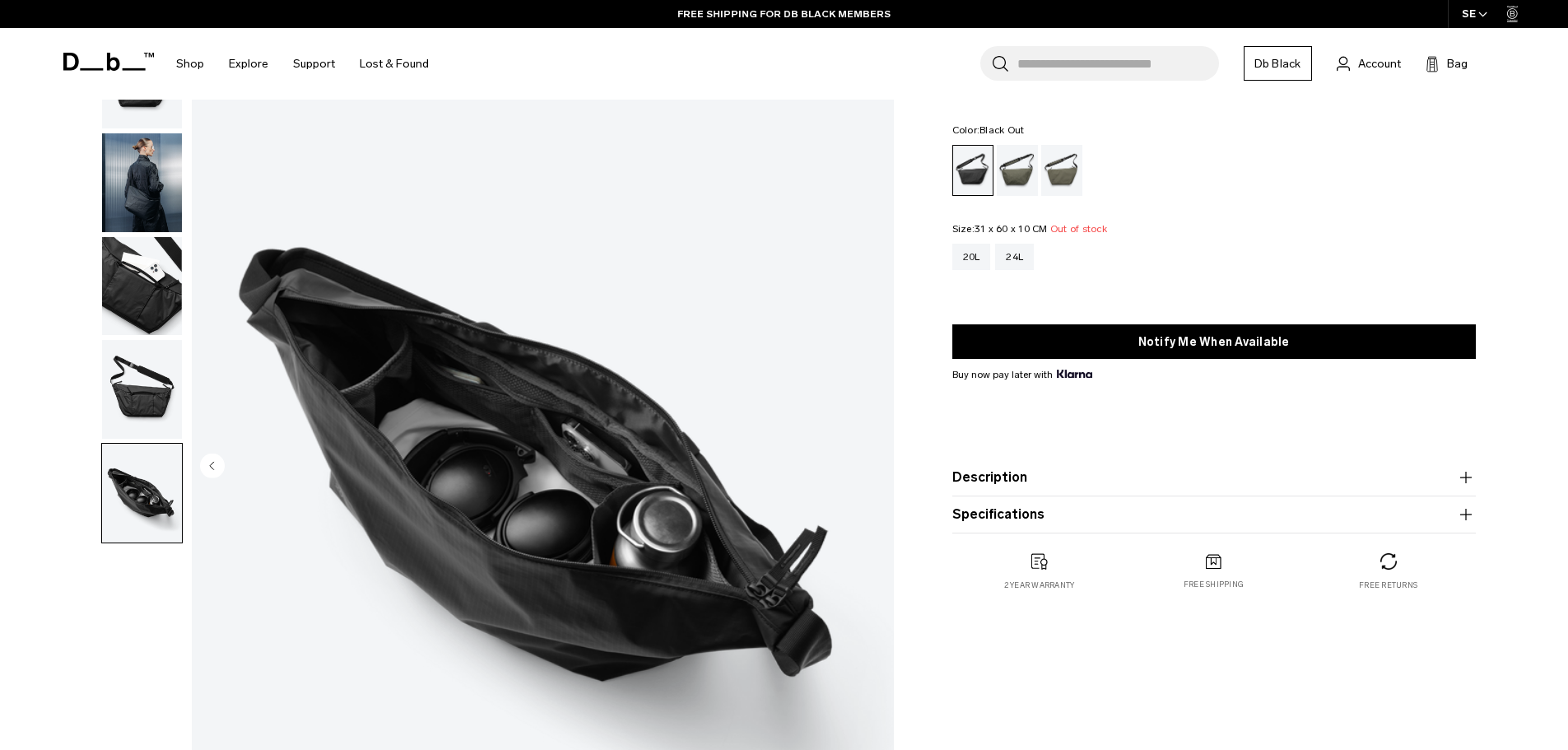
click at [136, 170] on img "button" at bounding box center [142, 183] width 80 height 99
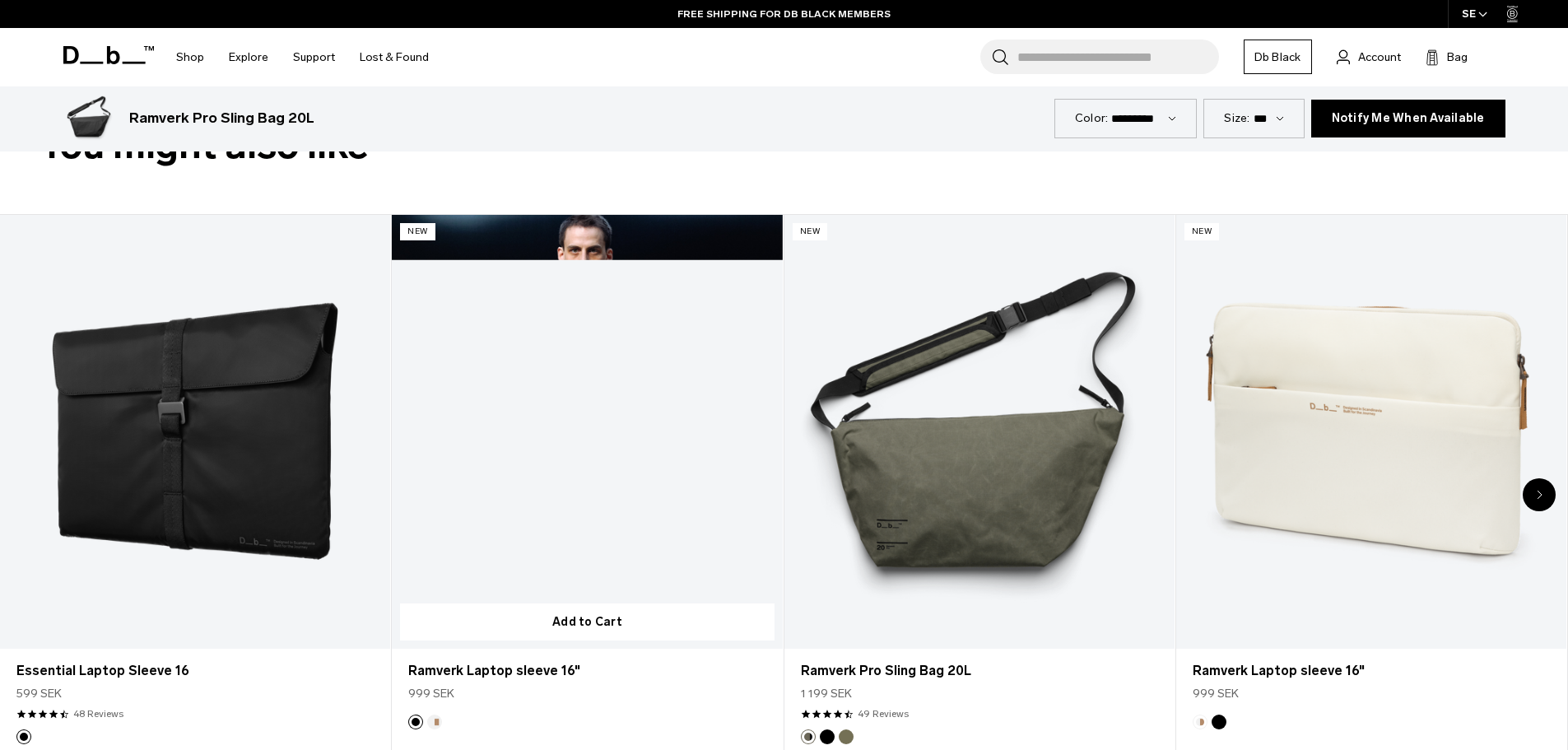
scroll to position [988, 0]
